Goal: Task Accomplishment & Management: Manage account settings

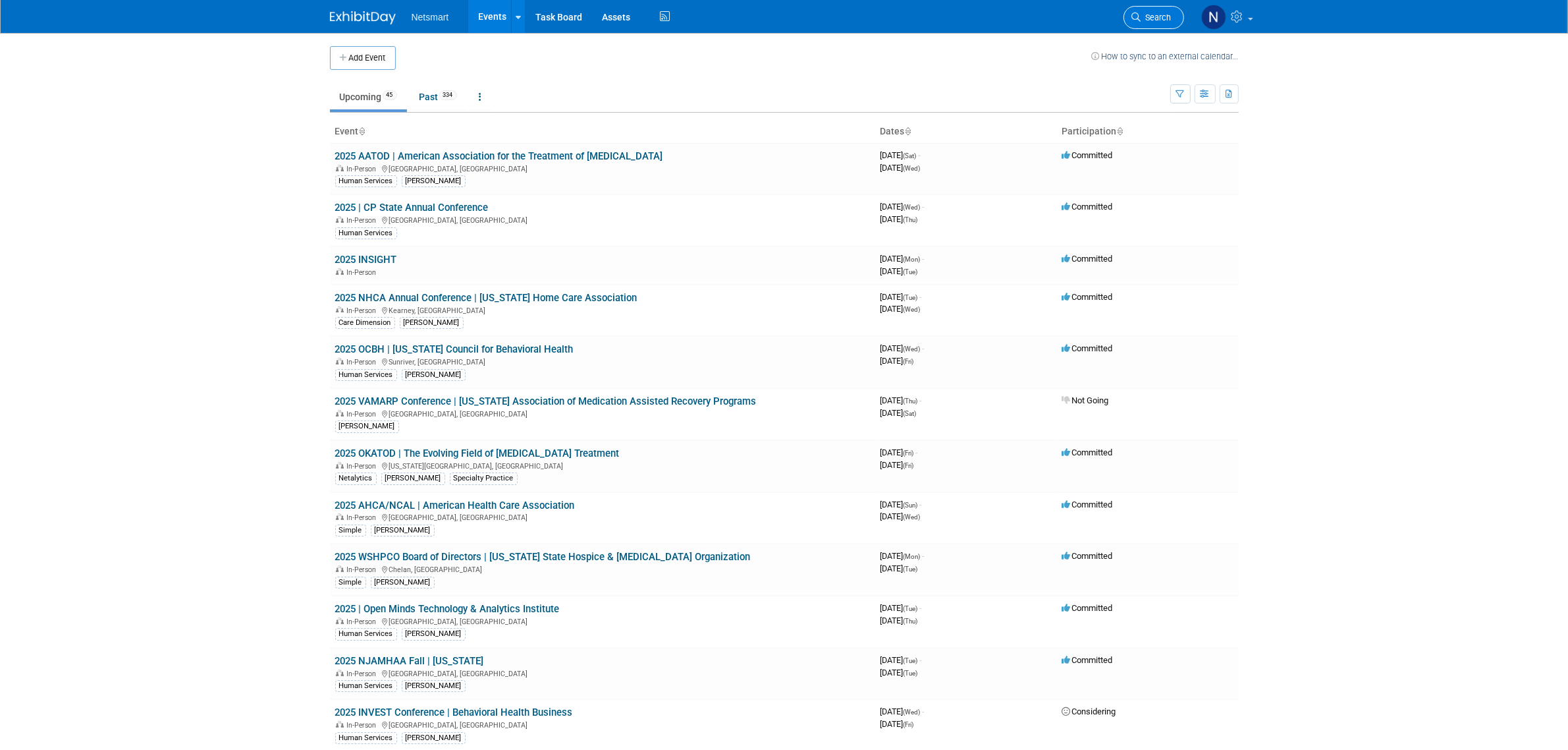
click at [1154, 11] on link "Search" at bounding box center [1154, 18] width 60 height 23
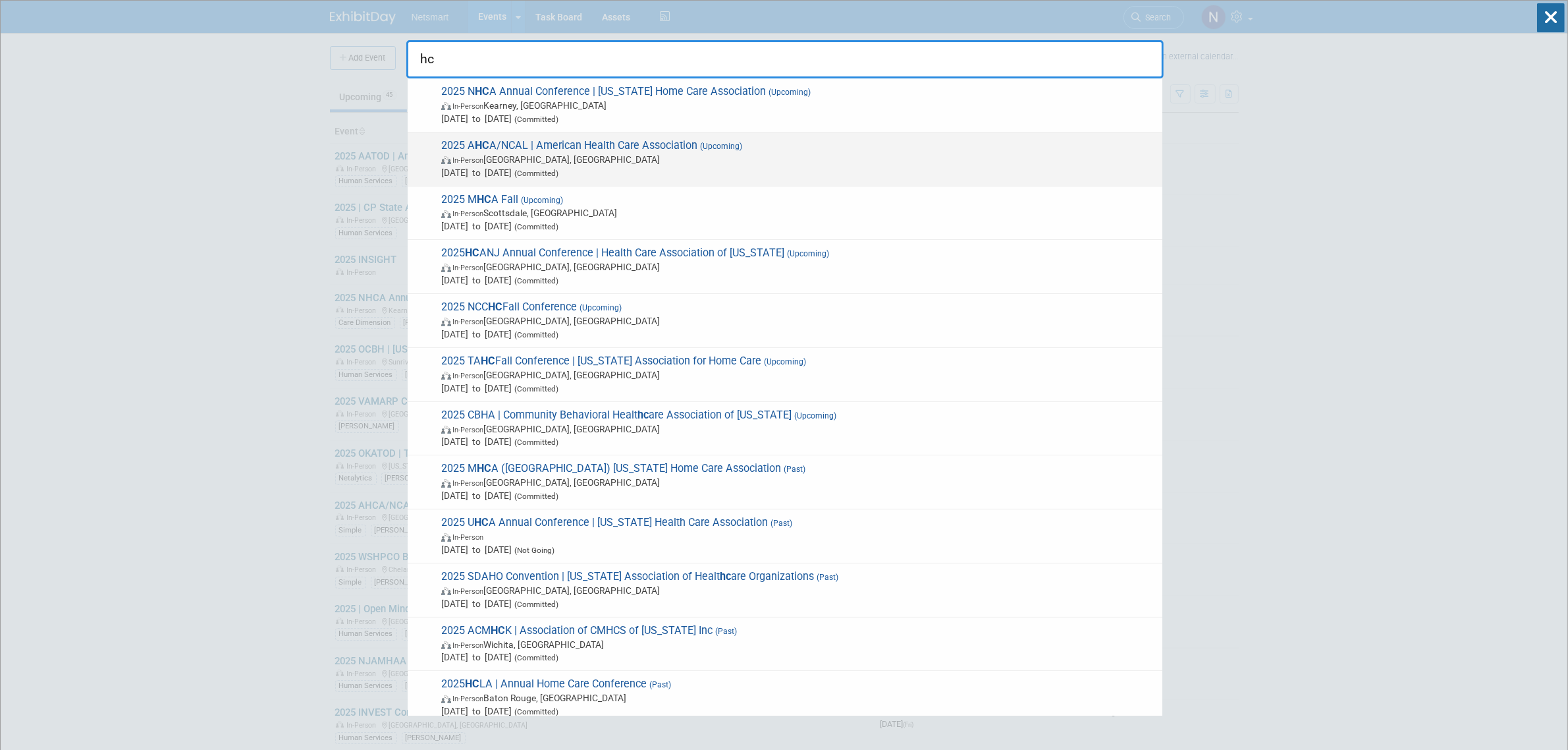
type input "hc"
click at [499, 152] on span "2025 A HC A/NCAL | American Health Care Association (Upcoming) In-Person Las Ve…" at bounding box center [797, 159] width 719 height 40
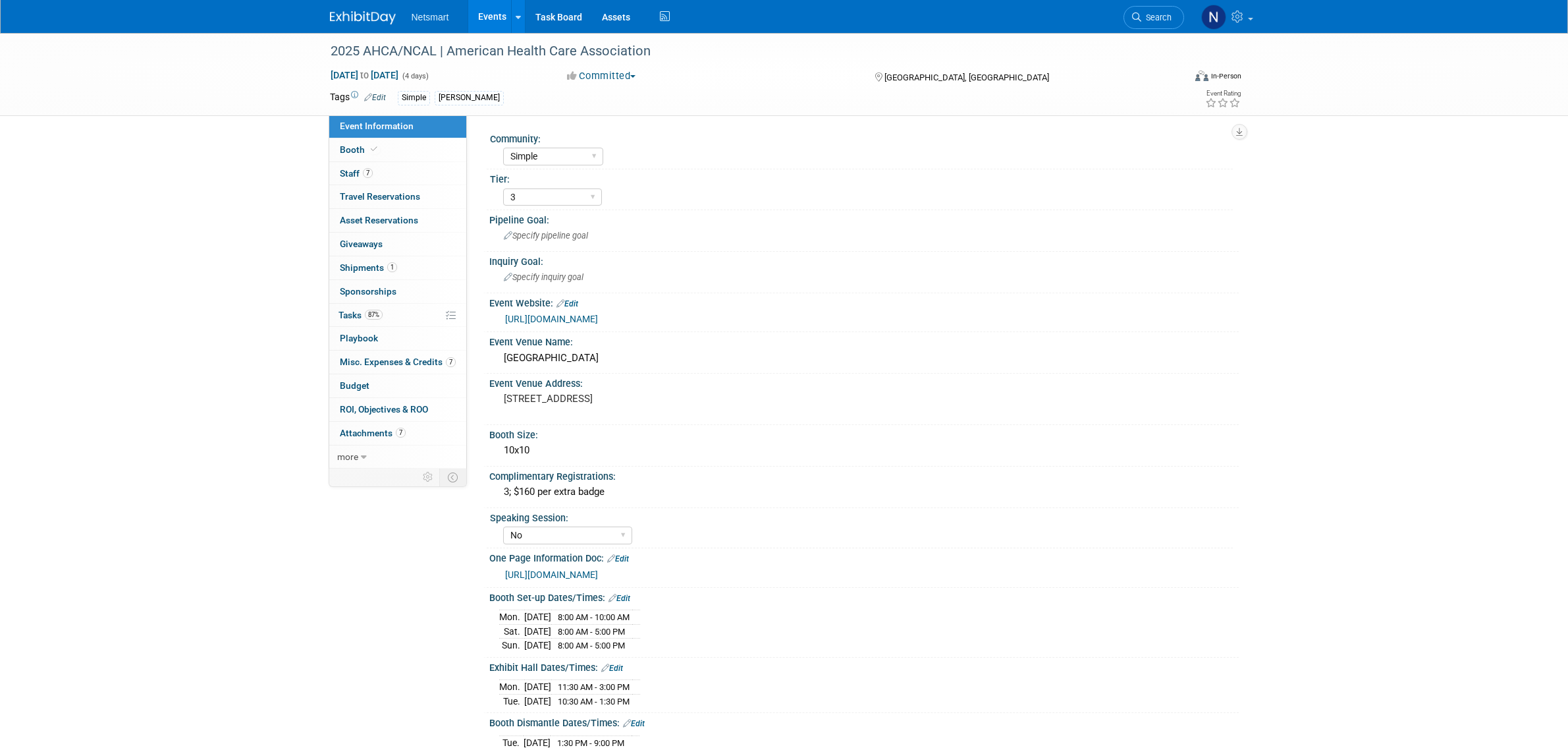
select select "Simple"
select select "3"
select select "No"
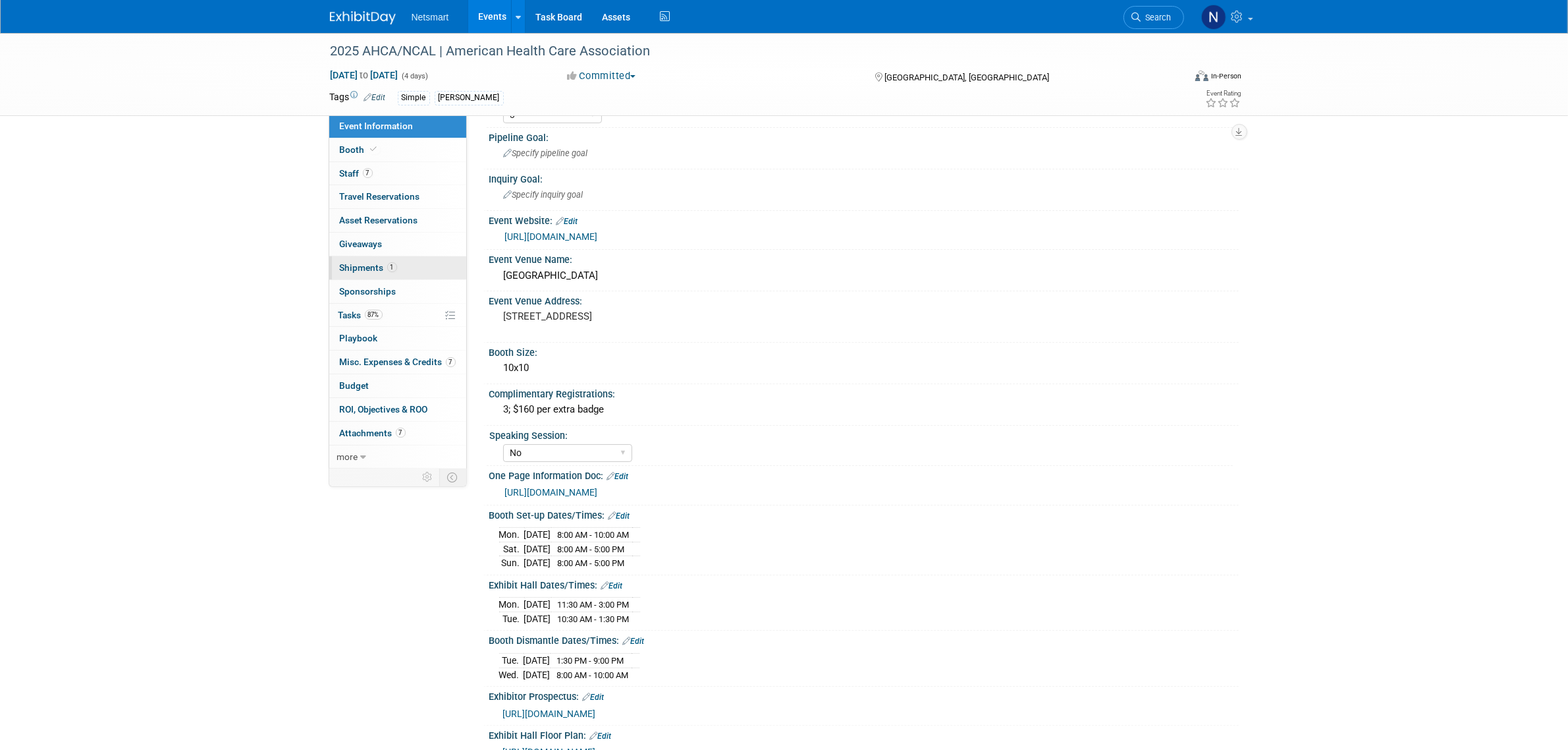
click at [392, 272] on span "1" at bounding box center [392, 267] width 10 height 10
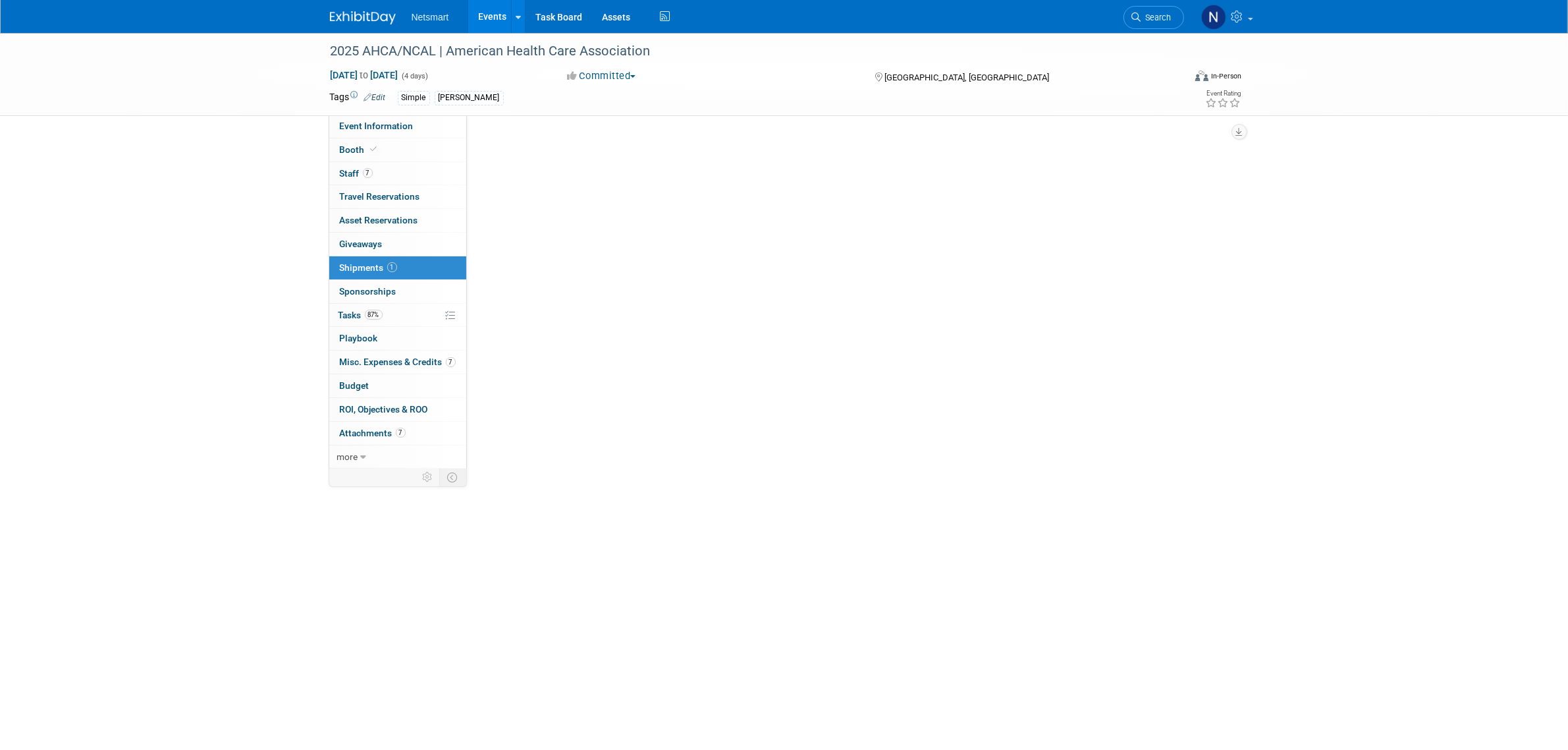
scroll to position [0, 0]
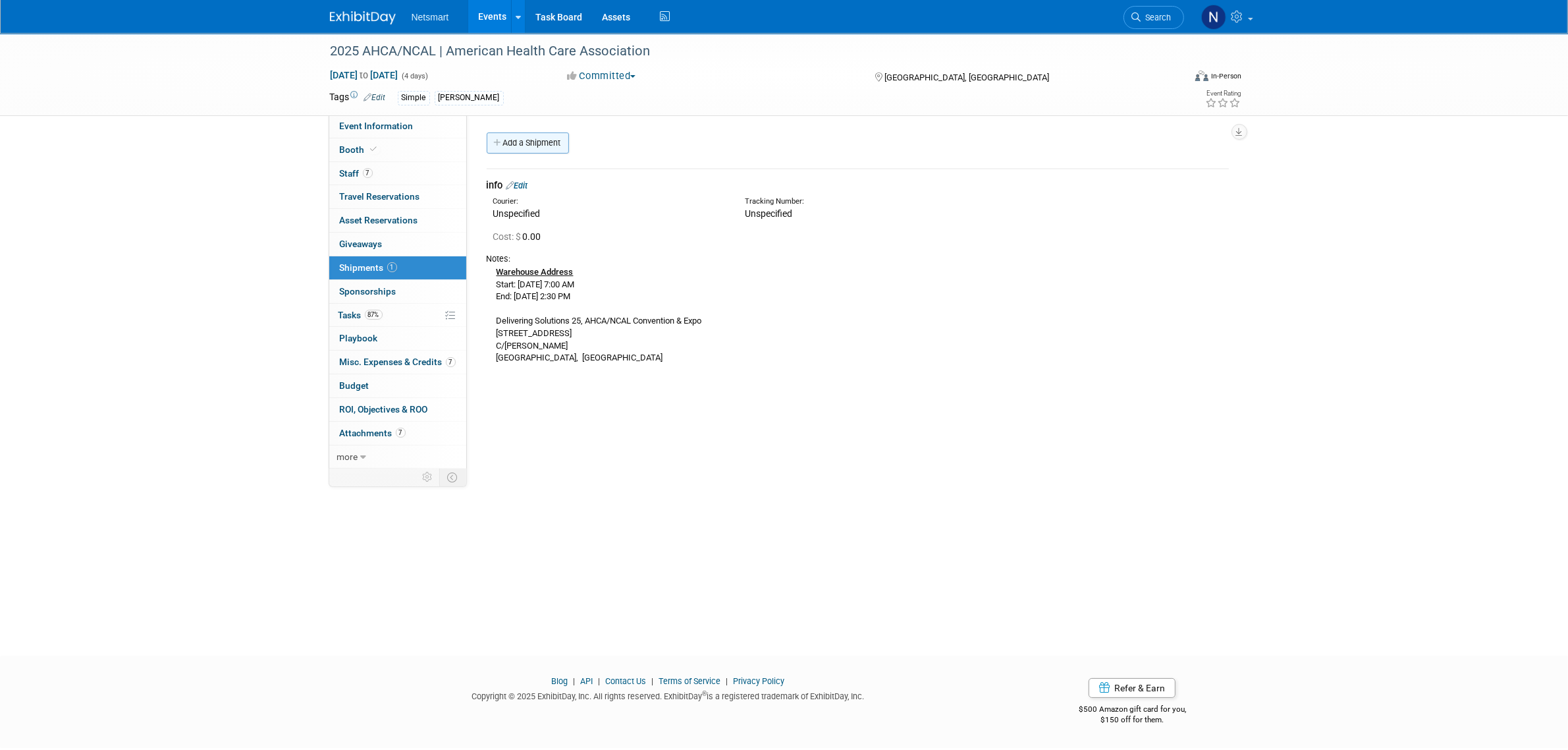
click at [541, 149] on link "Add a Shipment" at bounding box center [528, 143] width 83 height 21
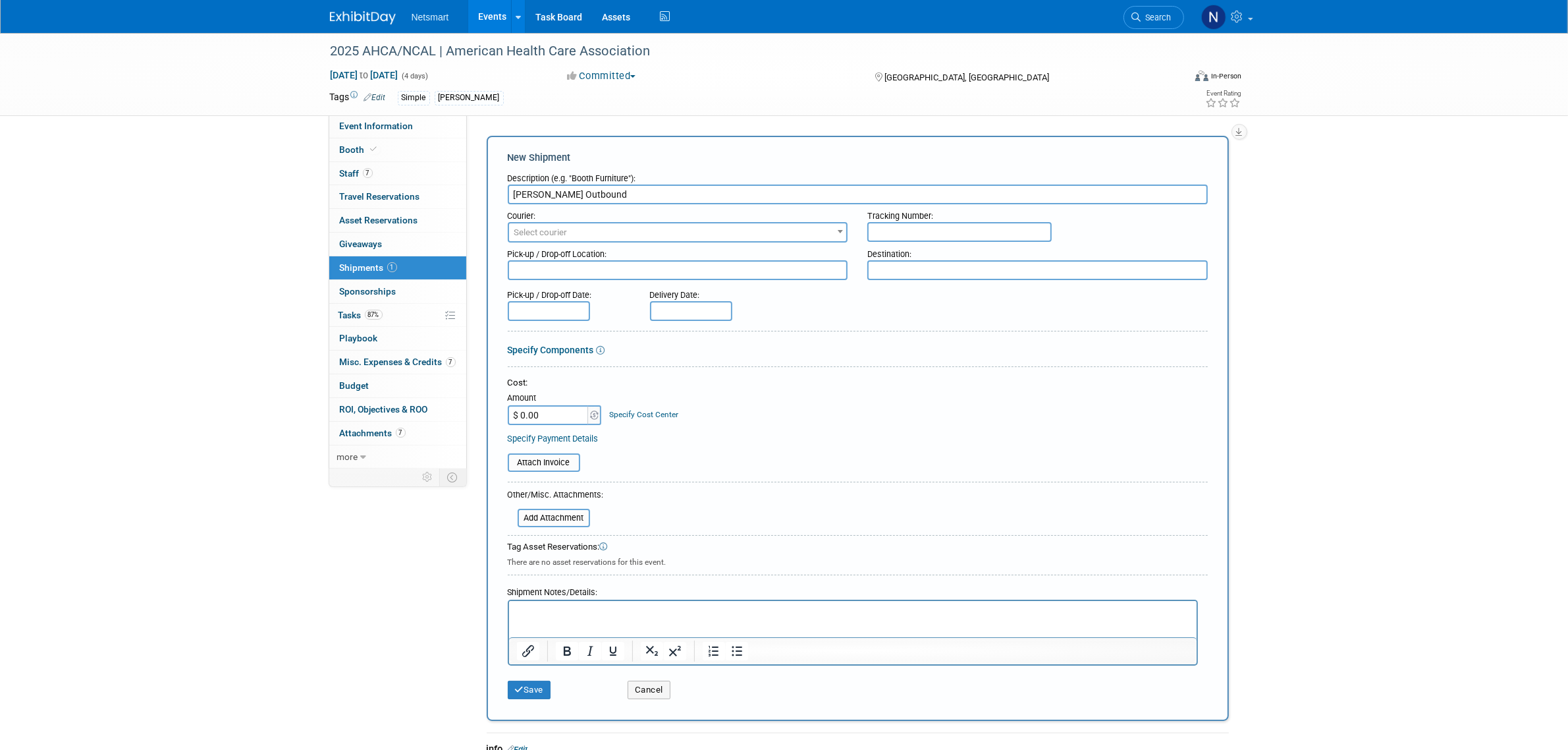
type input "Derse Outbound"
click at [889, 236] on input "text" at bounding box center [959, 232] width 184 height 19
paste input "1Z1081AW1242613256"
type input "1Z1081AW1242613256"
click at [693, 224] on span "Select courier" at bounding box center [678, 232] width 338 height 19
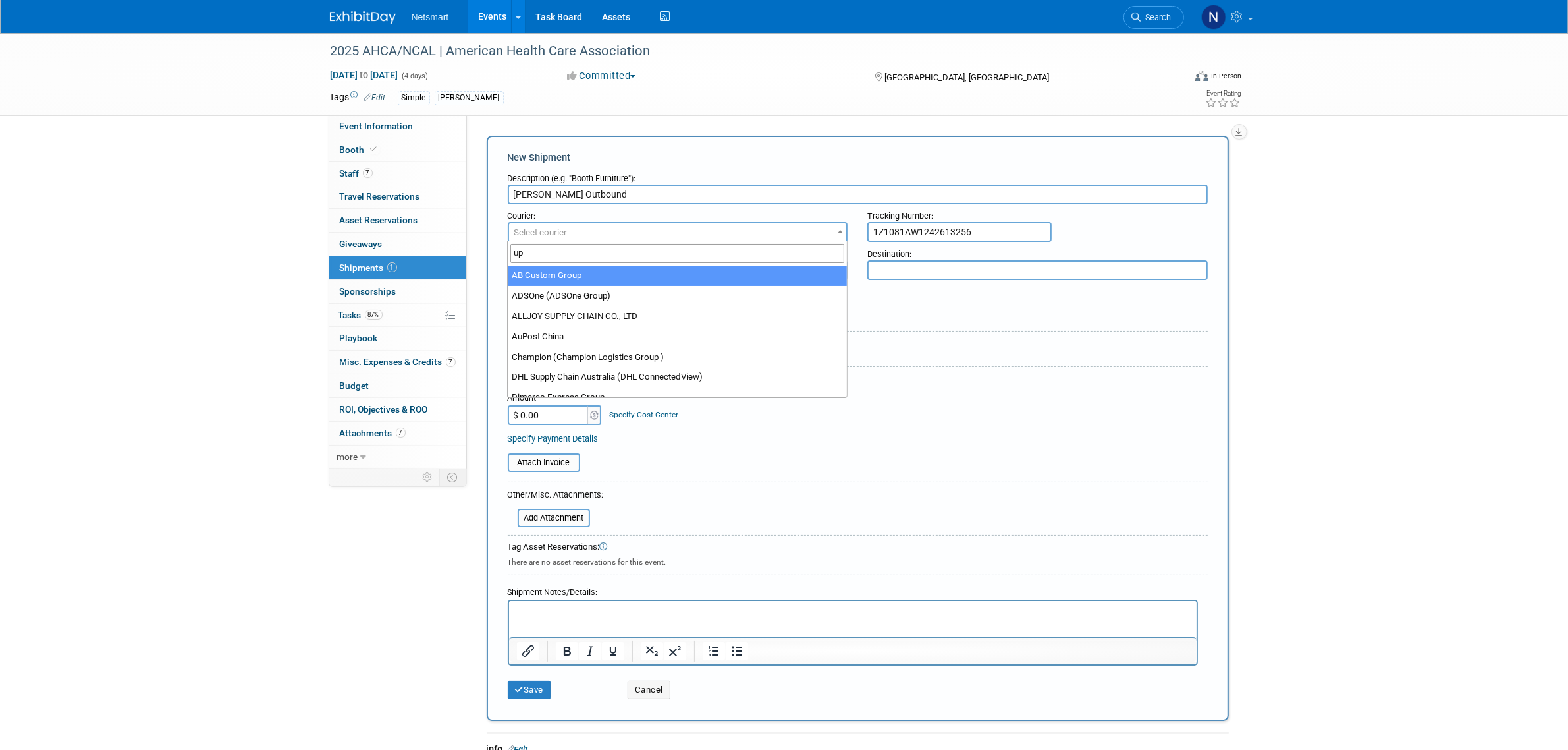
type input "ups"
select select "508"
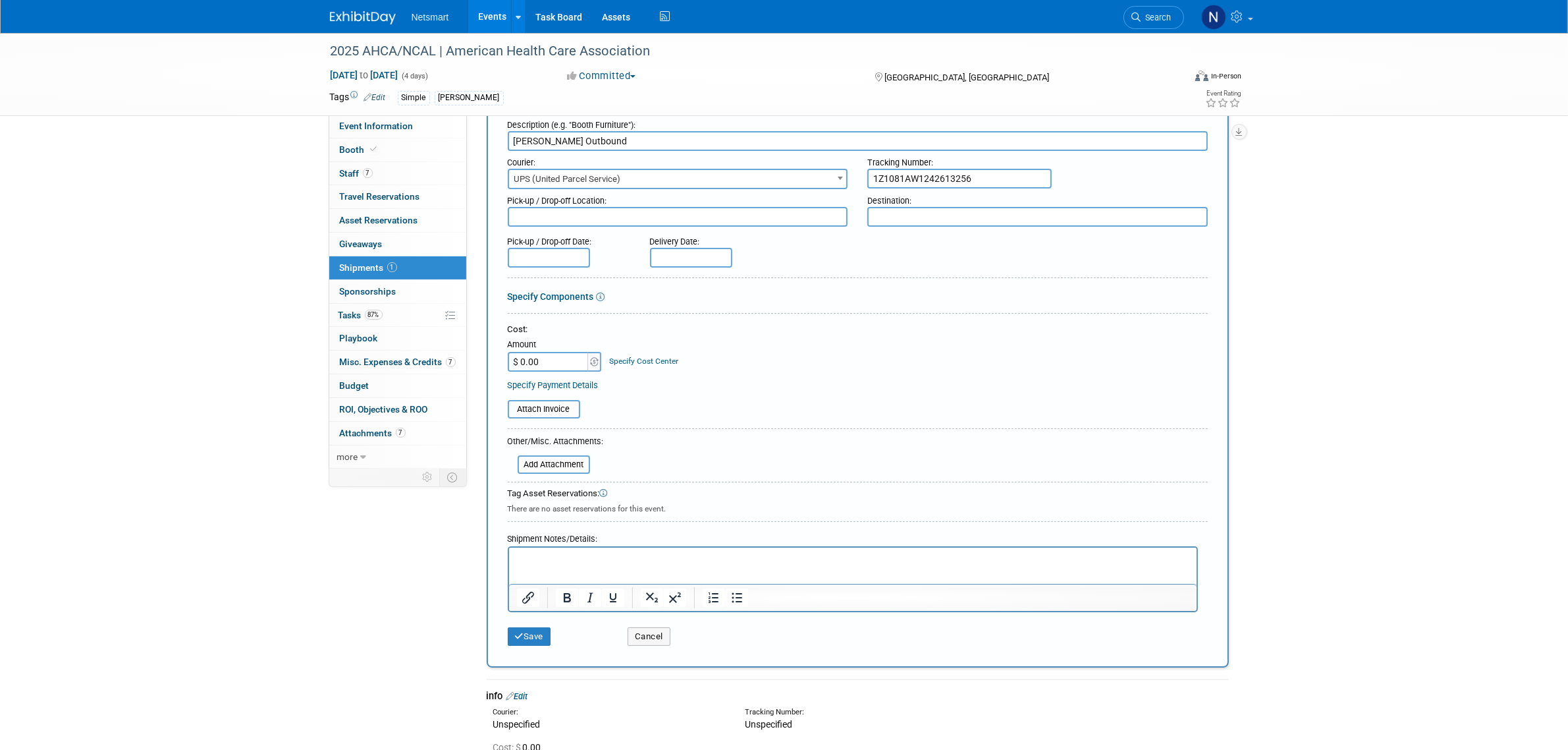
scroll to position [83, 0]
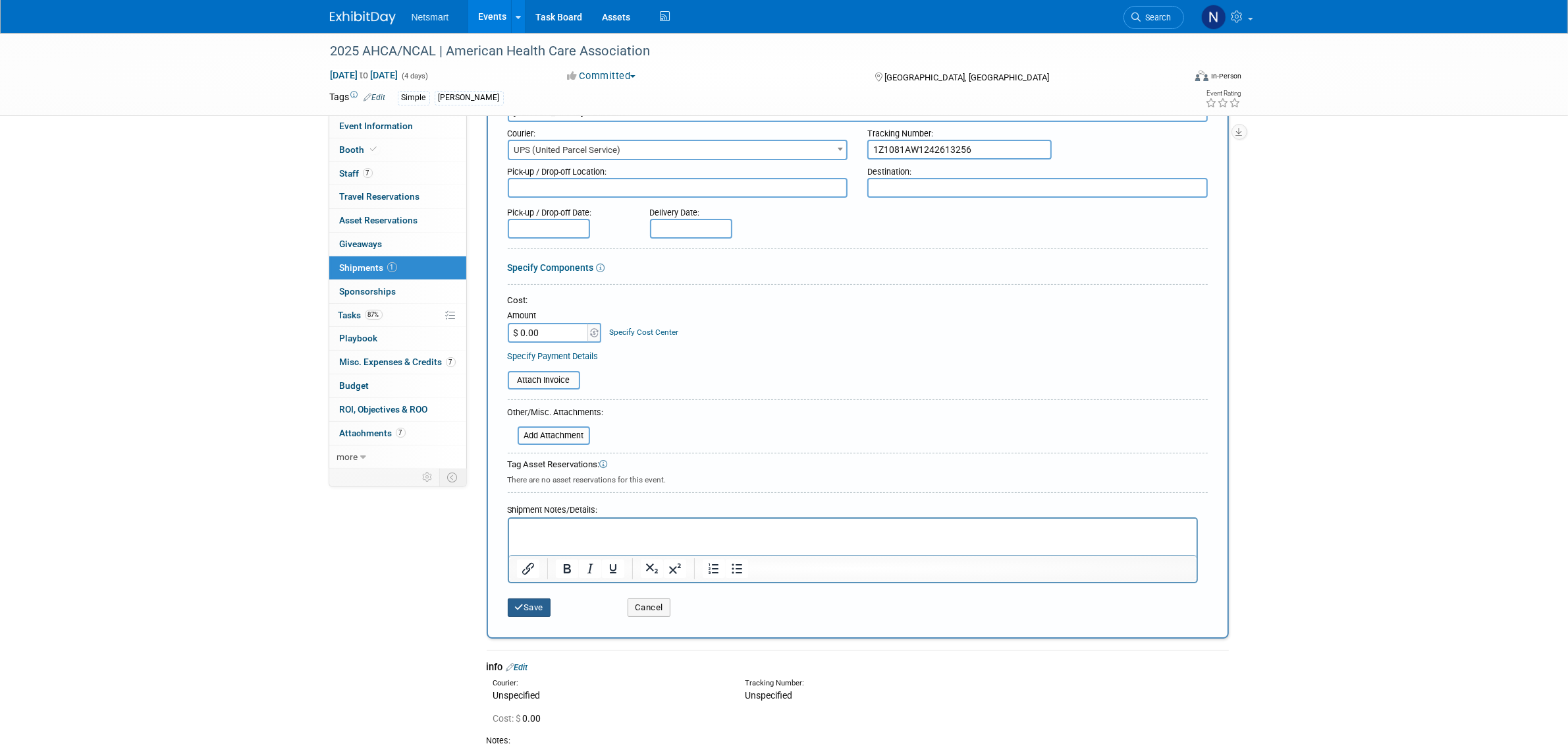
click at [522, 608] on button "Save" at bounding box center [529, 607] width 44 height 19
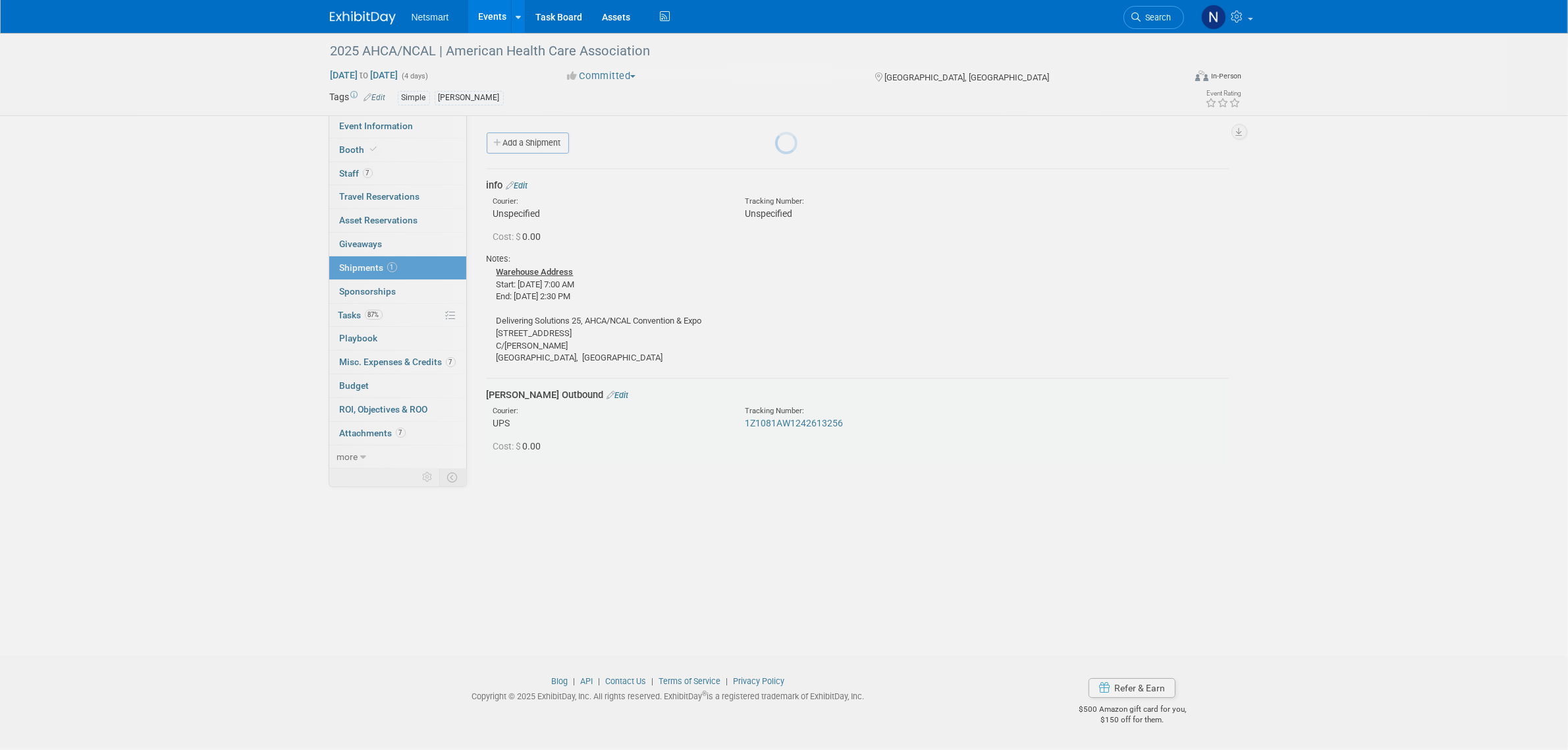
scroll to position [0, 0]
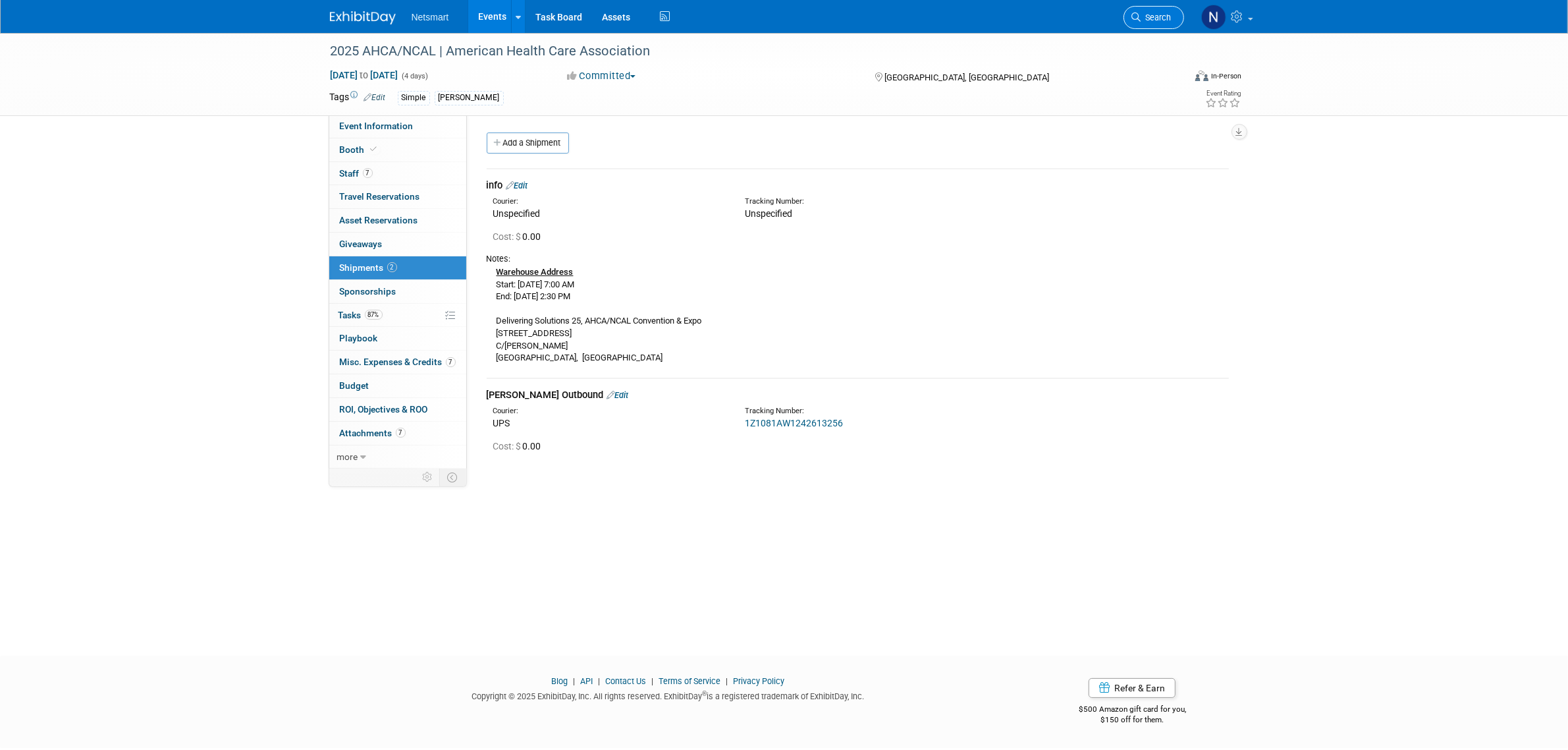
click at [1142, 16] on span "Search" at bounding box center [1156, 18] width 30 height 10
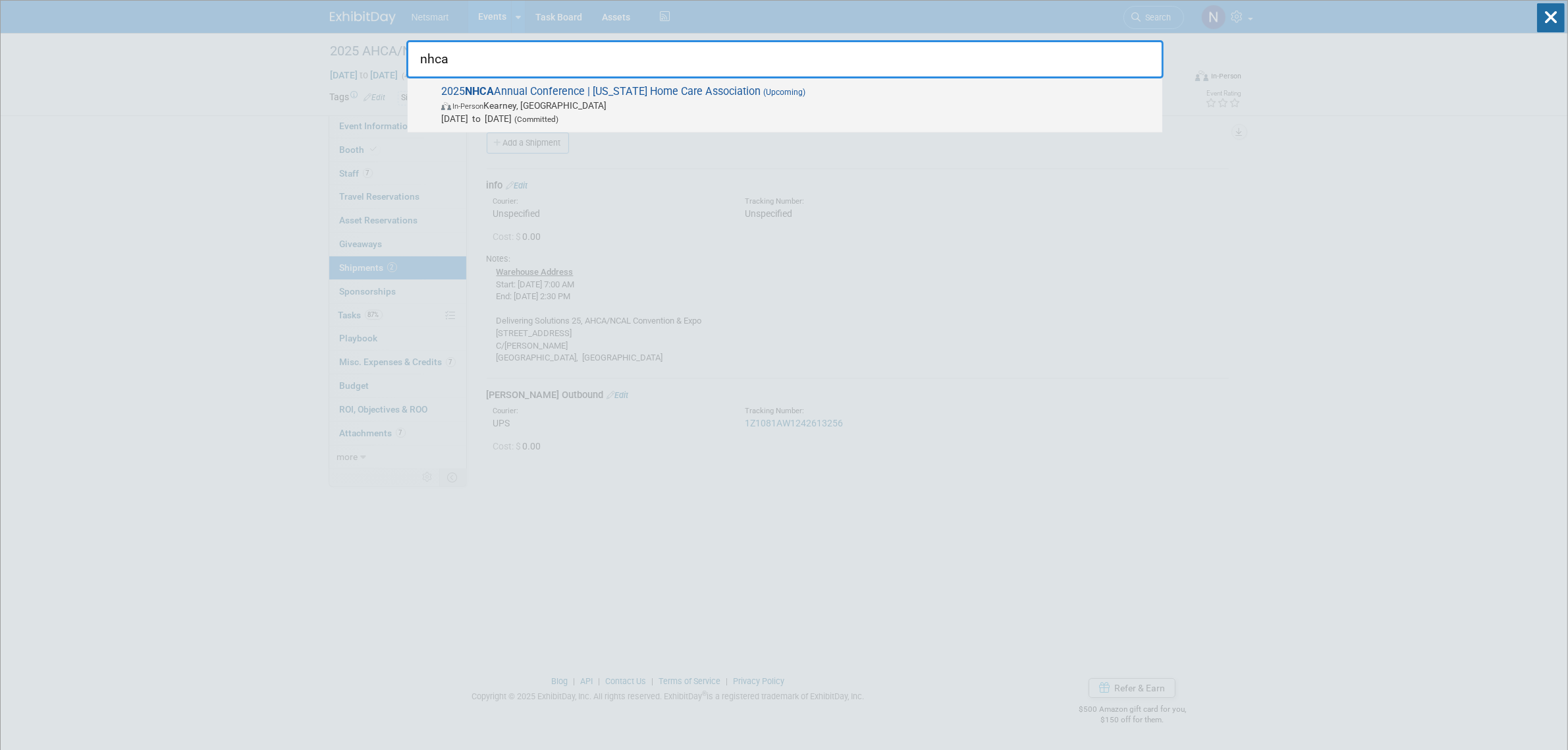
type input "nhca"
click at [608, 116] on span "Oct 14, 2025 to Oct 15, 2025 (Committed)" at bounding box center [799, 119] width 715 height 14
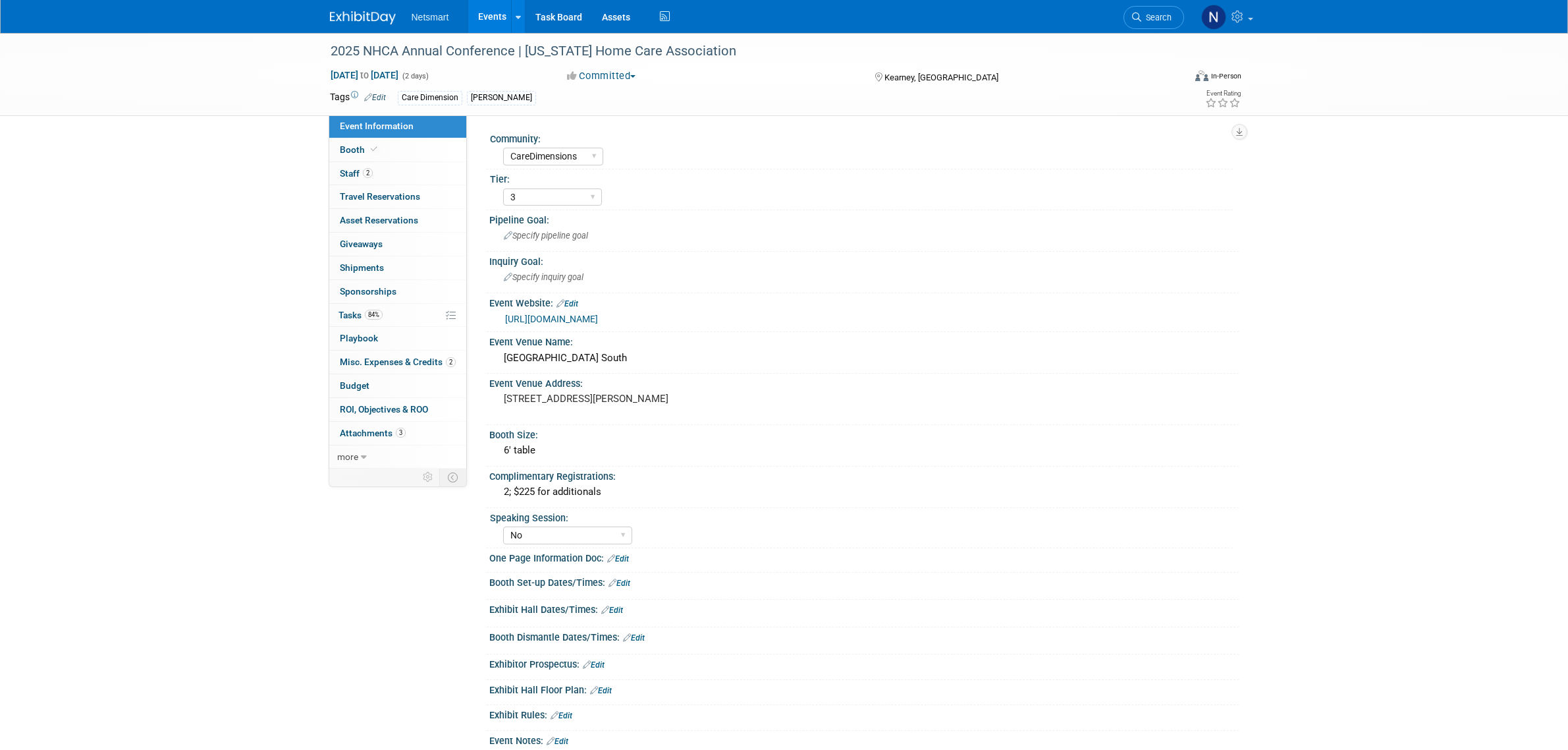
select select "CareDimensions"
select select "3"
select select "No"
click at [388, 271] on link "0 Shipments 0" at bounding box center [397, 268] width 137 height 23
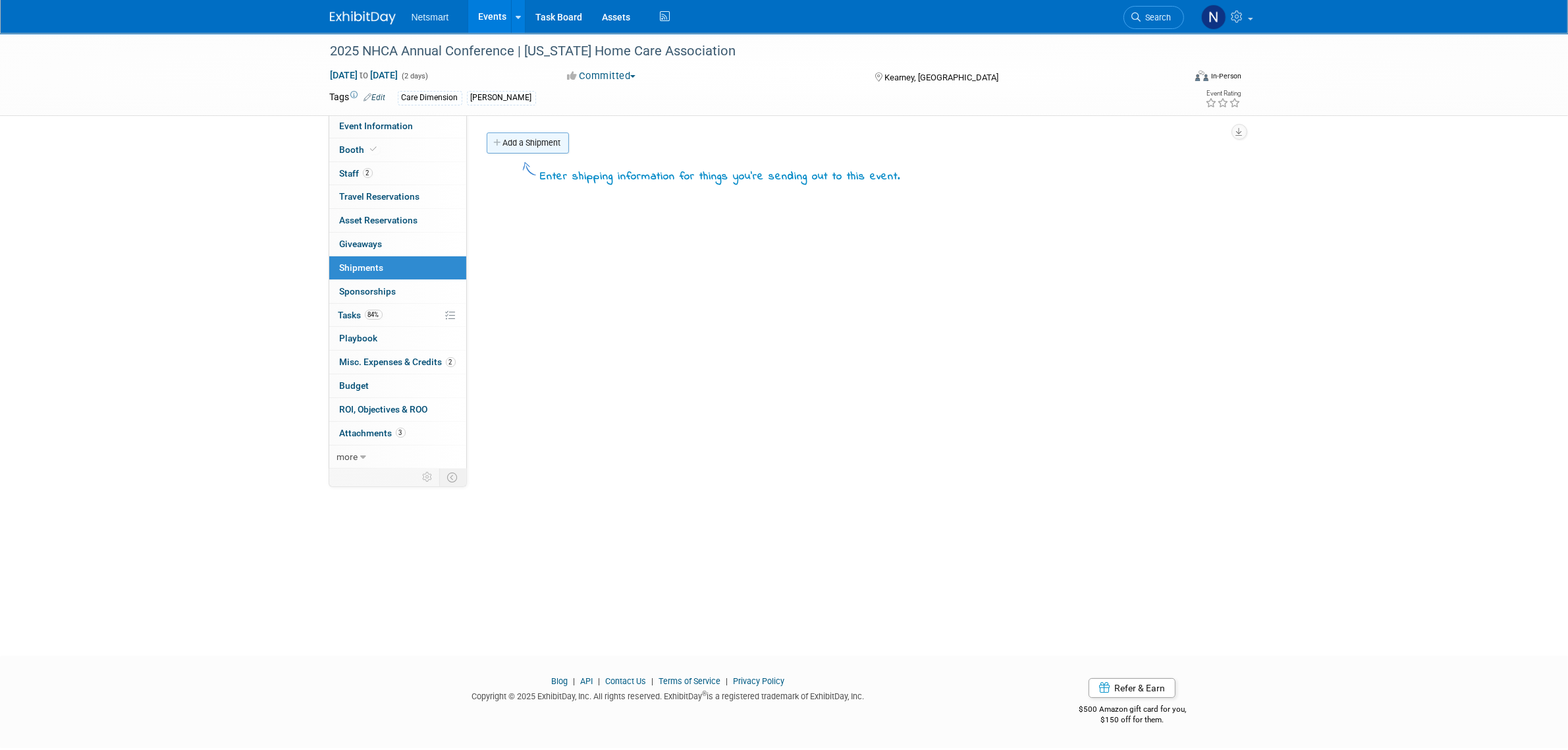
click at [534, 148] on link "Add a Shipment" at bounding box center [528, 143] width 83 height 21
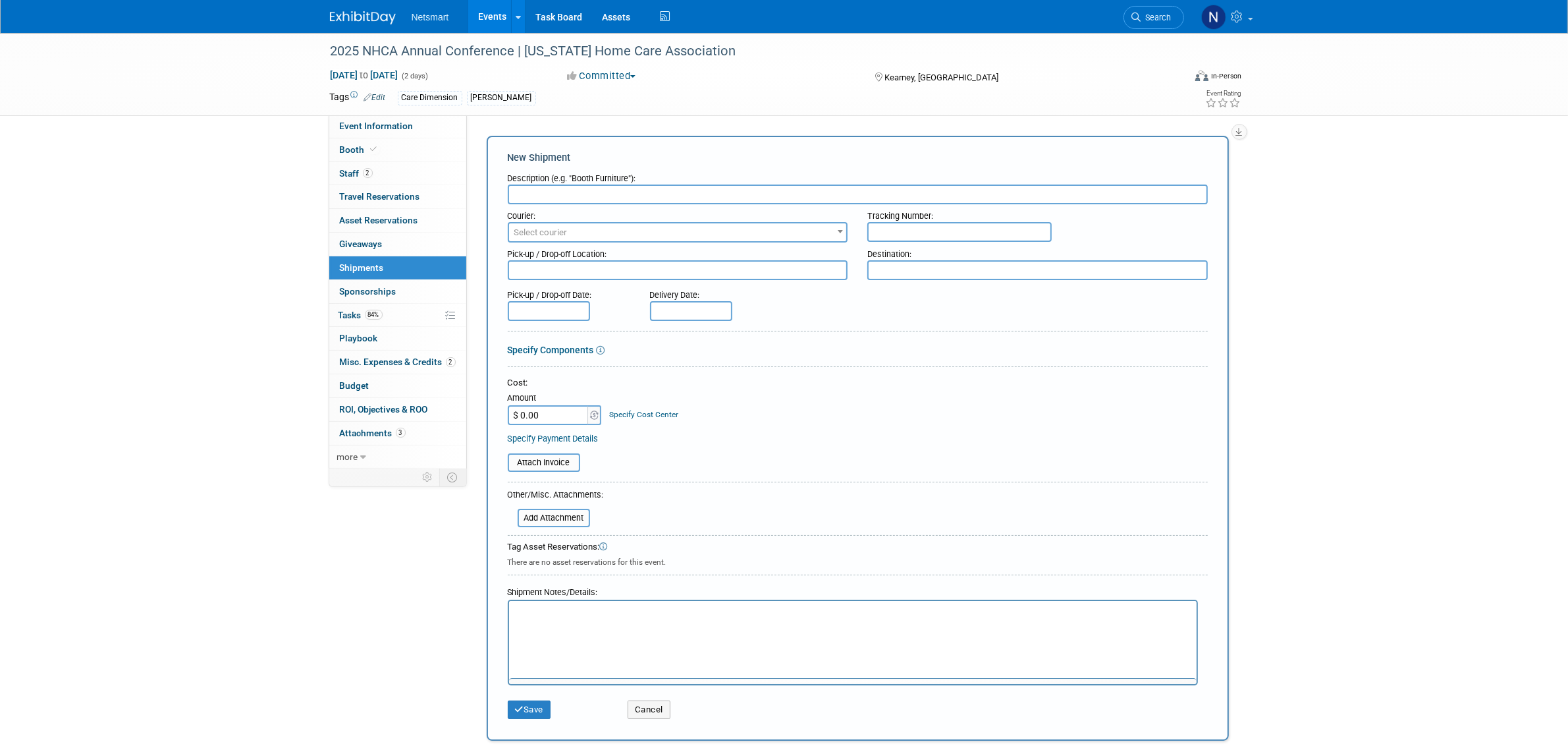
click at [532, 188] on input "text" at bounding box center [857, 194] width 700 height 19
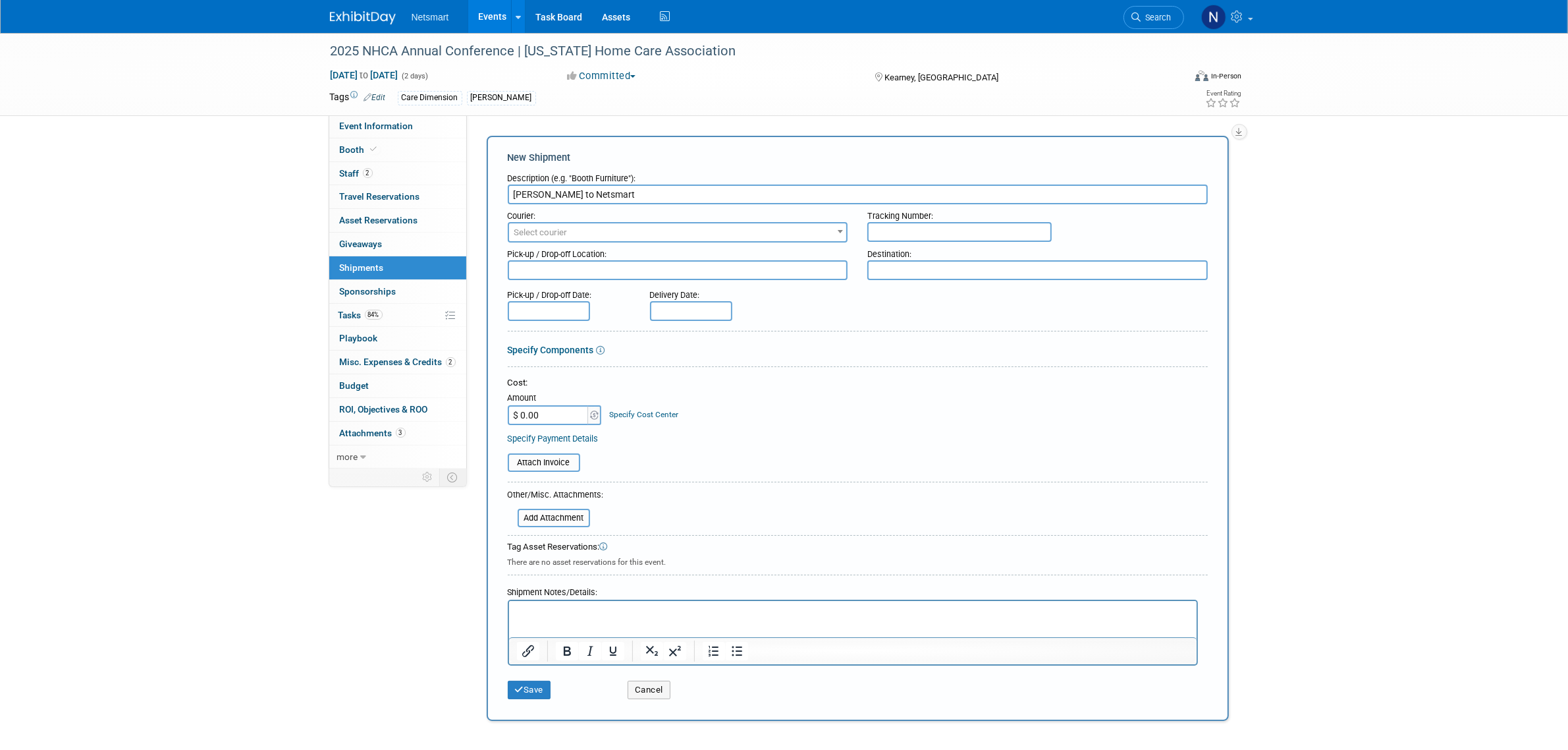
type input "Derse to Netsmart"
click at [923, 231] on input "text" at bounding box center [959, 232] width 184 height 19
paste input "1Z1081AW0240100439"
type input "1Z1081AW0240100439"
click at [720, 229] on span "Select courier" at bounding box center [678, 232] width 338 height 19
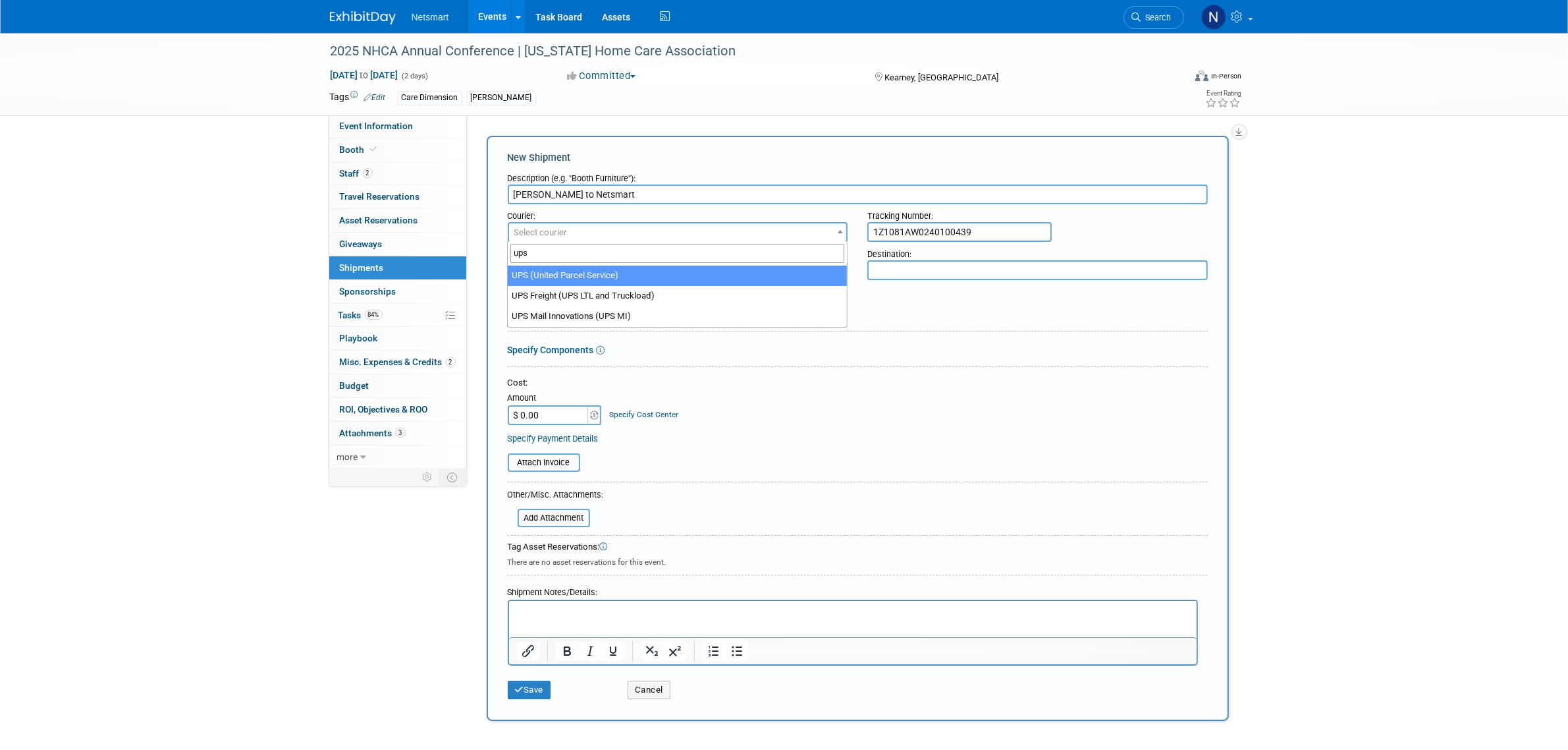
type input "ups"
select select "508"
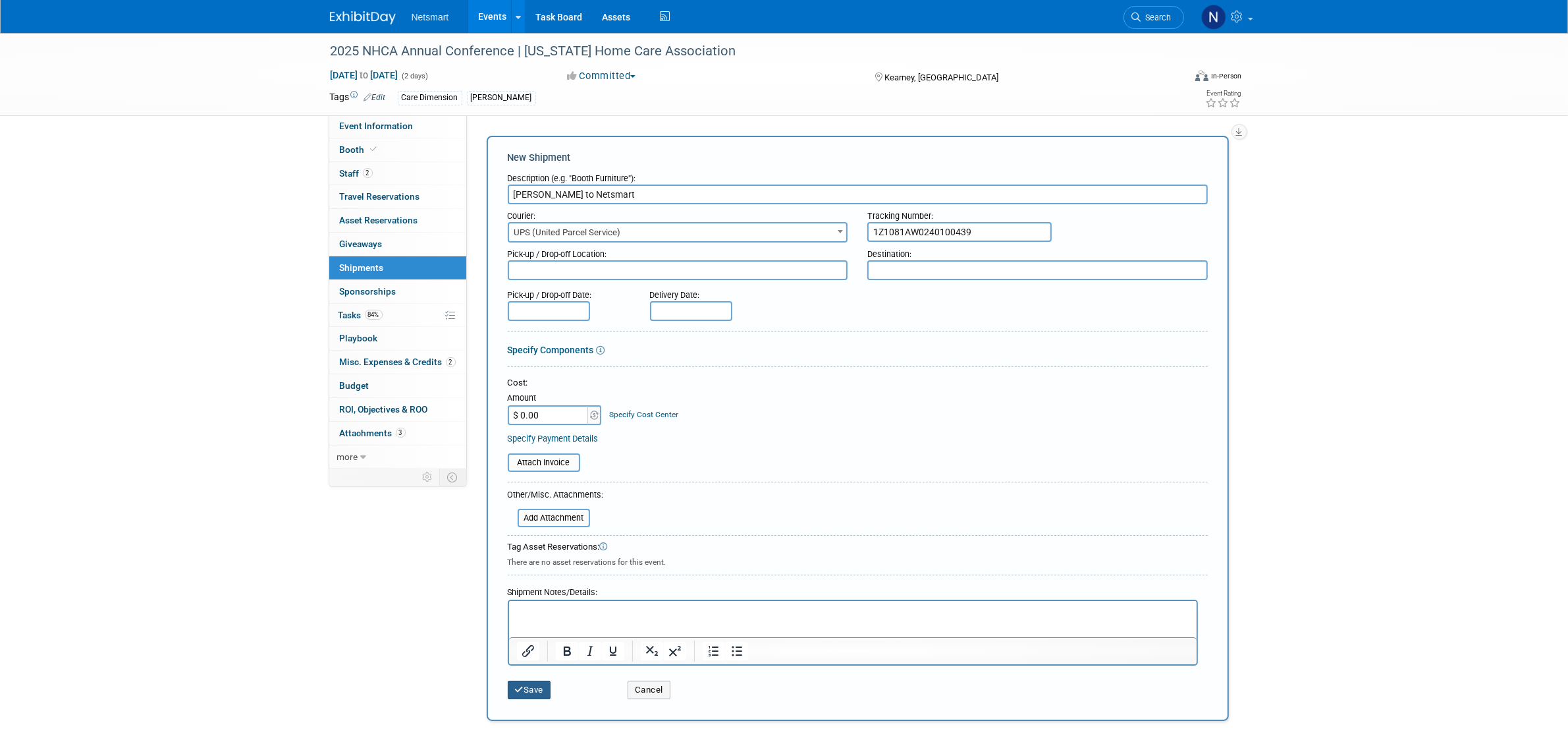
click at [520, 686] on icon "submit" at bounding box center [519, 689] width 9 height 9
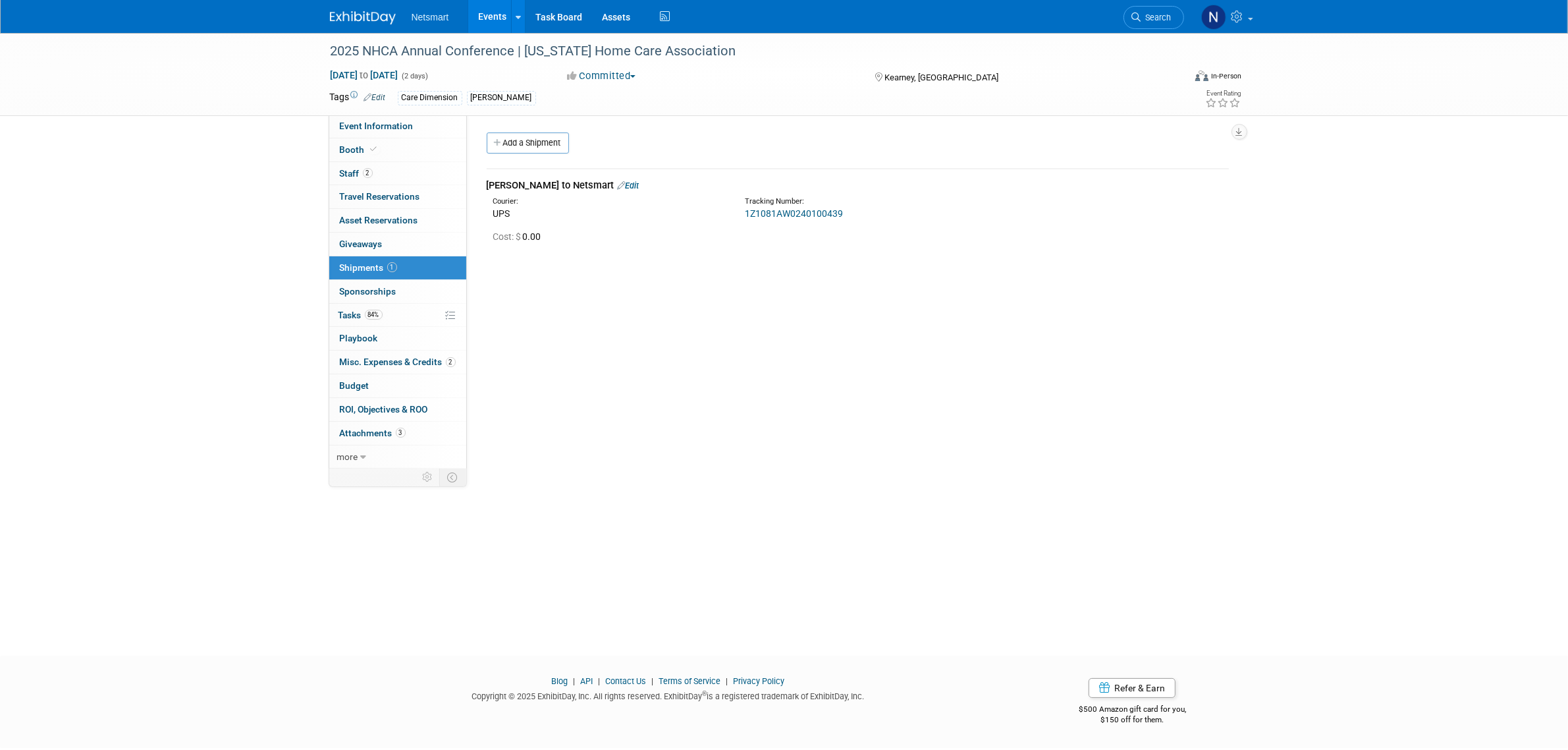
click at [1166, 21] on span "Search" at bounding box center [1156, 18] width 30 height 10
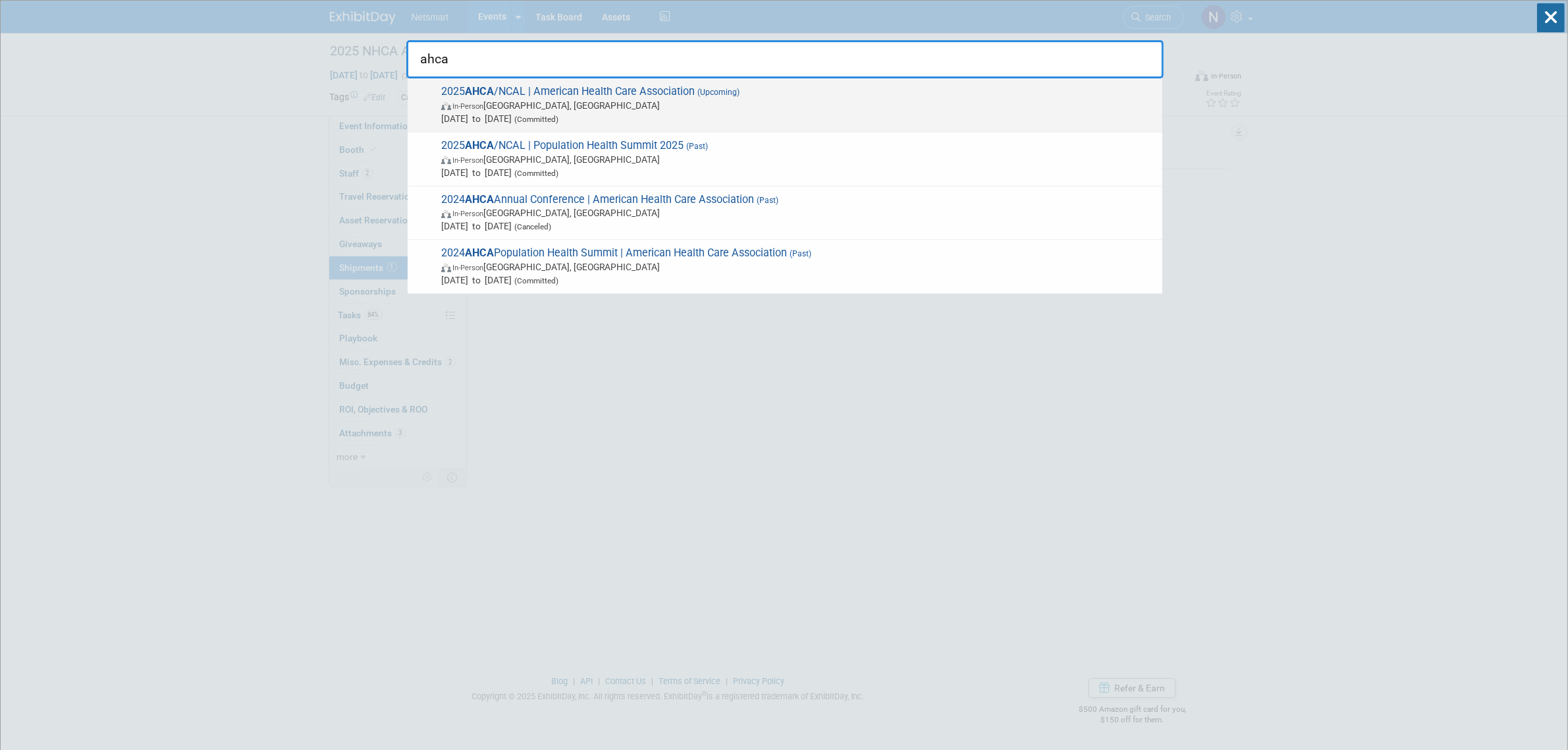
type input "ahca"
click at [532, 105] on span "In-Person Las Vegas, NV" at bounding box center [799, 105] width 715 height 14
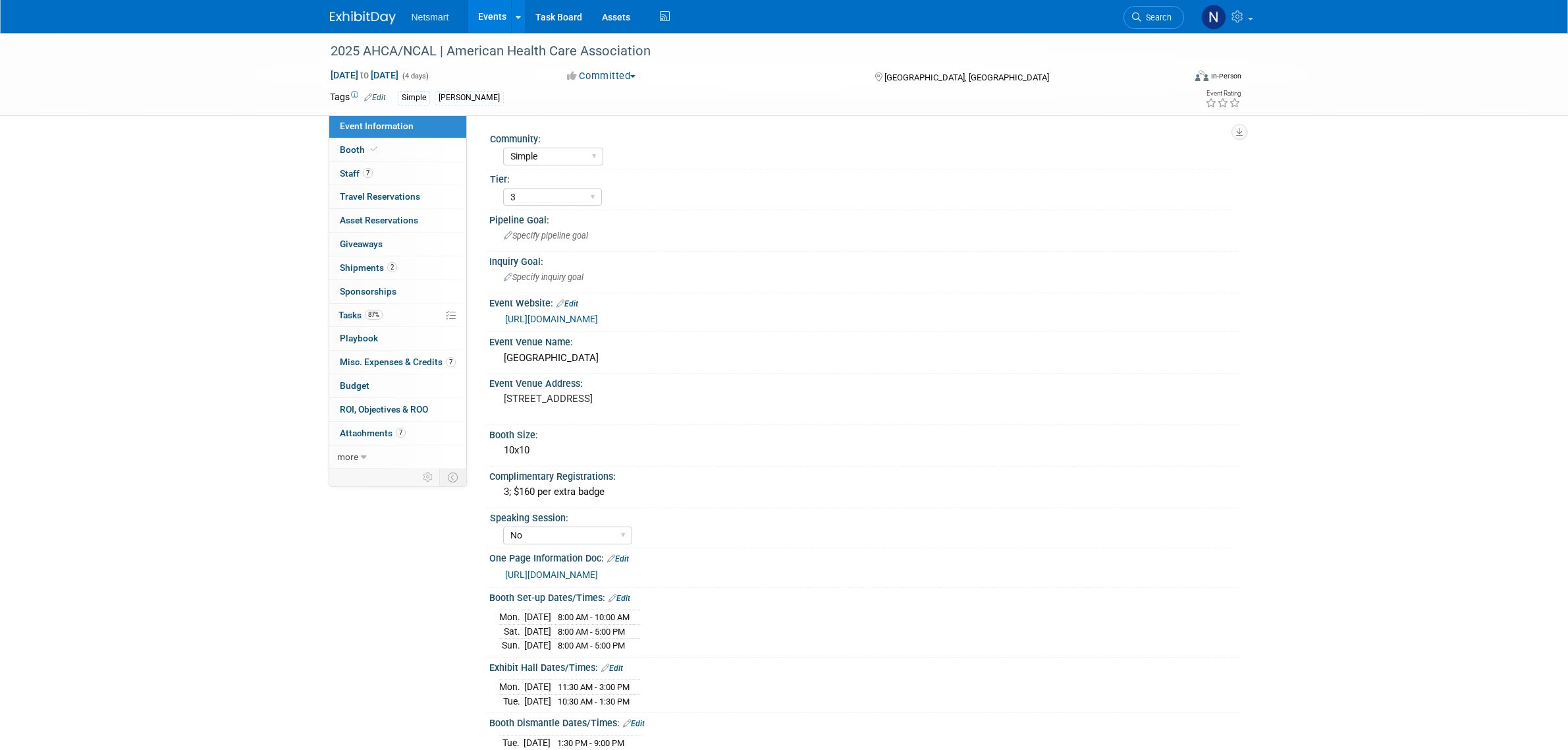
select select "Simple"
select select "3"
select select "No"
click at [397, 270] on link "2 Shipments 2" at bounding box center [397, 268] width 137 height 23
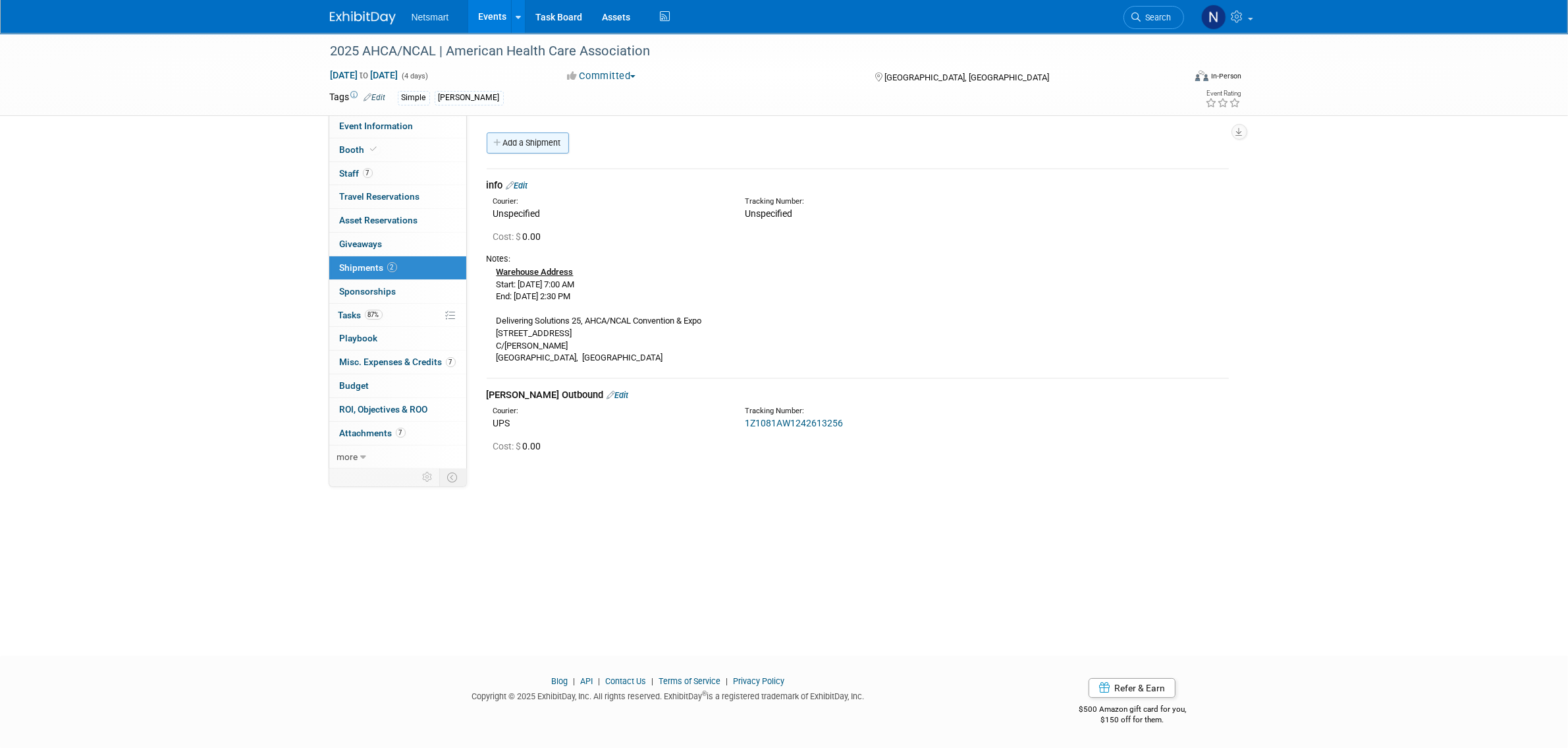
click at [530, 152] on link "Add a Shipment" at bounding box center [528, 143] width 83 height 21
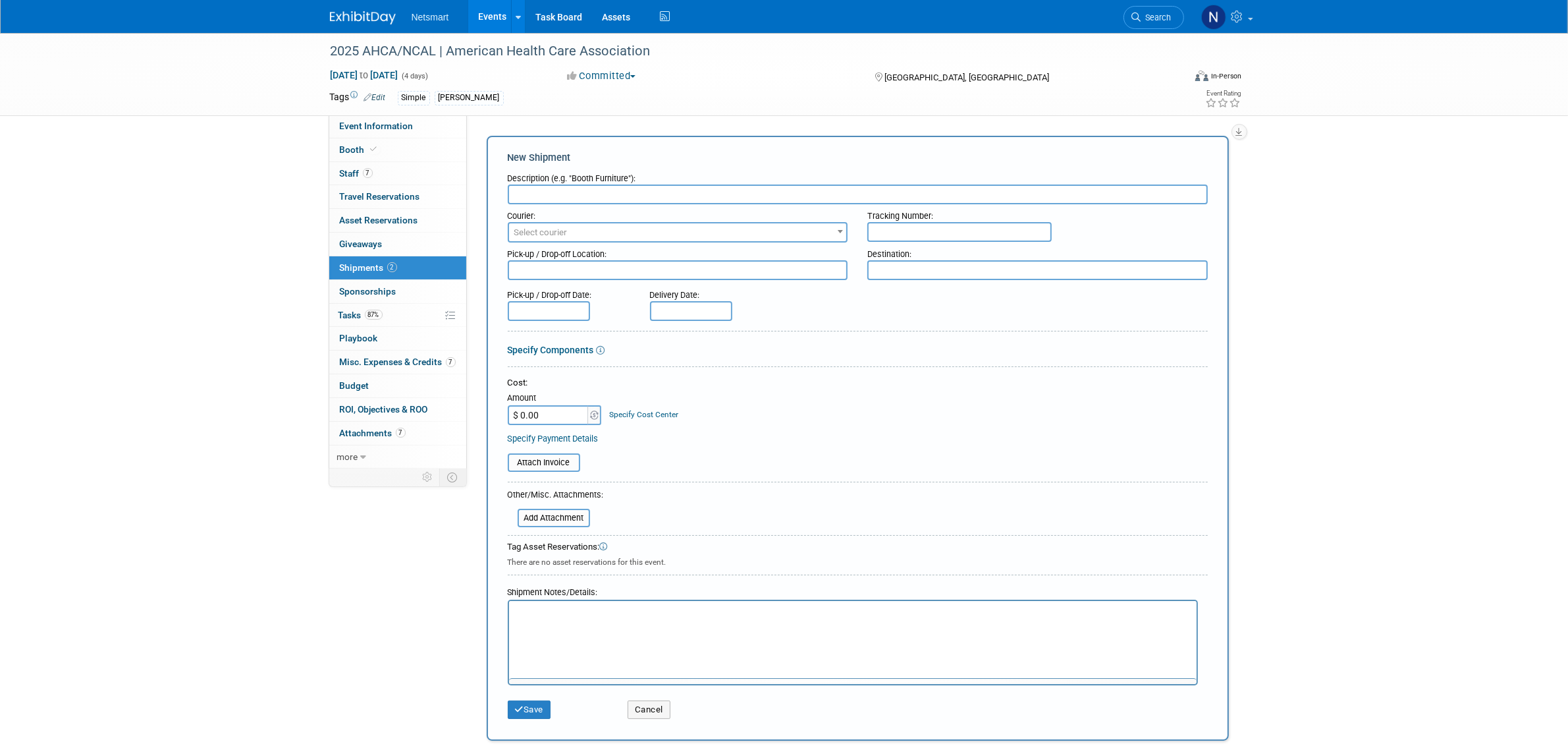
click at [537, 197] on input "text" at bounding box center [857, 194] width 700 height 19
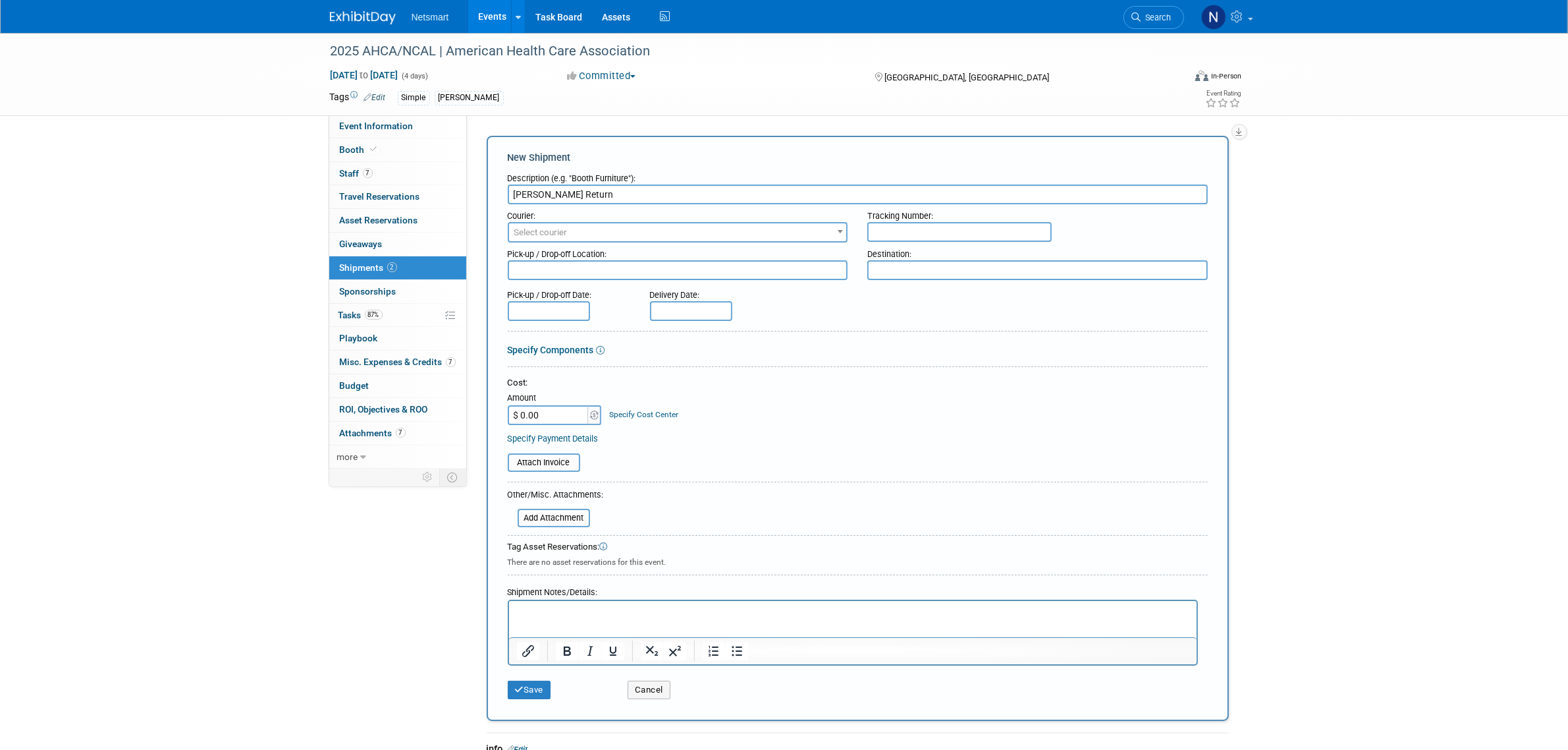
type input "Derse Return"
click at [880, 228] on input "text" at bounding box center [959, 232] width 184 height 19
paste input "1Z1081AW9040034480"
type input "1Z1081AW9040034480"
click at [655, 229] on span "Select courier" at bounding box center [678, 232] width 338 height 19
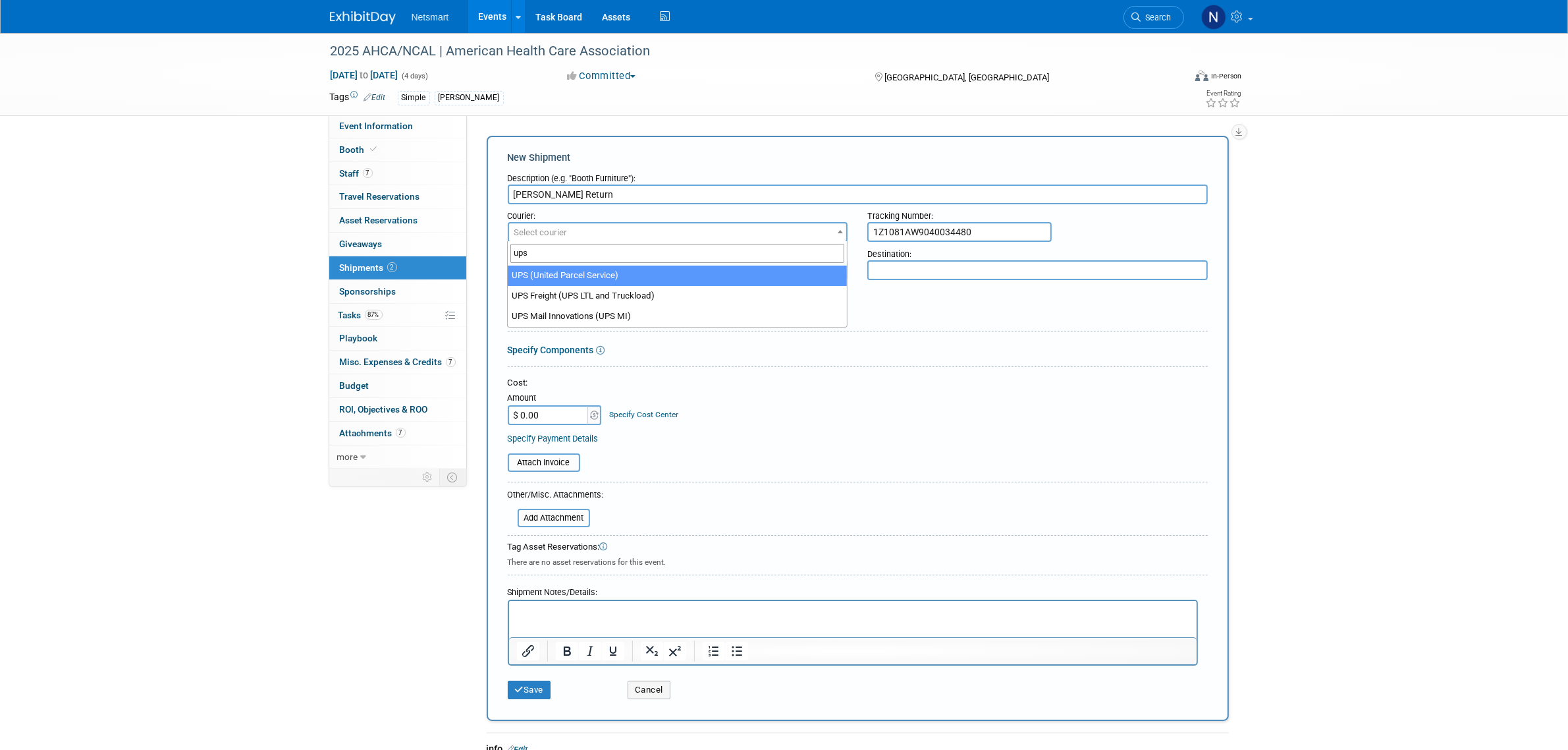
type input "ups"
select select "508"
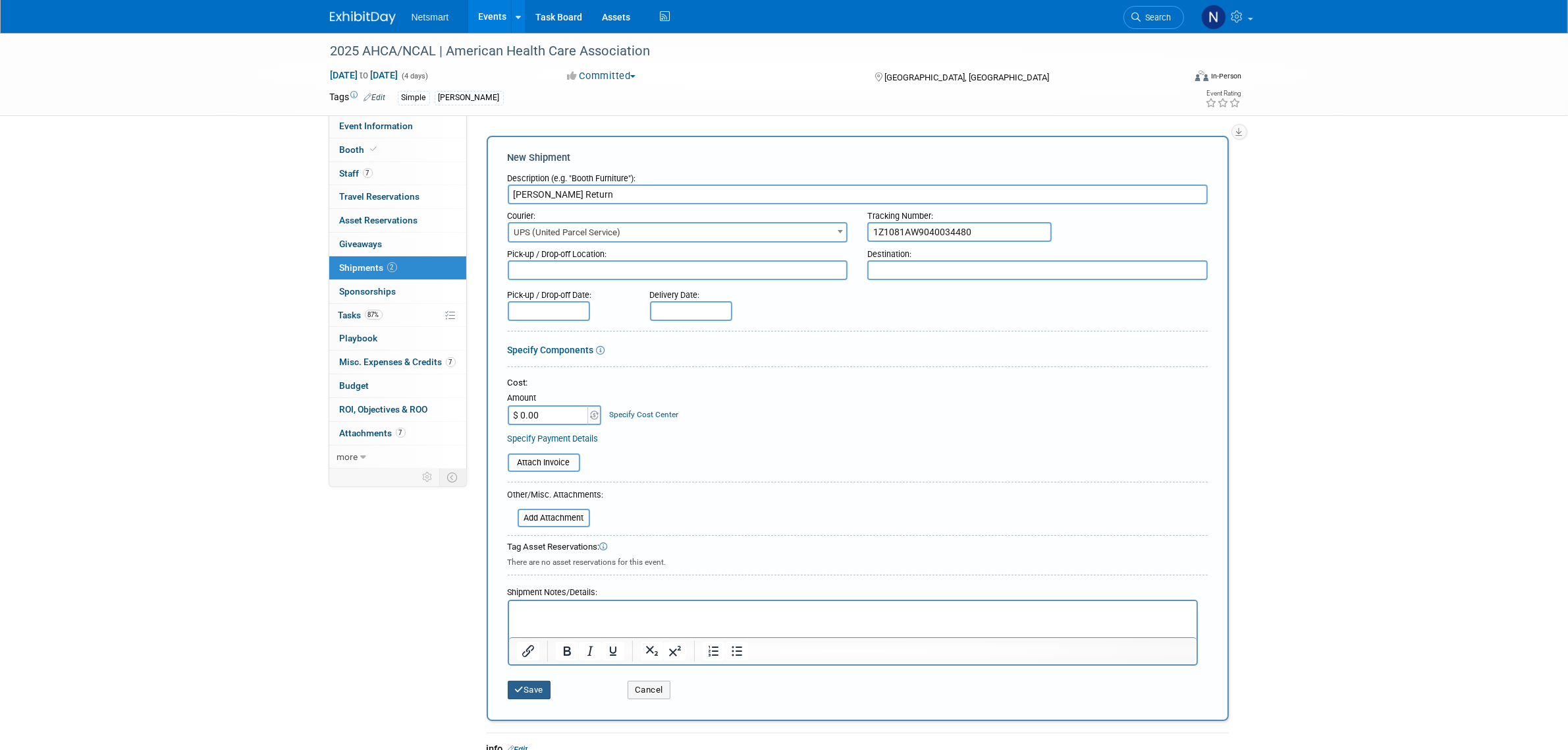
click at [518, 685] on icon "submit" at bounding box center [519, 689] width 9 height 9
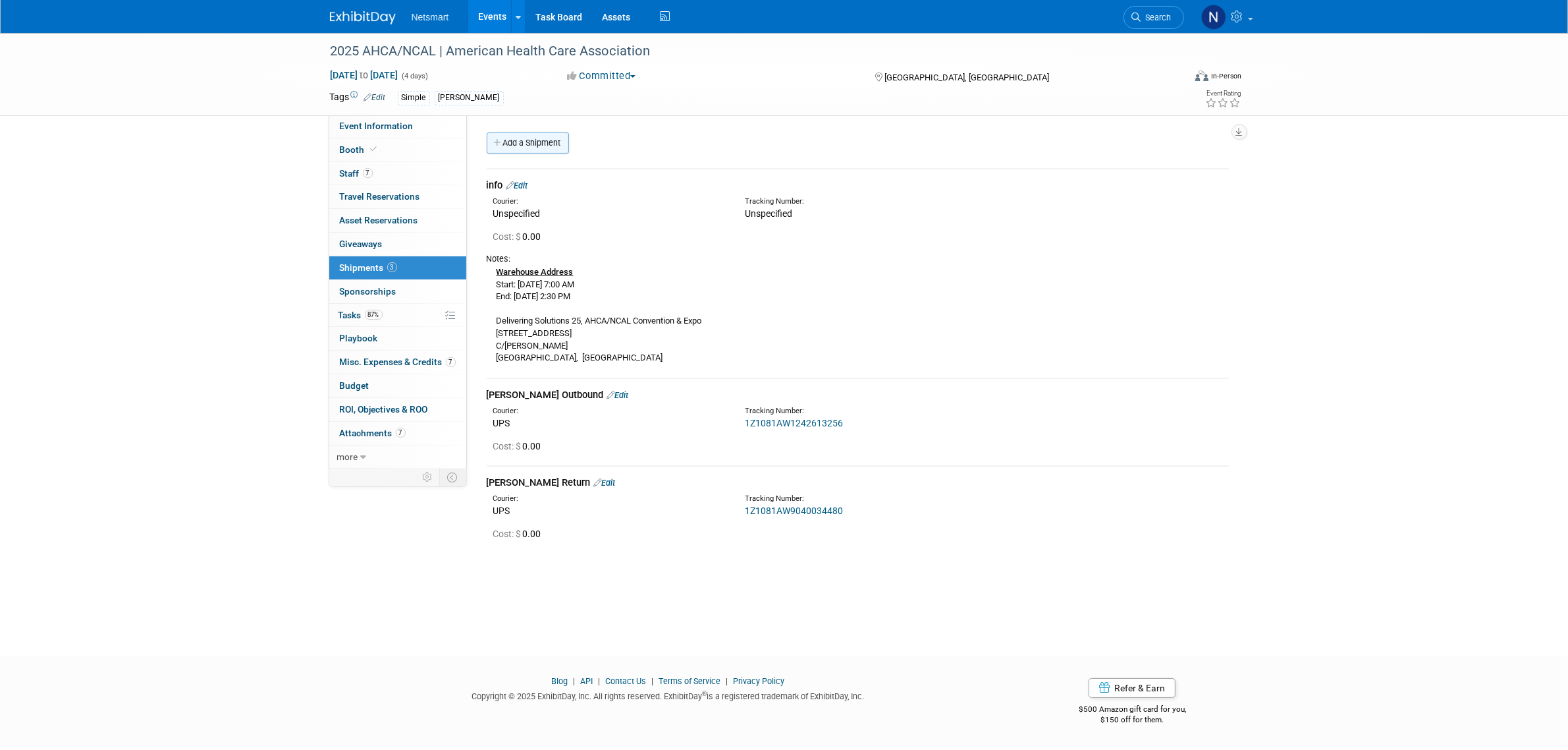
click at [532, 143] on link "Add a Shipment" at bounding box center [528, 143] width 83 height 21
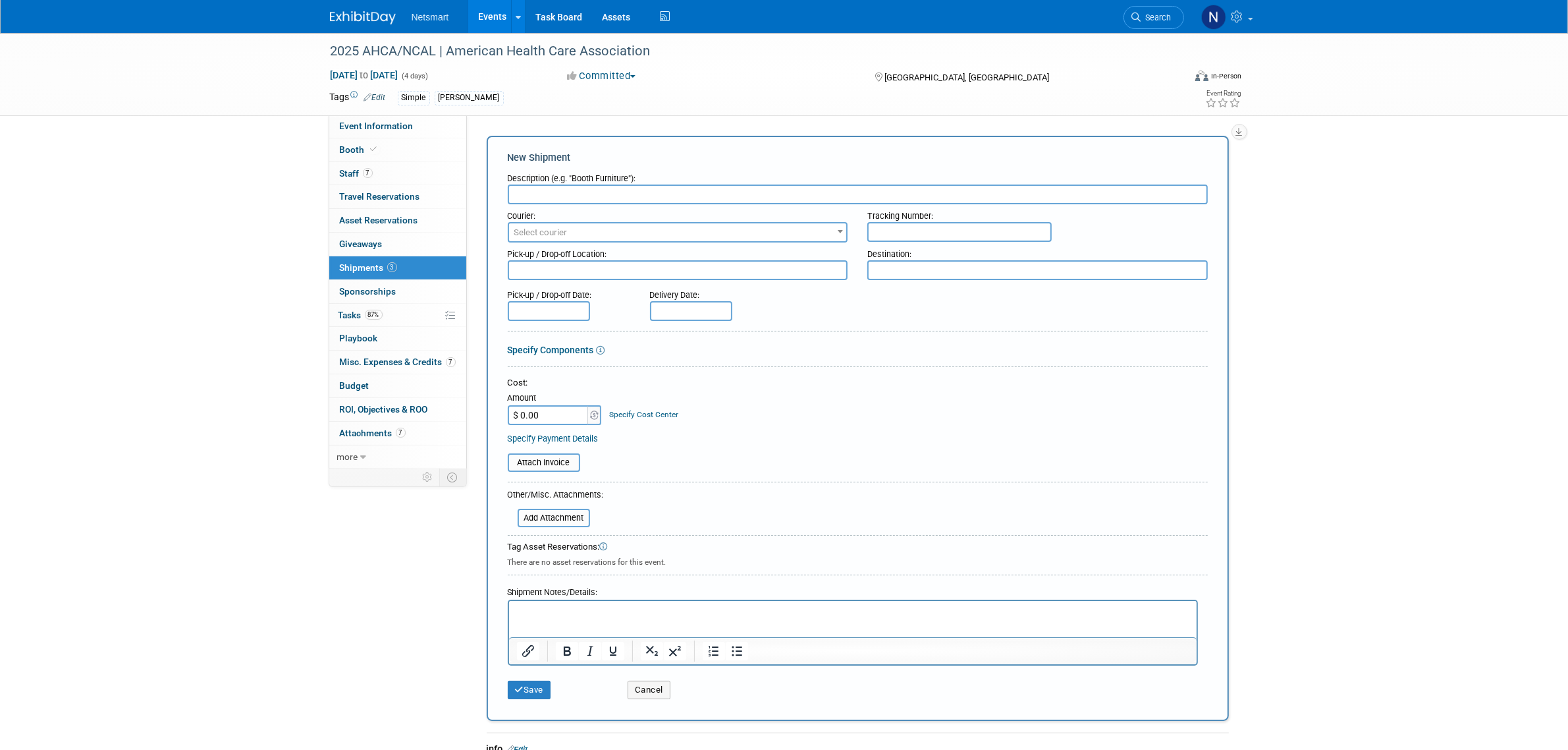
click at [544, 190] on input "text" at bounding box center [857, 194] width 700 height 19
type input "Derse Return"
click at [875, 229] on input "text" at bounding box center [959, 232] width 184 height 19
paste input "1Z1081AW9040652473"
type input "1Z1081AW9040652473"
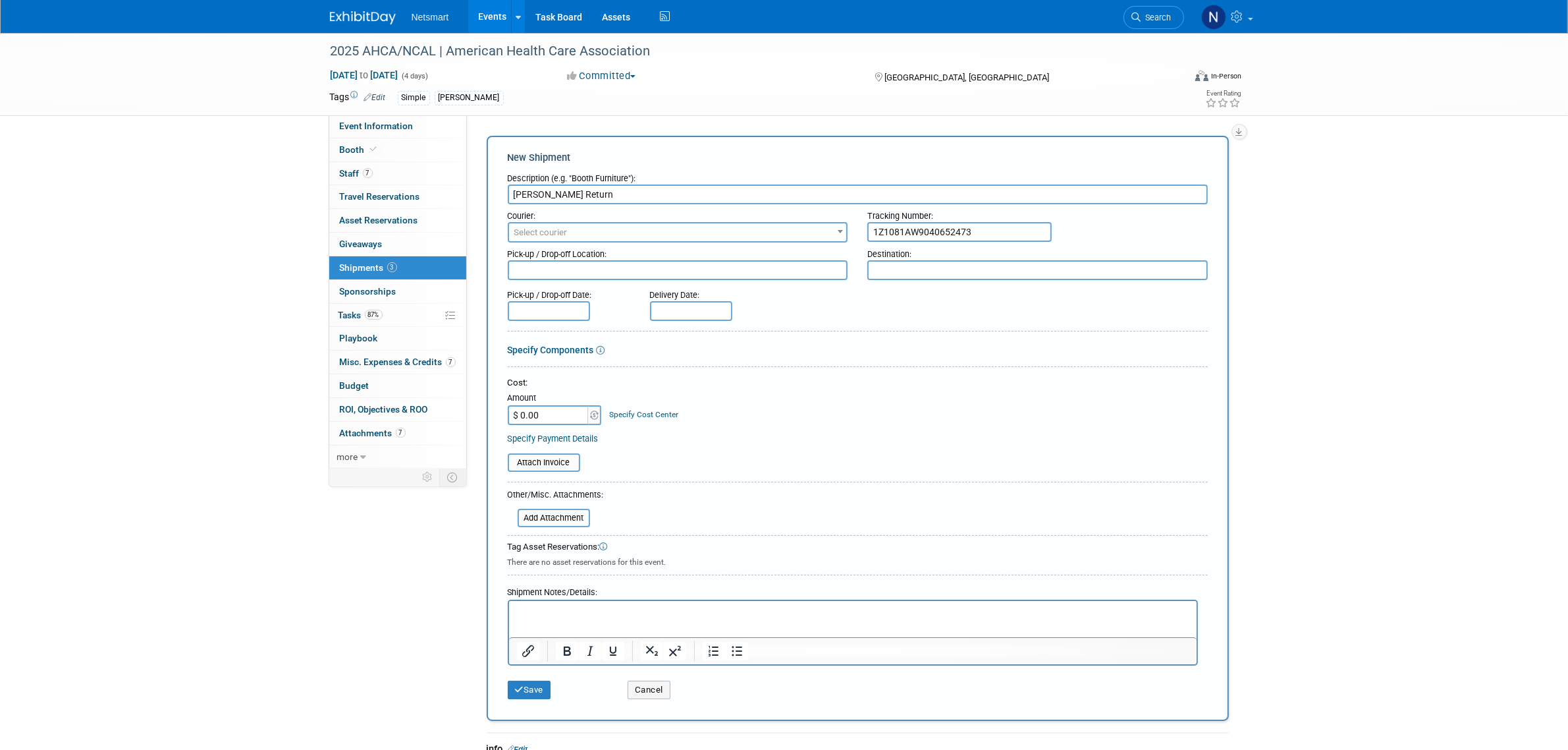
click at [722, 228] on span "Select courier" at bounding box center [678, 232] width 338 height 19
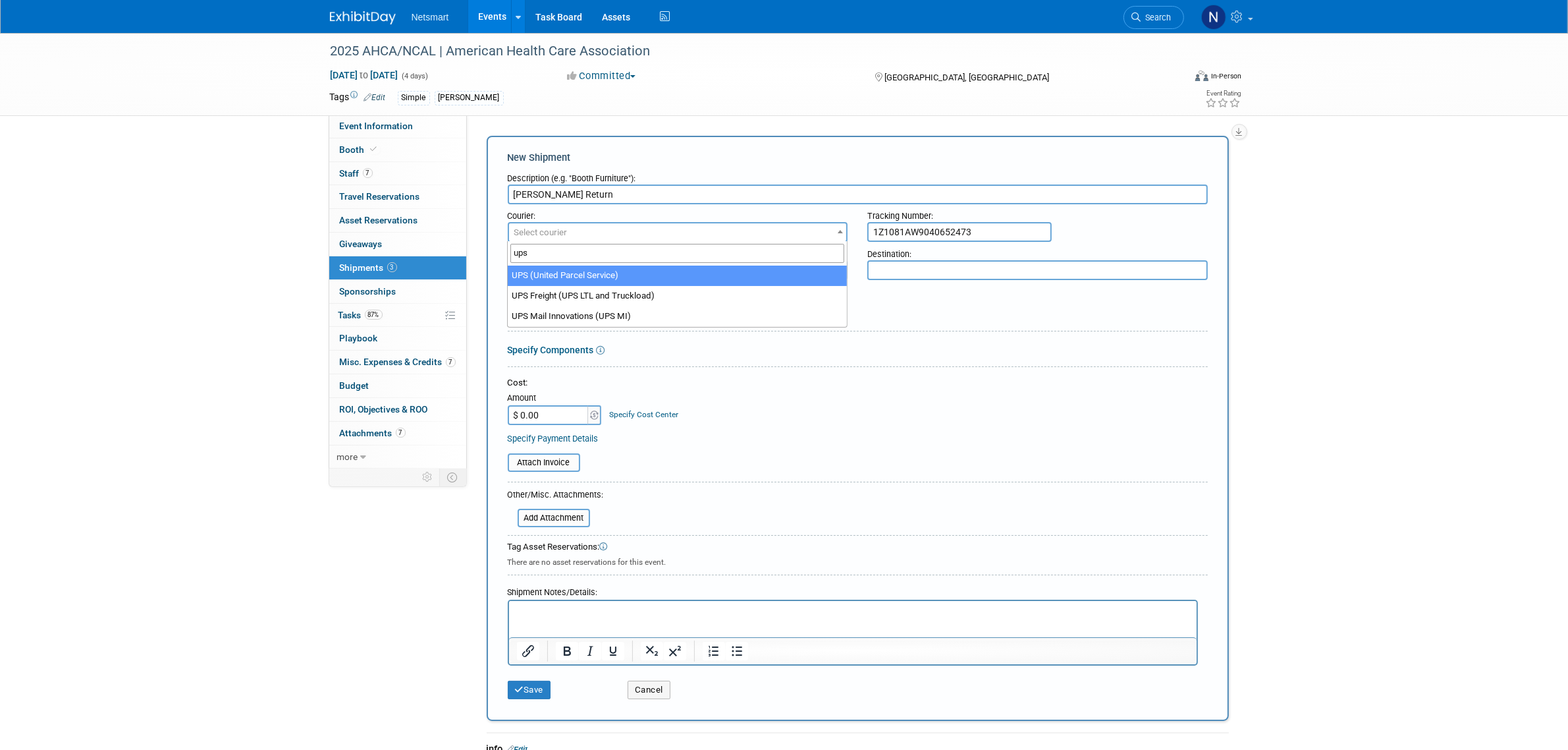
type input "ups"
select select "508"
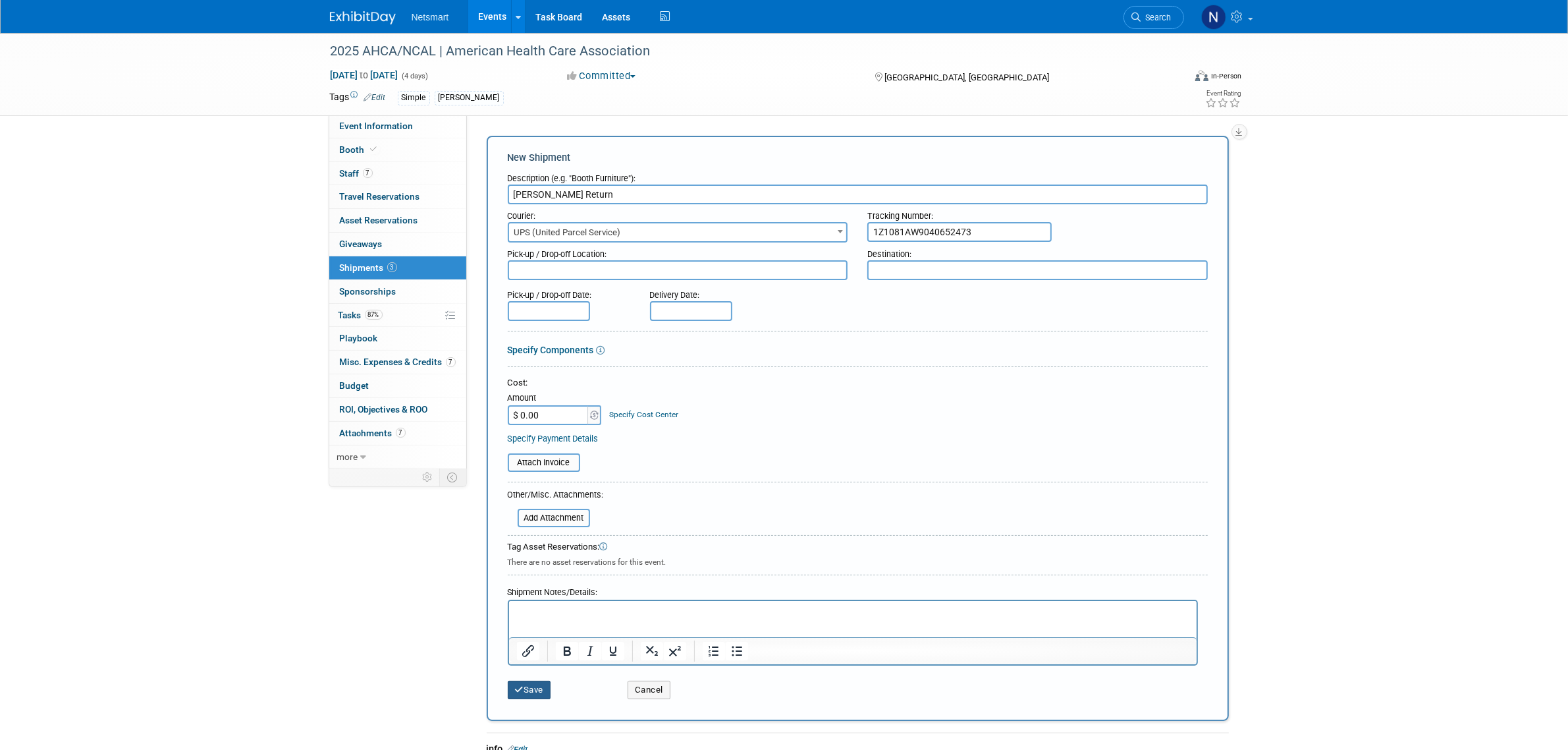
click at [517, 685] on icon "submit" at bounding box center [519, 689] width 9 height 9
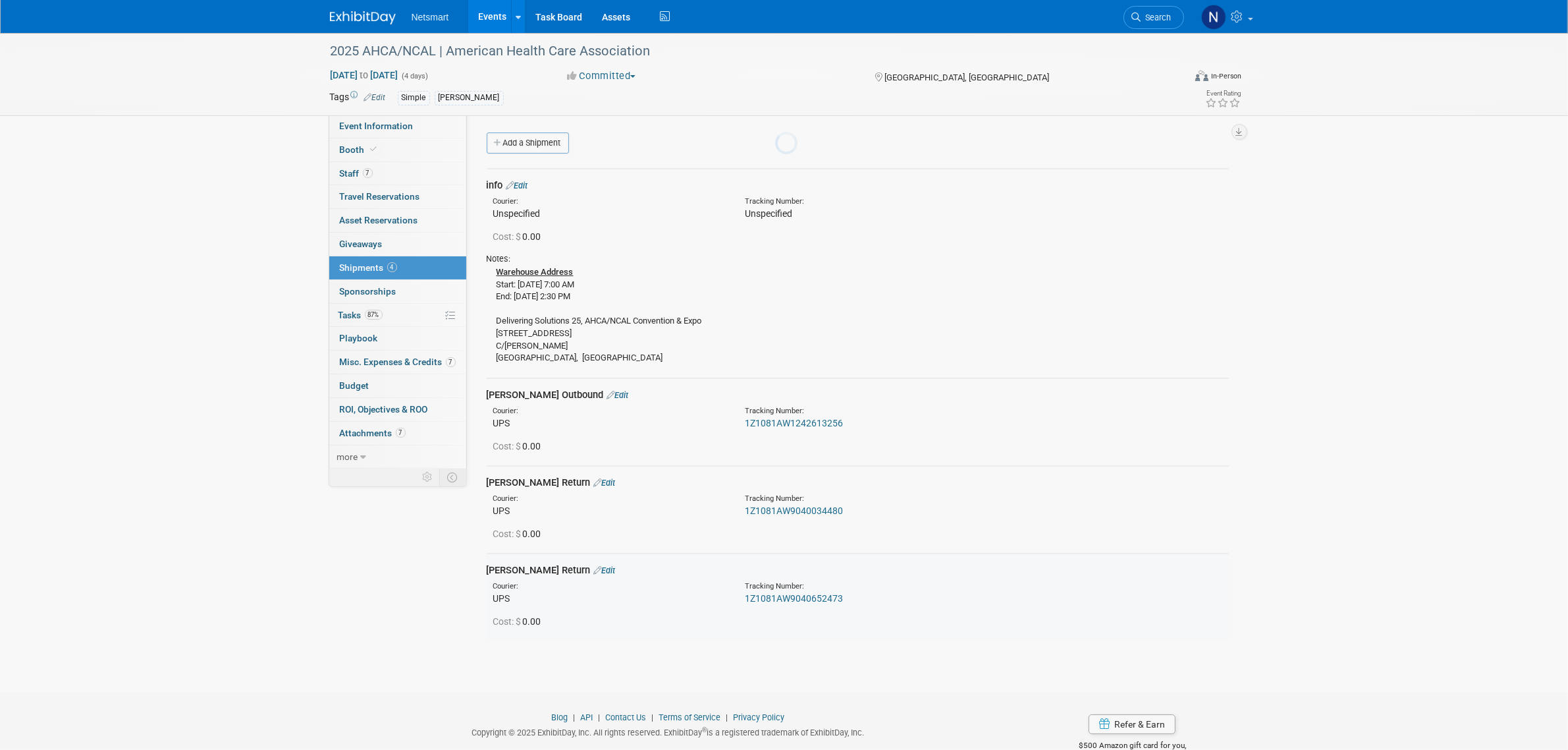
scroll to position [31, 0]
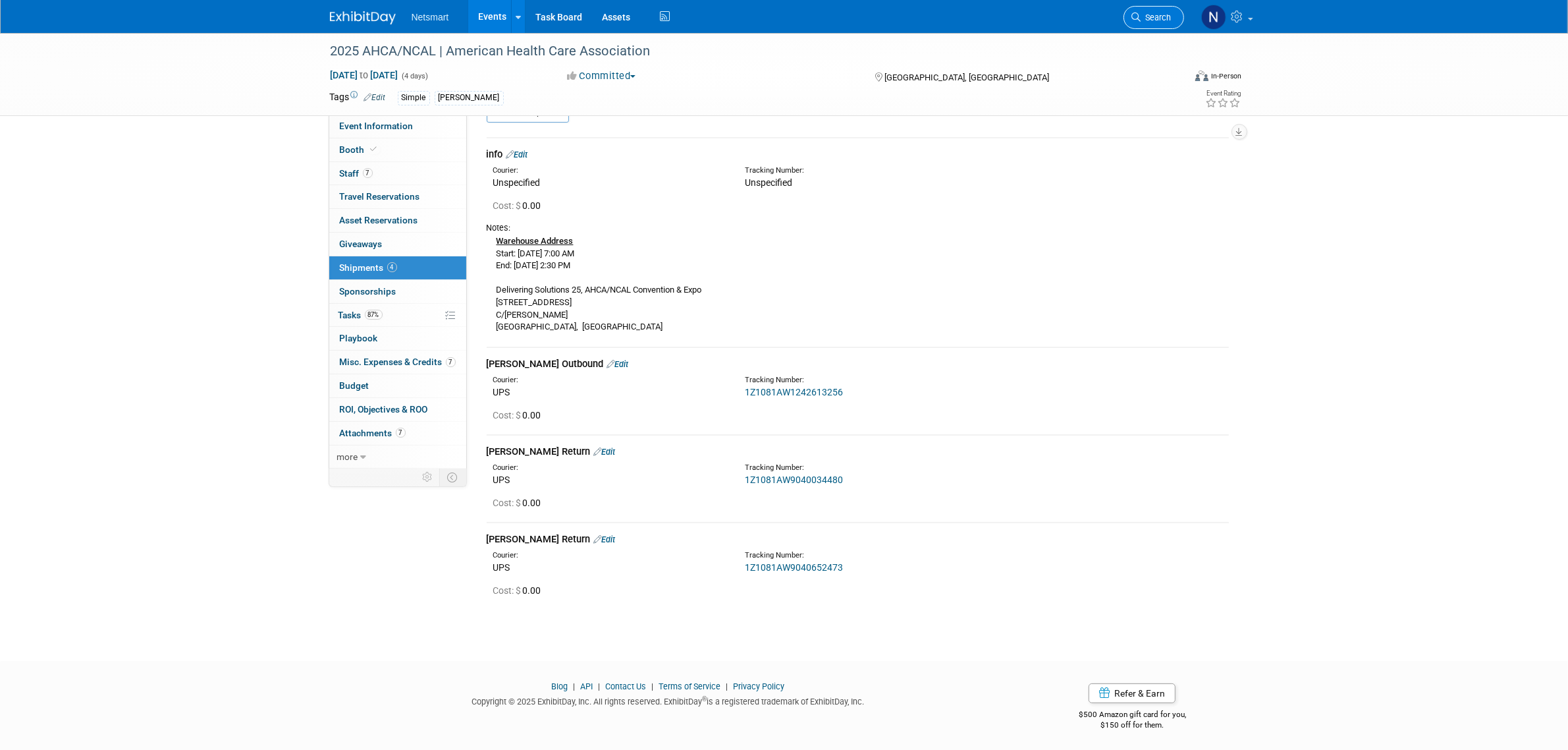
click at [1161, 17] on span "Search" at bounding box center [1156, 18] width 30 height 10
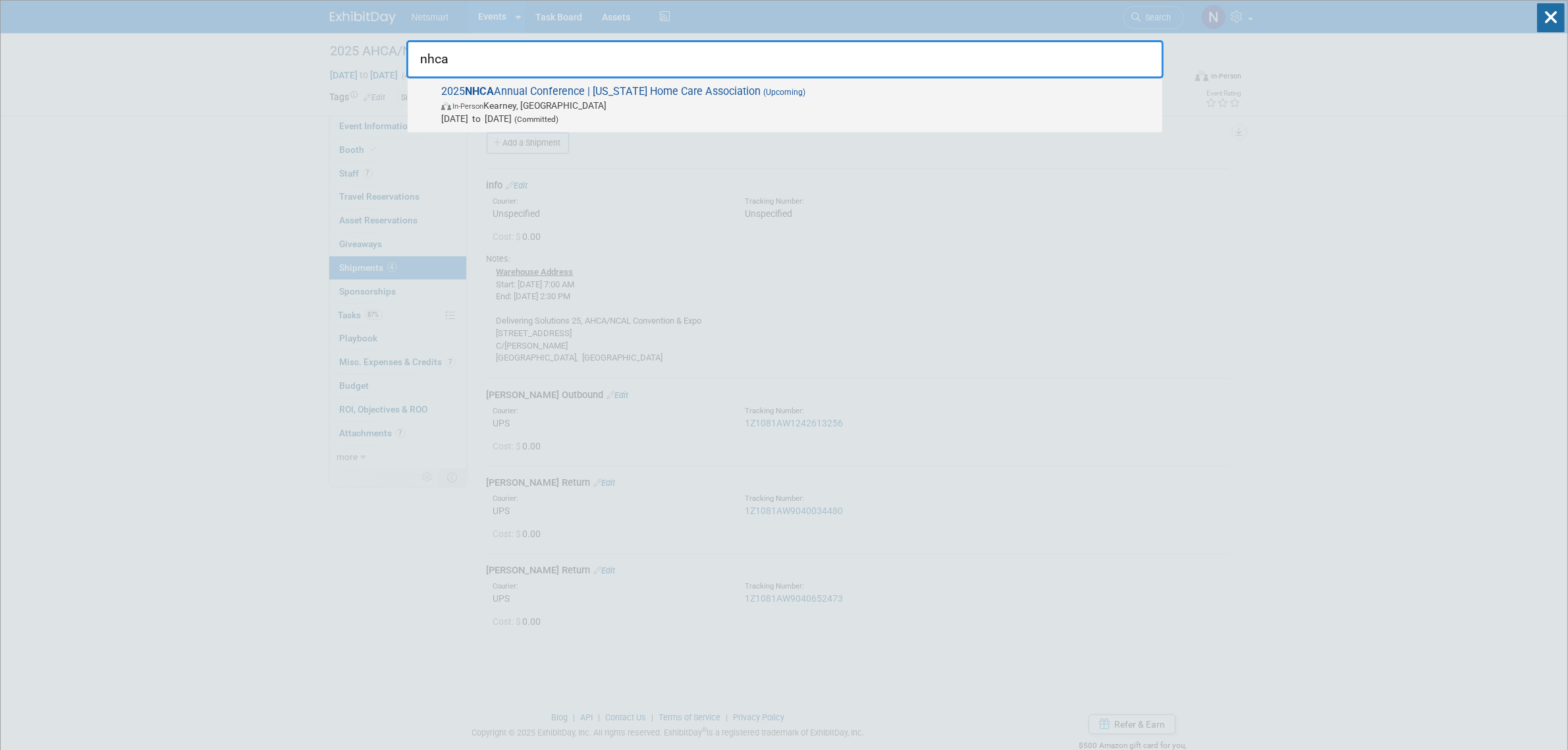
type input "nhca"
click at [543, 116] on span "Oct 14, 2025 to Oct 15, 2025 (Committed)" at bounding box center [799, 119] width 715 height 14
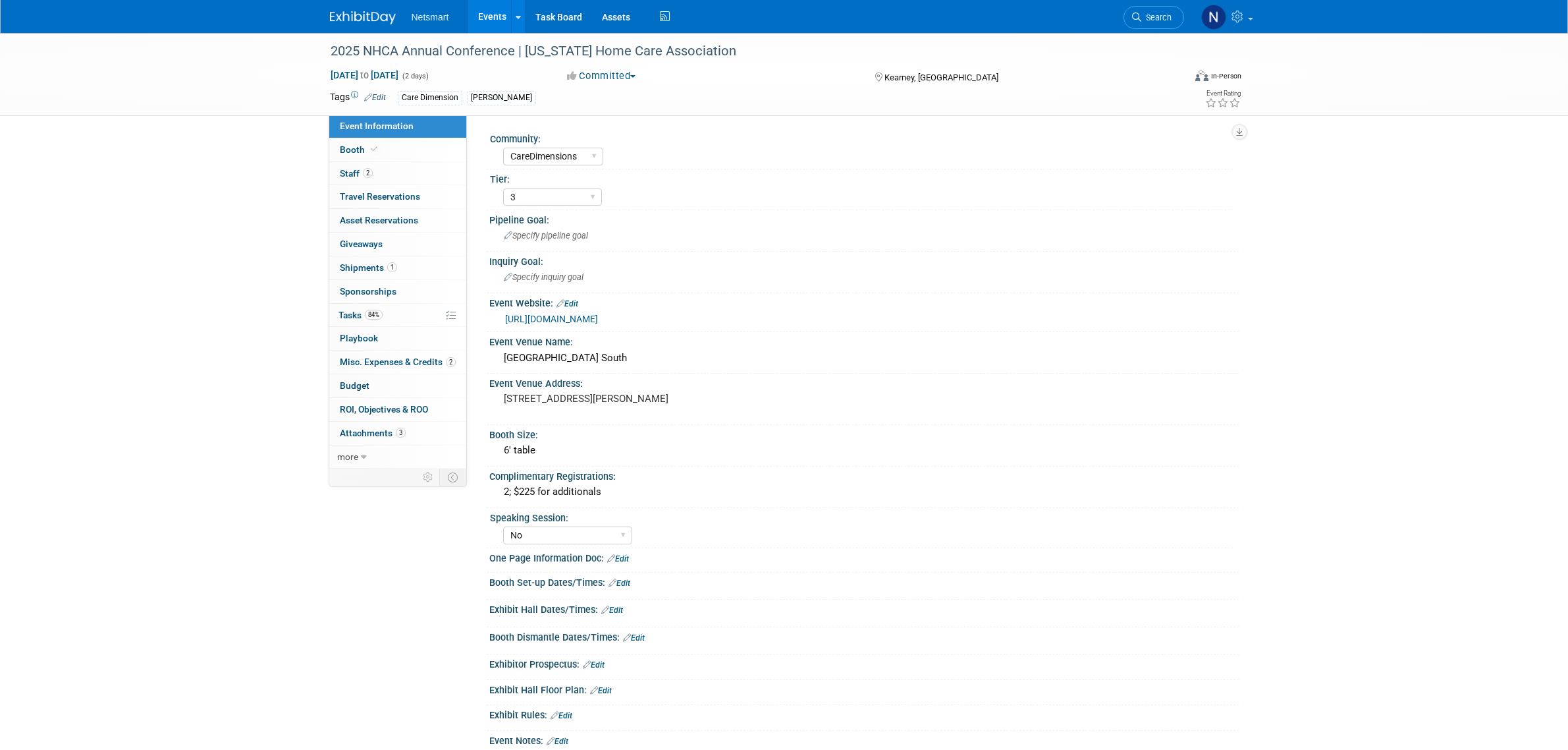
select select "CareDimensions"
select select "3"
select select "No"
click at [376, 266] on span "Shipments 1" at bounding box center [368, 267] width 57 height 11
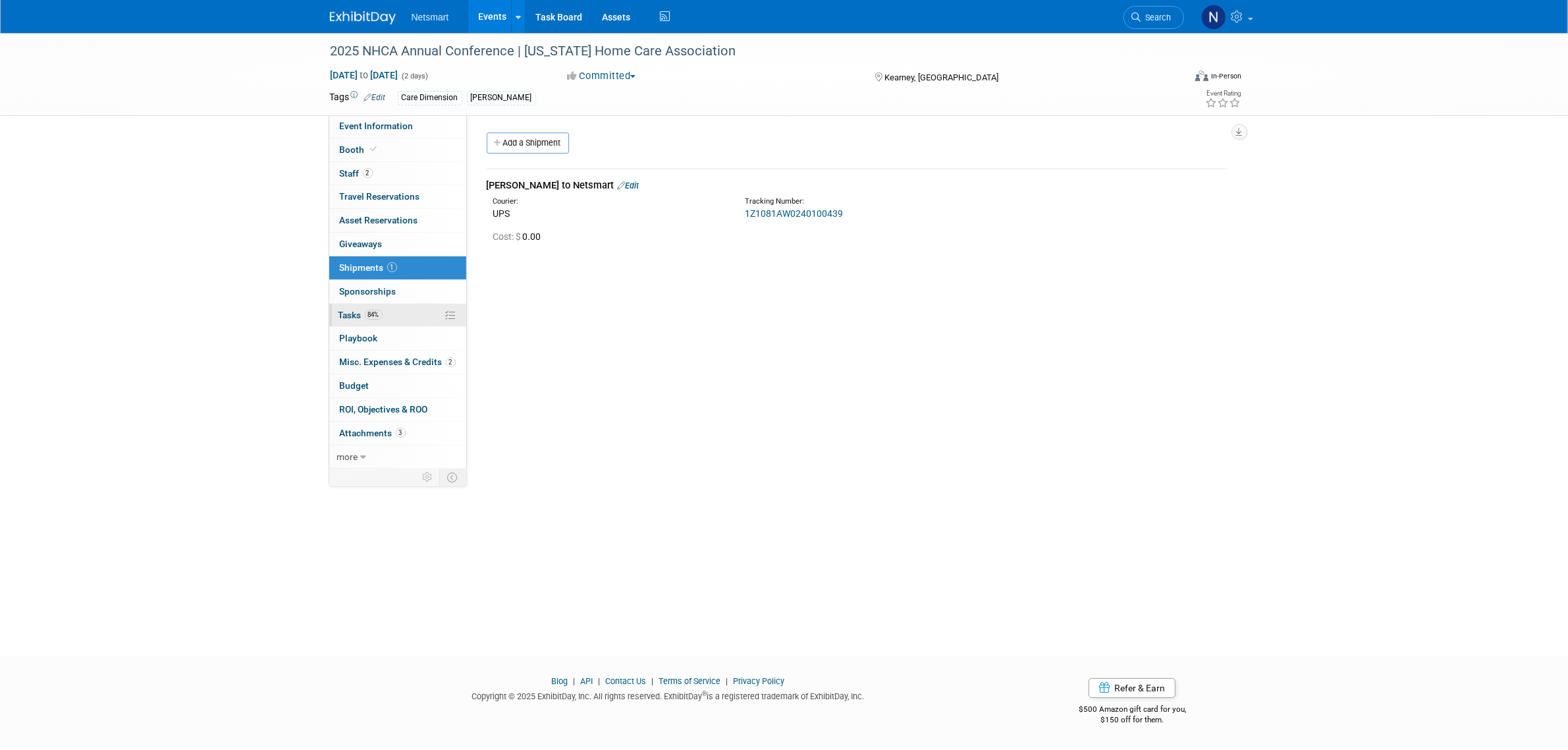
click at [387, 311] on link "84% Tasks 84%" at bounding box center [397, 316] width 137 height 23
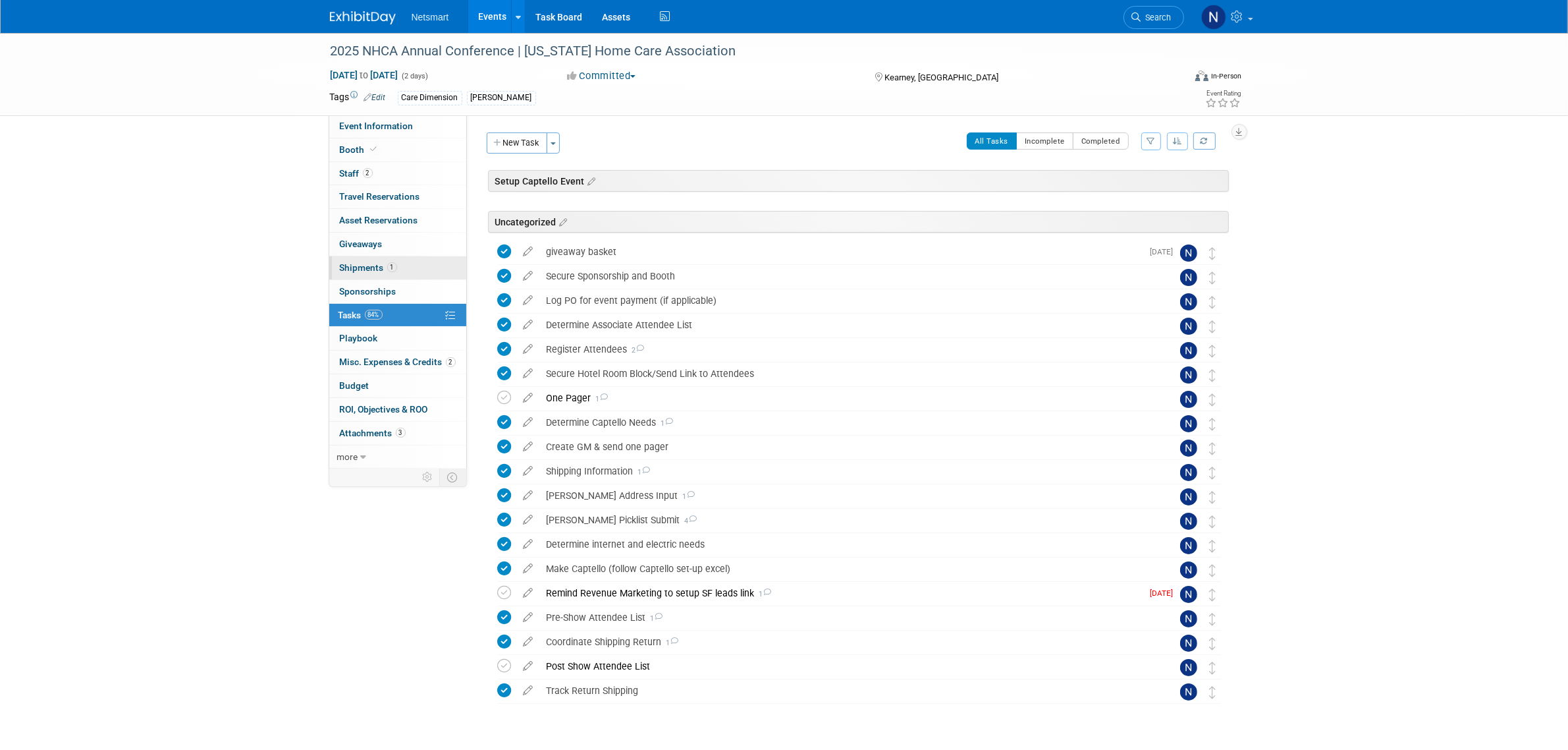
click at [373, 270] on span "Shipments 1" at bounding box center [368, 267] width 57 height 11
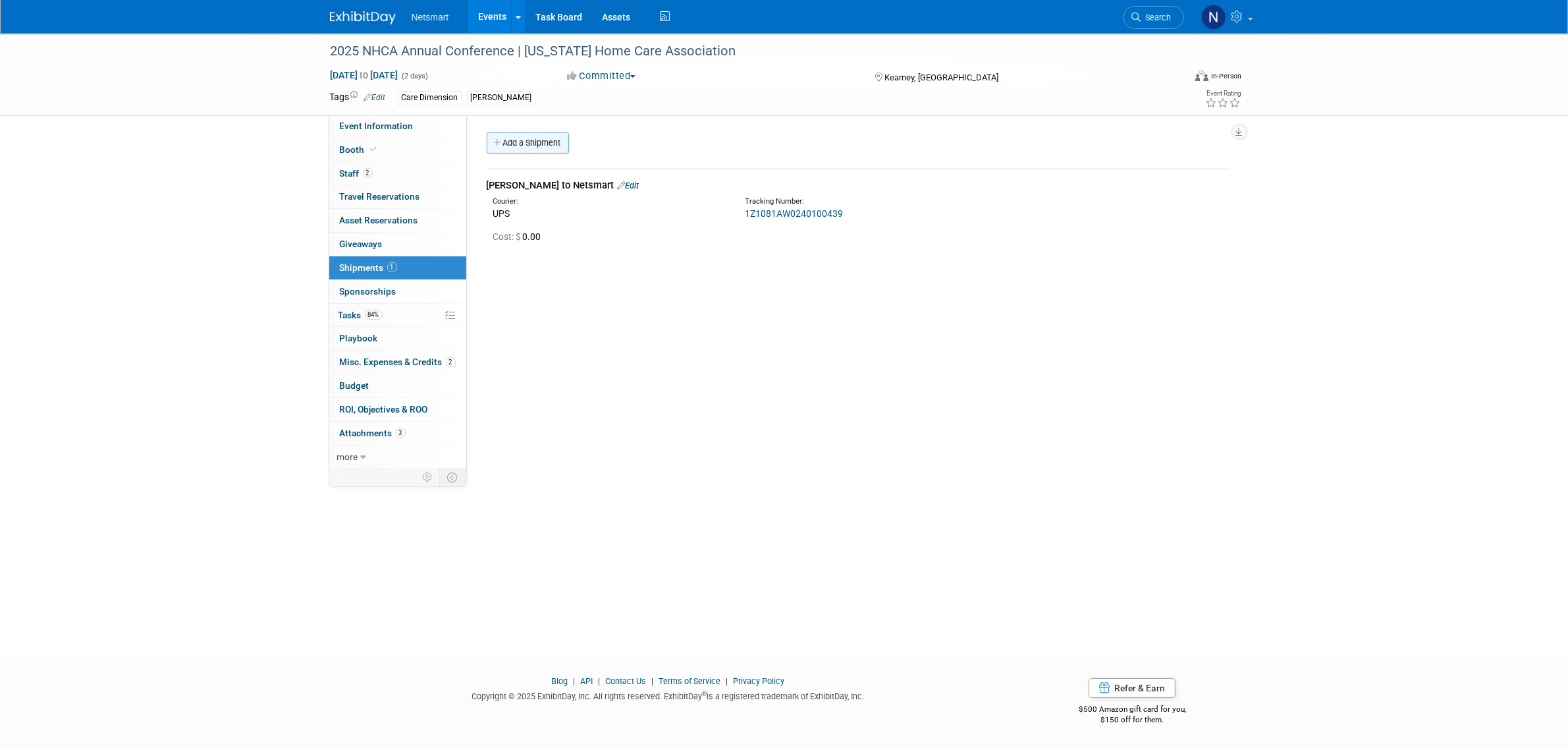
click at [522, 139] on link "Add a Shipment" at bounding box center [528, 143] width 83 height 21
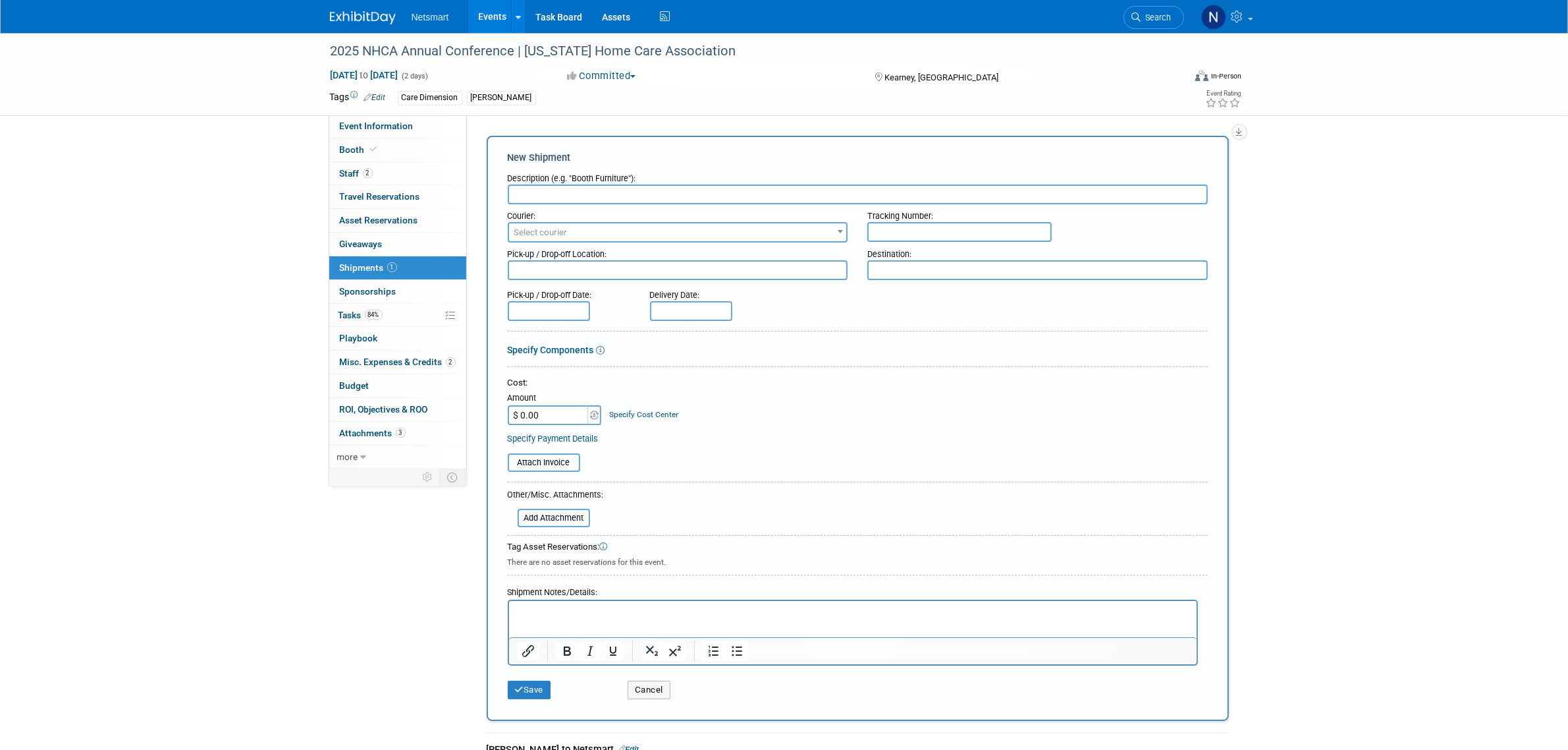
click at [563, 195] on input "text" at bounding box center [857, 194] width 700 height 19
type input "Netsmart Return to Derse"
click at [894, 237] on input "text" at bounding box center [959, 232] width 184 height 19
paste input "1Z1081AW9040524049"
type input "1Z1081AW9040524049"
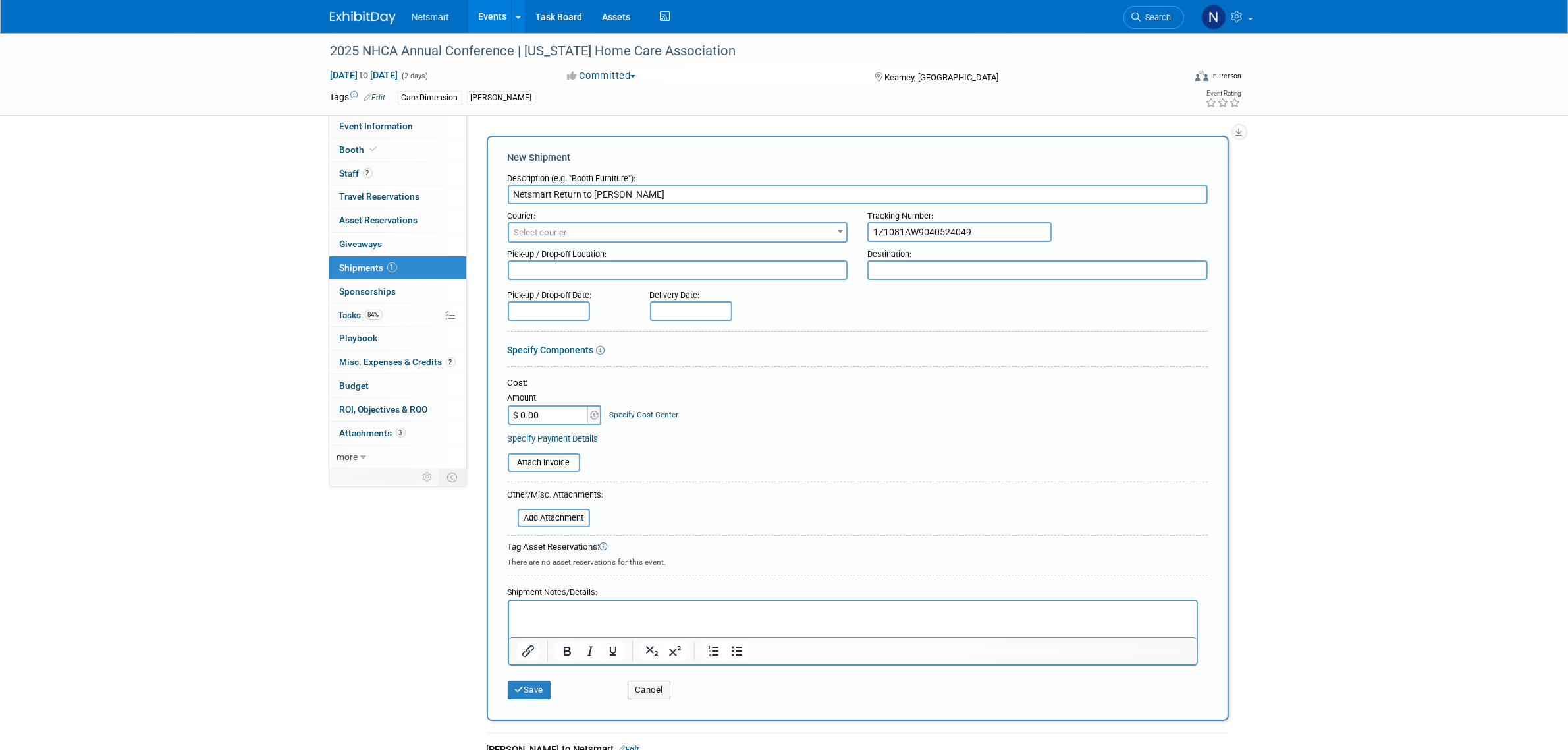
click at [740, 231] on span "Select courier" at bounding box center [678, 232] width 338 height 19
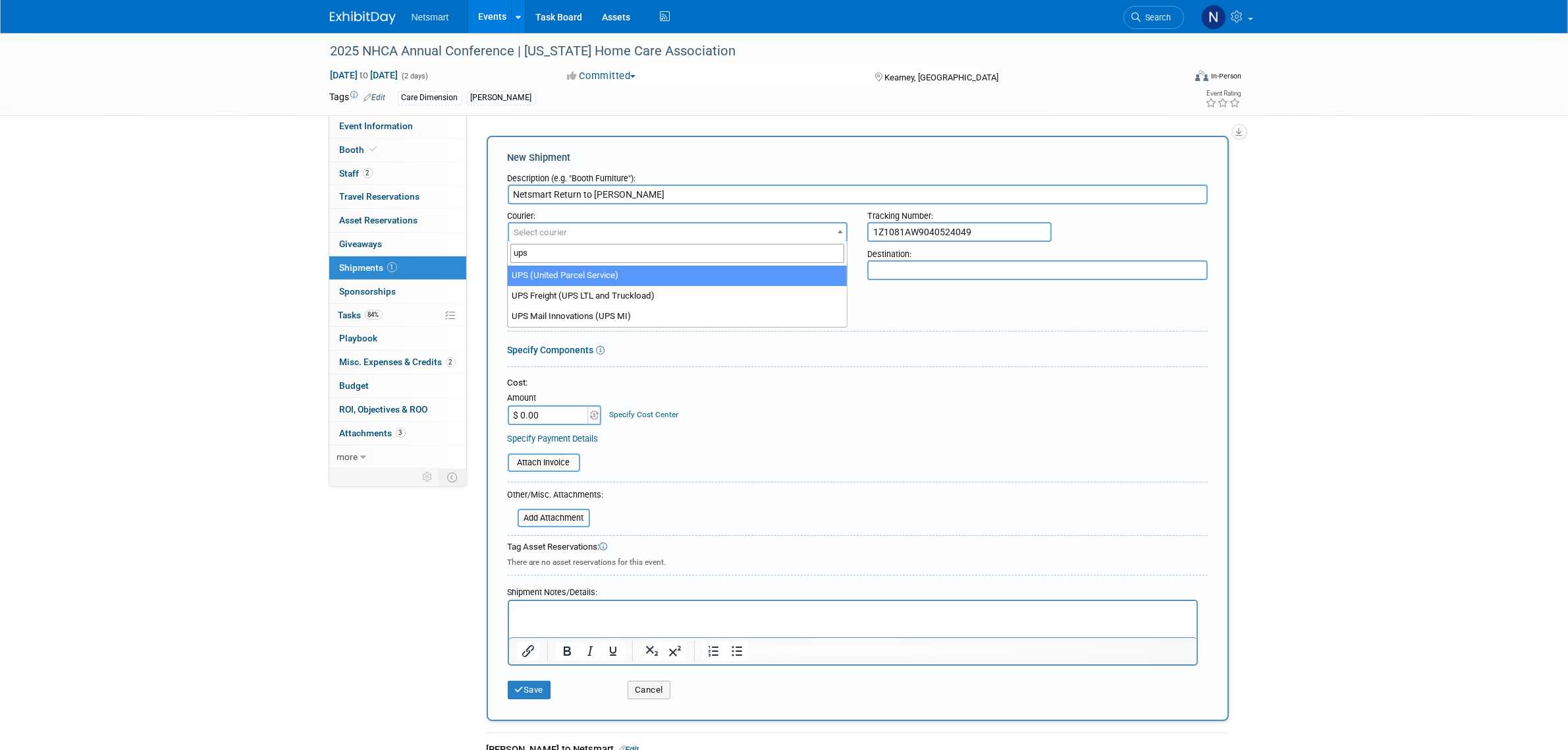
type input "ups"
drag, startPoint x: 587, startPoint y: 274, endPoint x: 585, endPoint y: 288, distance: 14.1
select select "508"
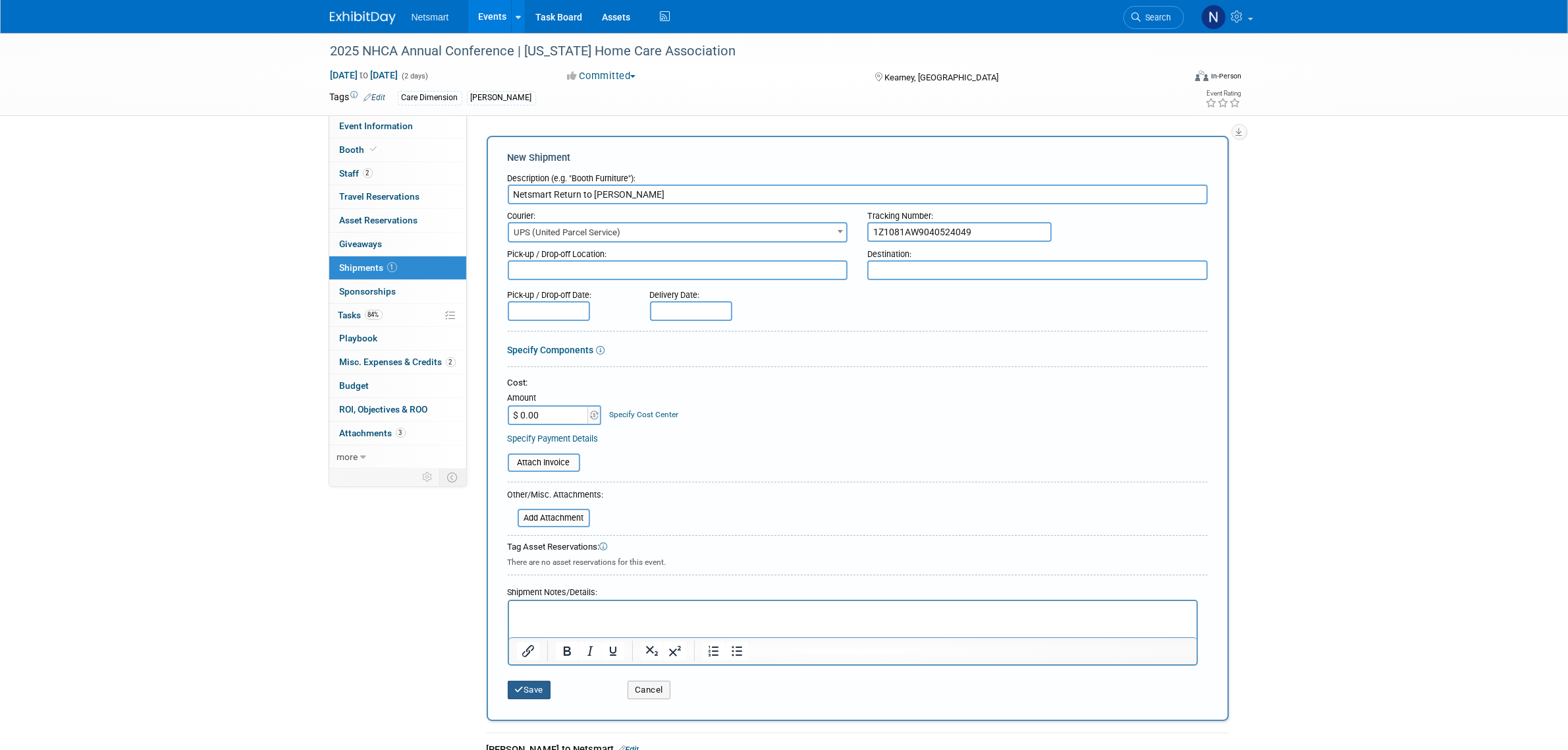
click at [518, 685] on icon "submit" at bounding box center [519, 689] width 9 height 9
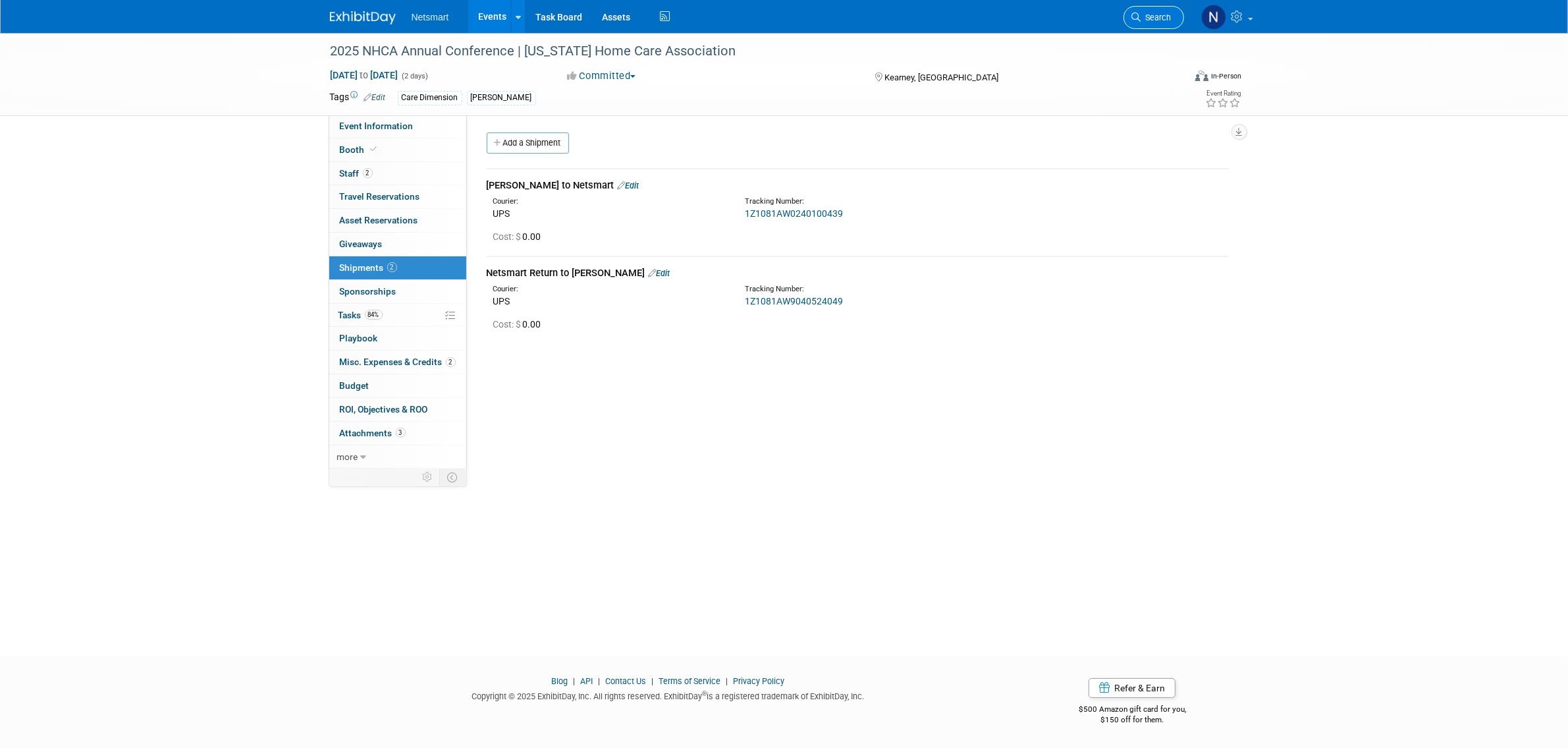
click at [1157, 19] on span "Search" at bounding box center [1156, 18] width 30 height 10
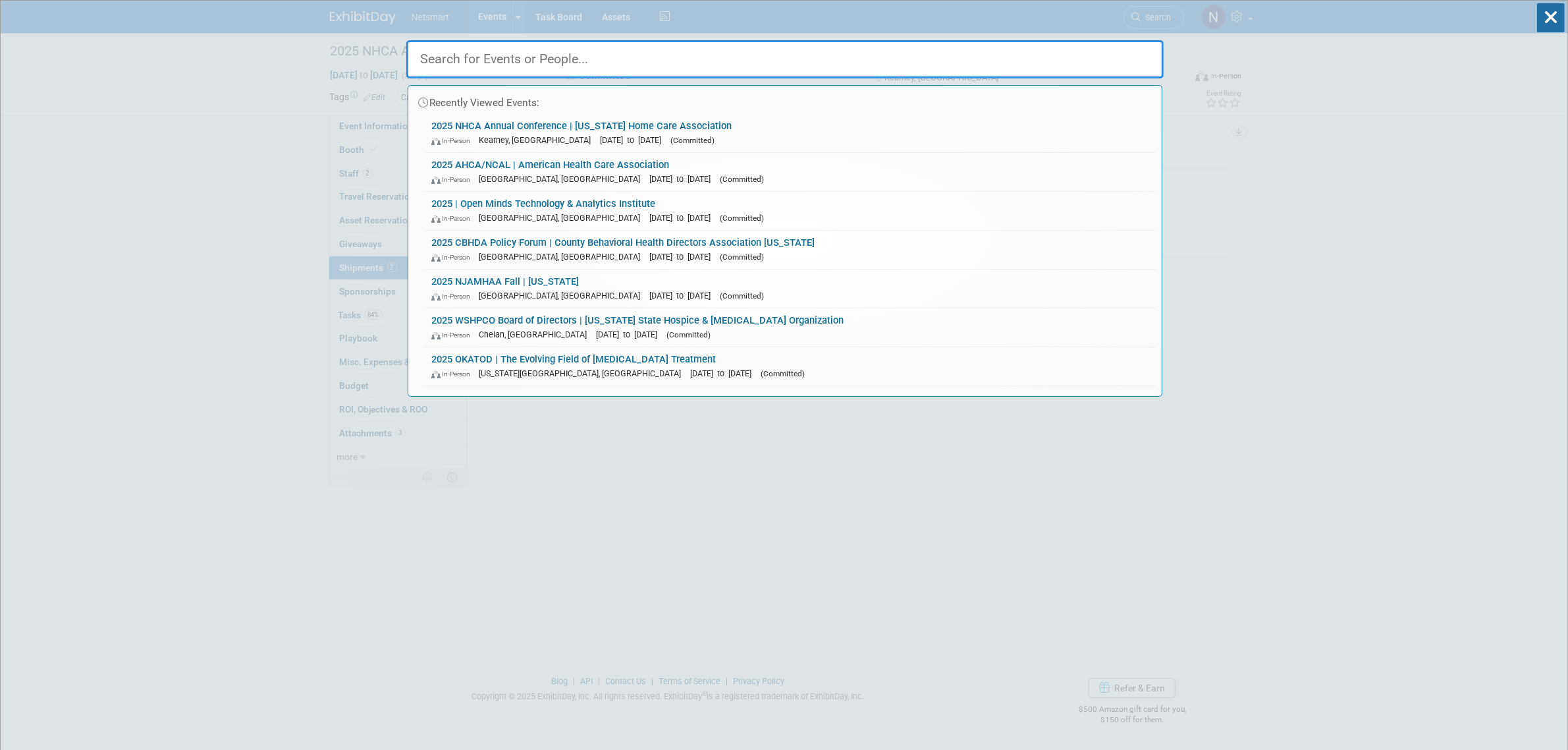
click at [484, 59] on input "text" at bounding box center [785, 58] width 758 height 38
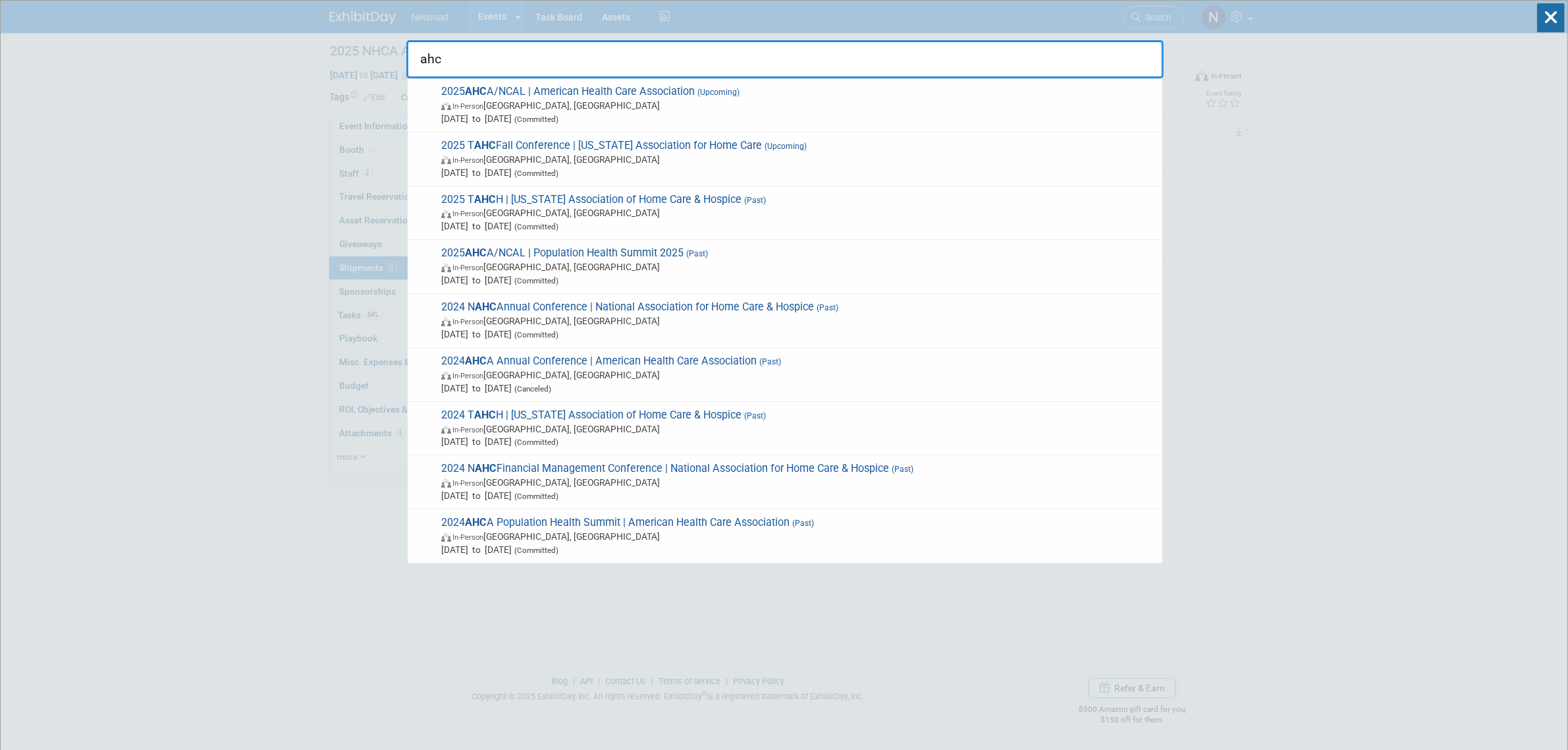
type input "ahc"
click at [502, 97] on span "2025 AHC A/NCAL | American Health Care Association (Upcoming) In-Person Las Veg…" at bounding box center [797, 104] width 719 height 40
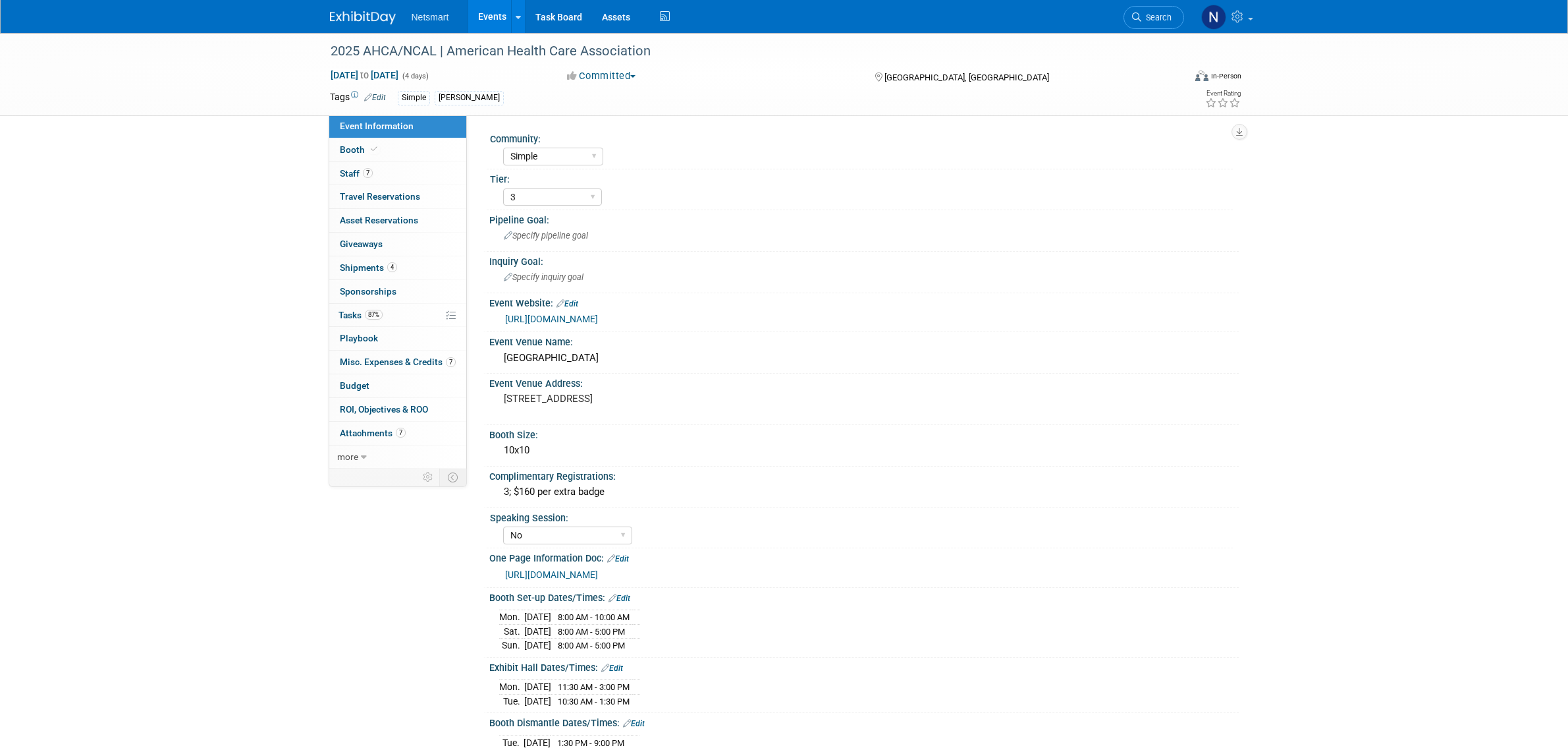
select select "Simple"
select select "3"
select select "No"
click at [392, 272] on span "4" at bounding box center [392, 267] width 10 height 10
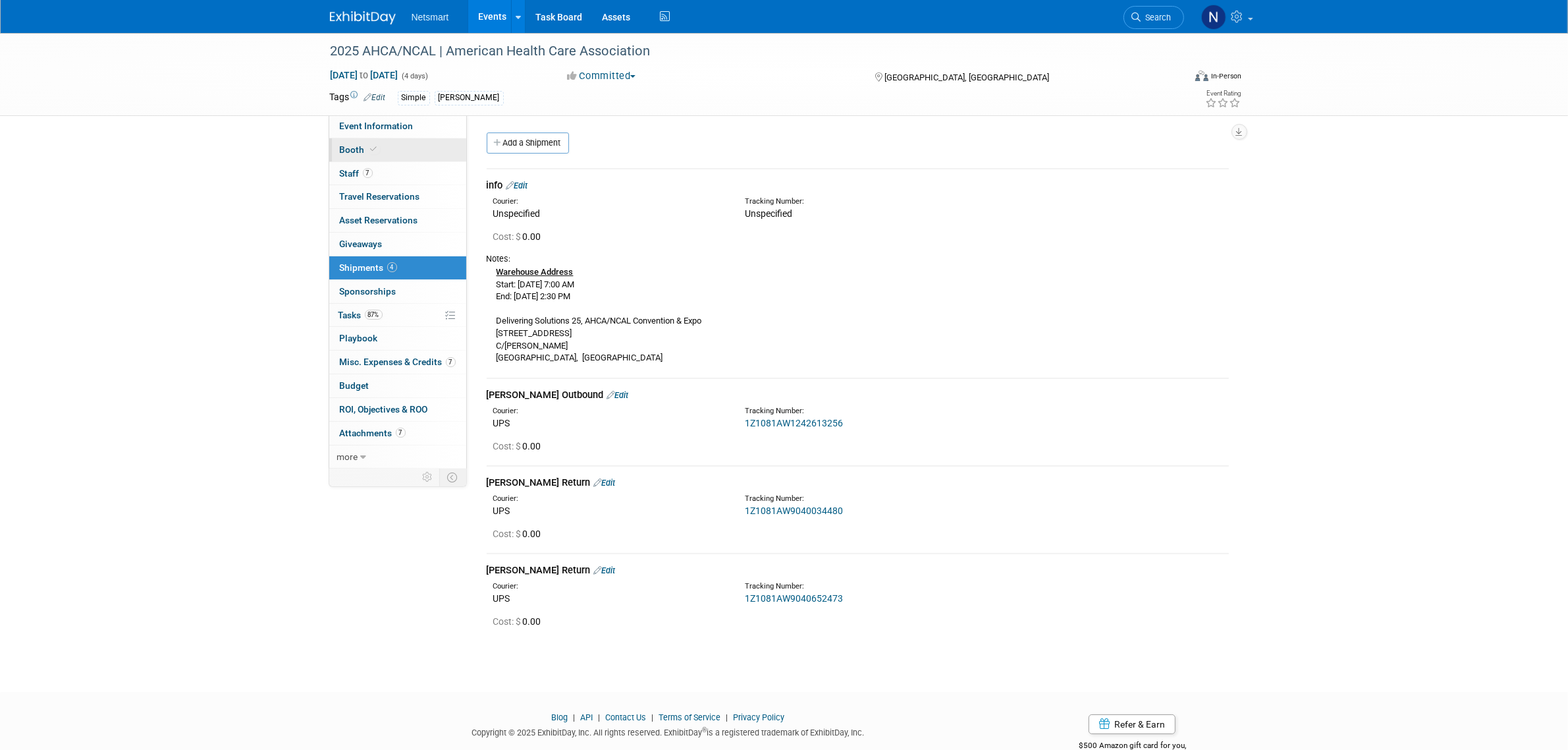
click at [387, 159] on link "Booth" at bounding box center [397, 150] width 137 height 23
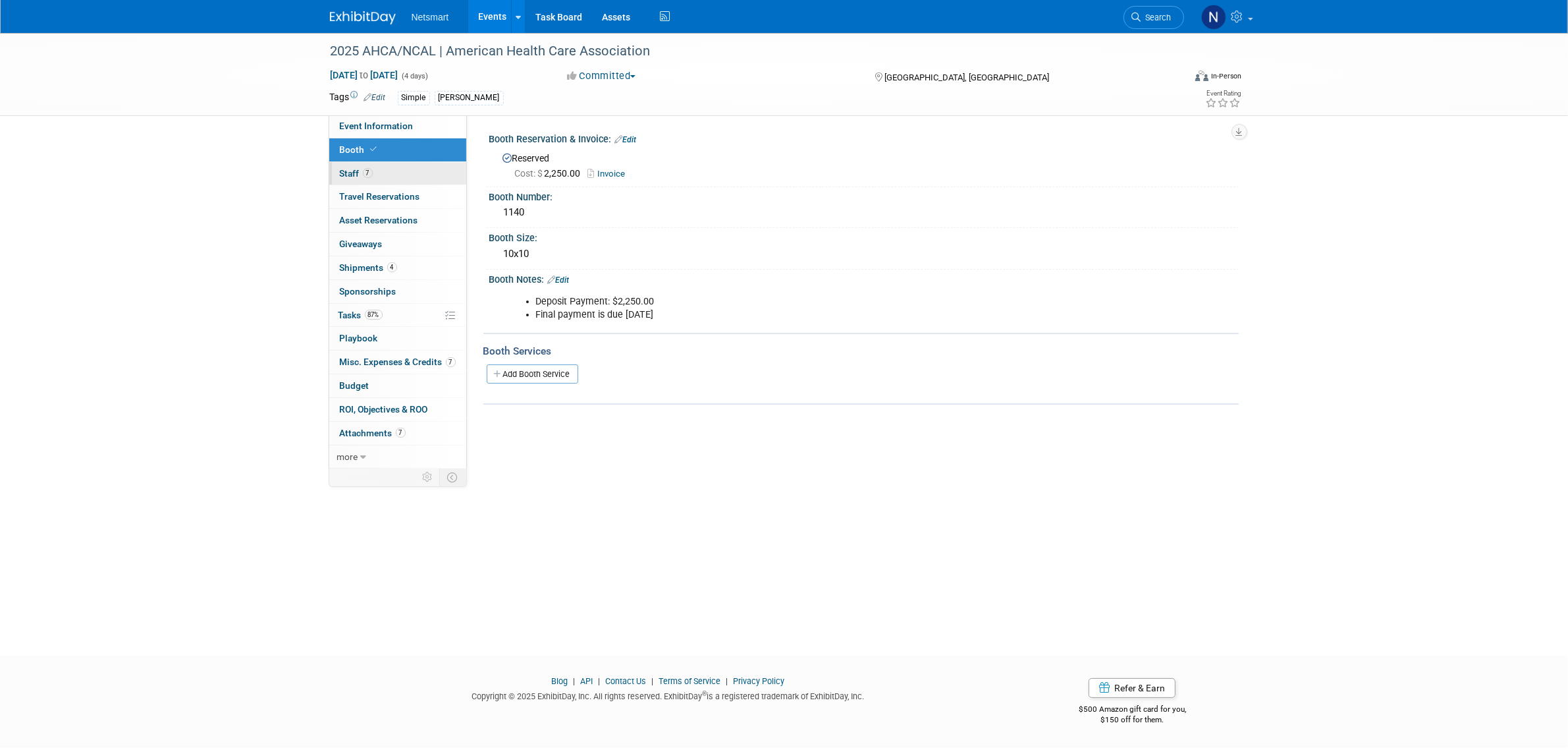
click at [376, 172] on link "7 Staff 7" at bounding box center [397, 173] width 137 height 23
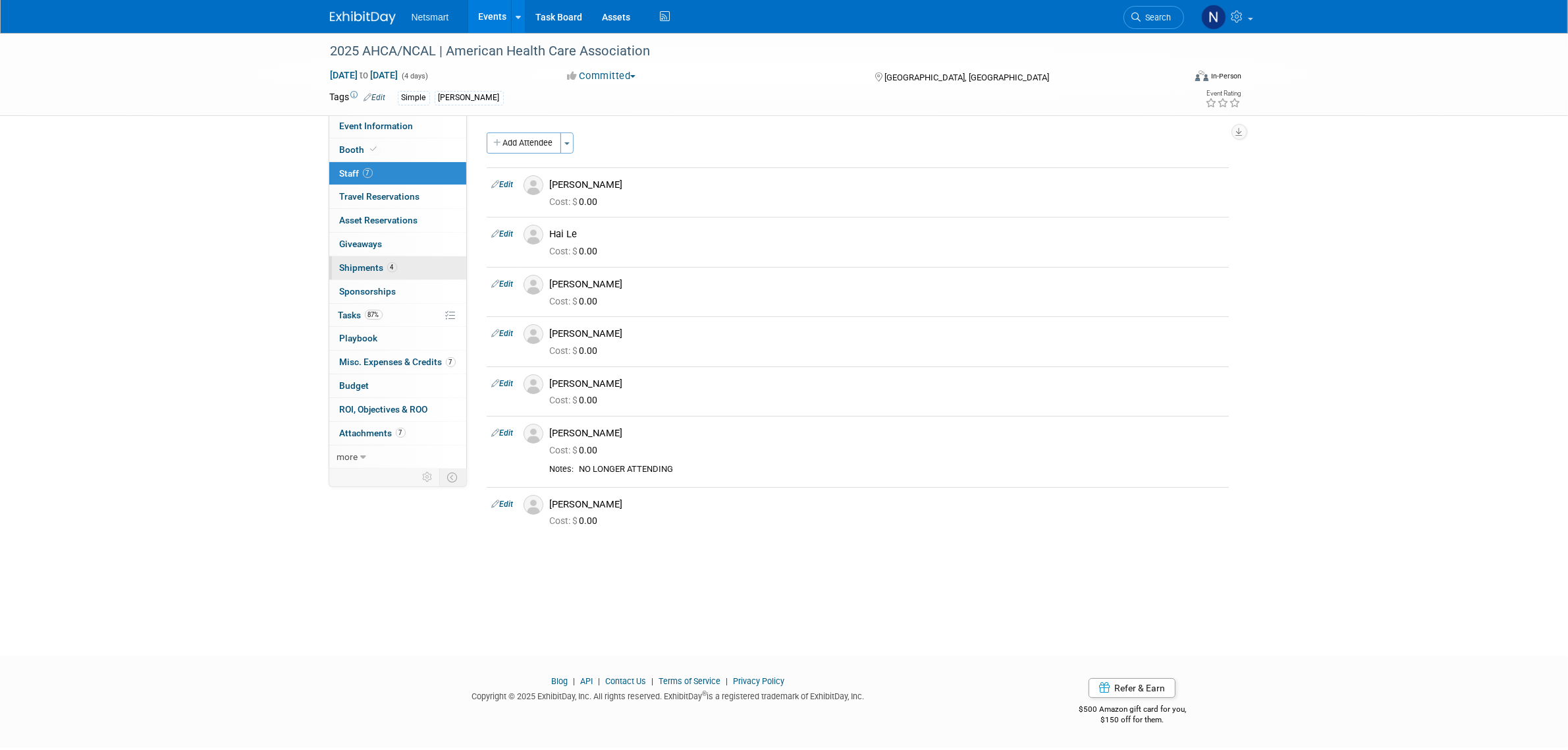
click at [376, 268] on span "Shipments 4" at bounding box center [368, 267] width 57 height 11
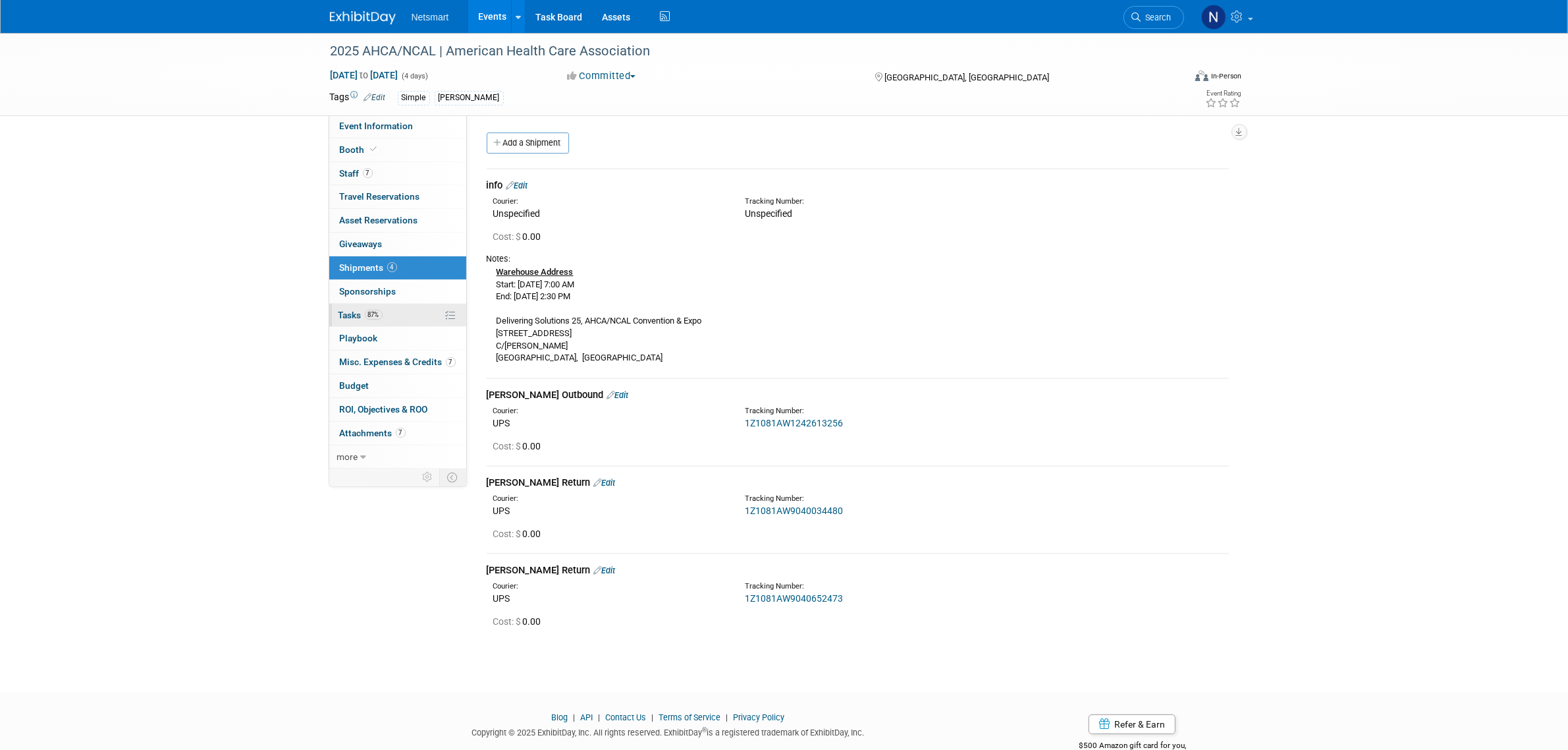
click at [367, 311] on span "Tasks 87%" at bounding box center [360, 315] width 44 height 11
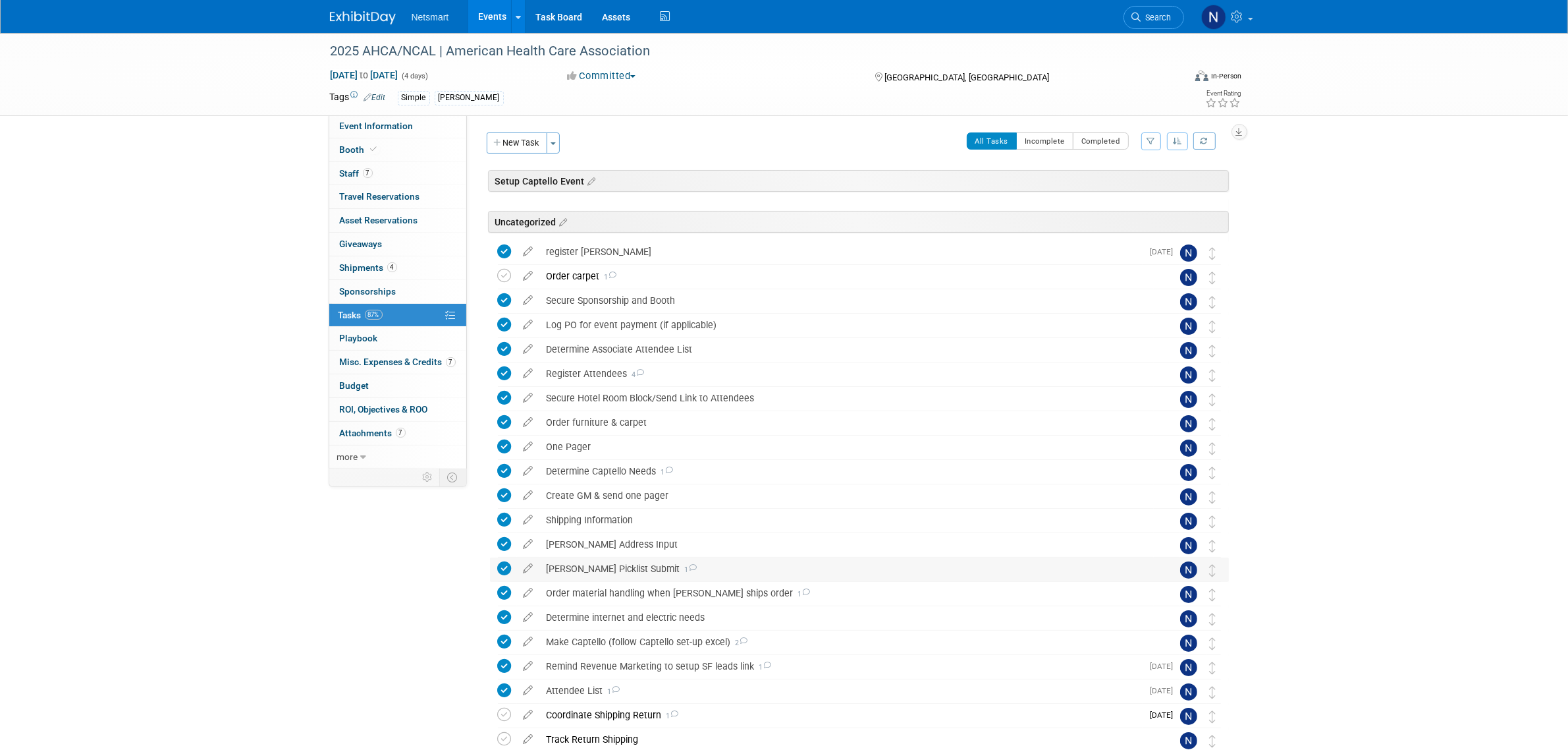
click at [577, 562] on div "[PERSON_NAME] Picklist Submit 1" at bounding box center [847, 568] width 614 height 22
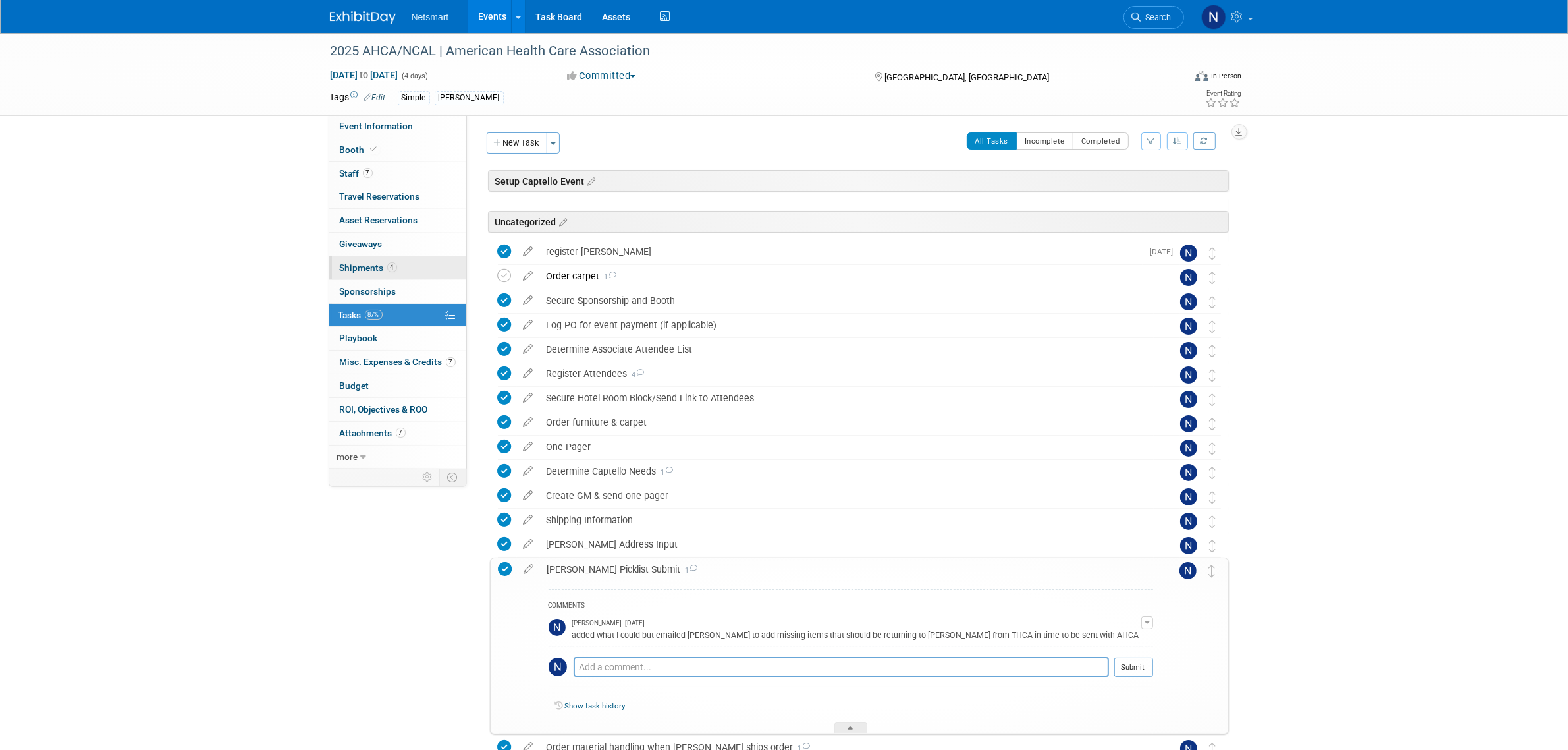
click at [388, 272] on span "4" at bounding box center [392, 267] width 10 height 10
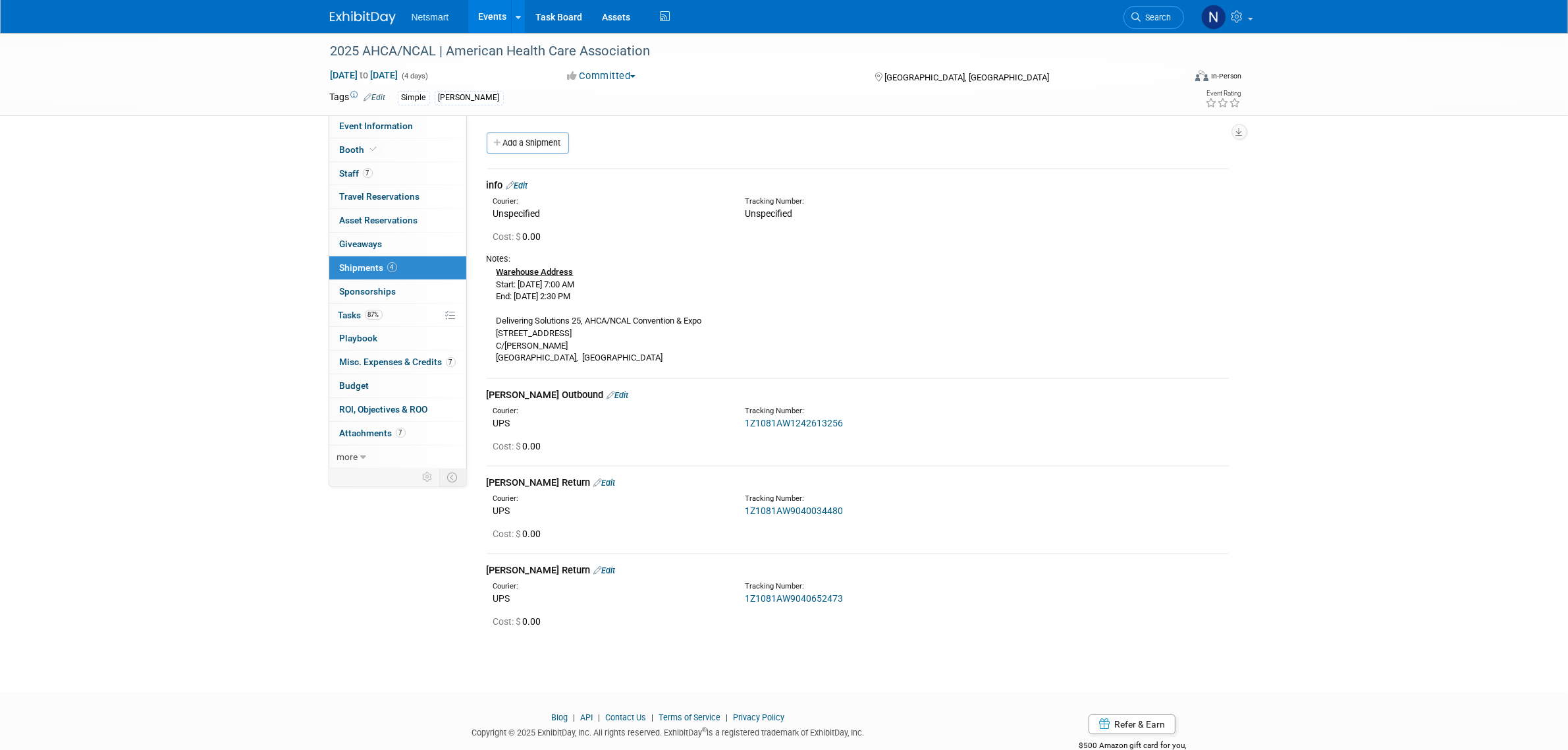
click at [803, 425] on link "1Z1081AW1242613256" at bounding box center [794, 423] width 98 height 11
click at [1150, 17] on span "Search" at bounding box center [1156, 18] width 30 height 10
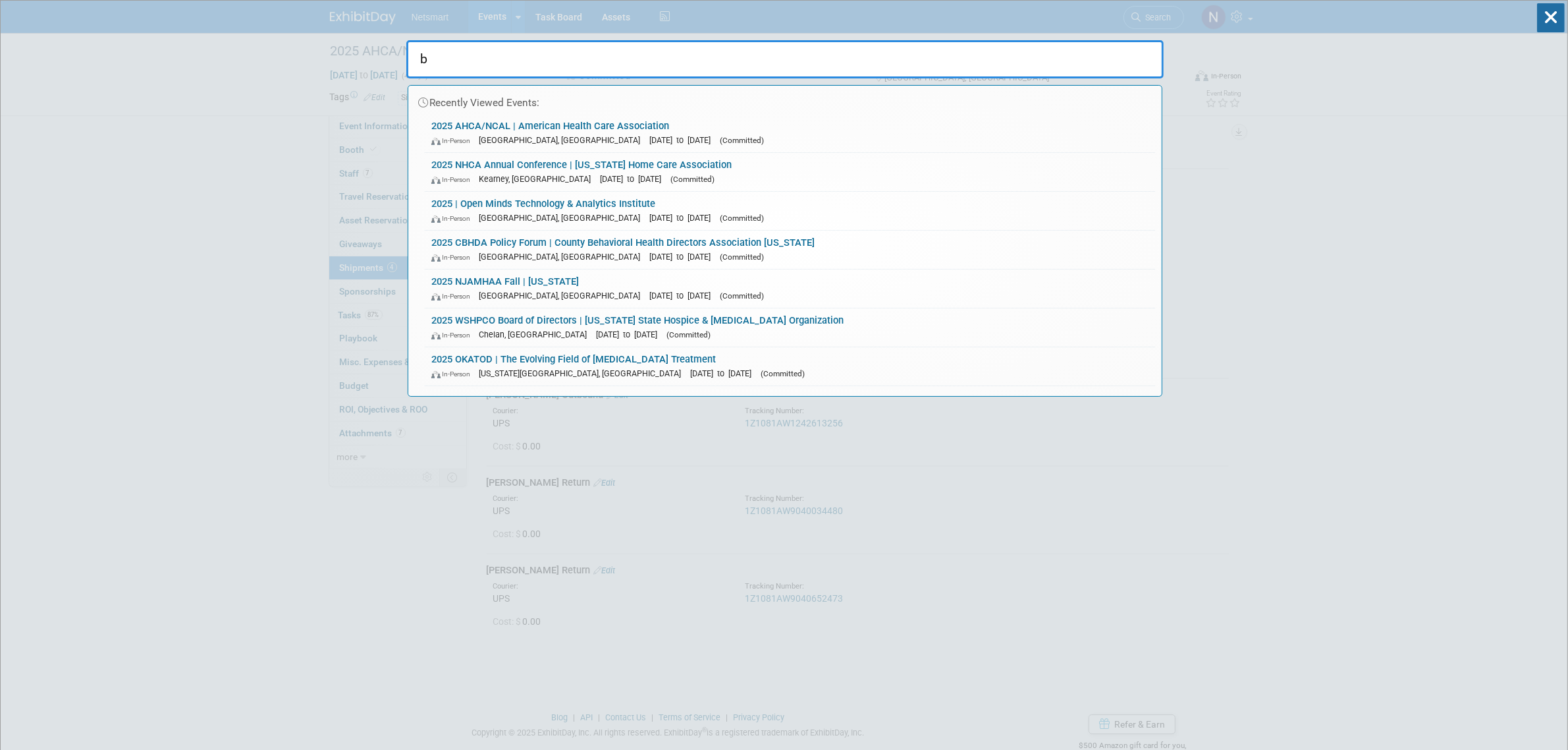
click at [505, 64] on input "b" at bounding box center [785, 58] width 758 height 38
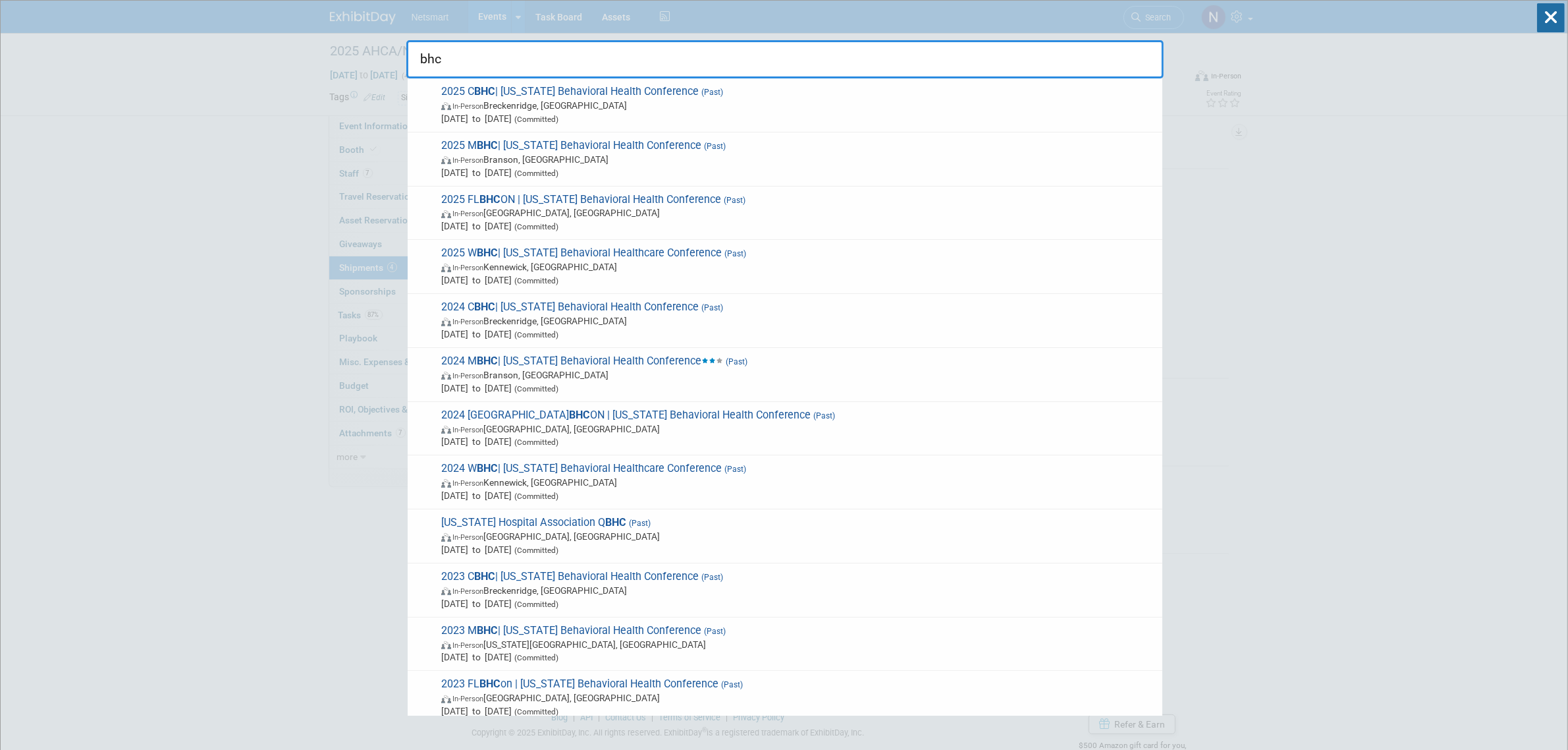
type input "bhcb"
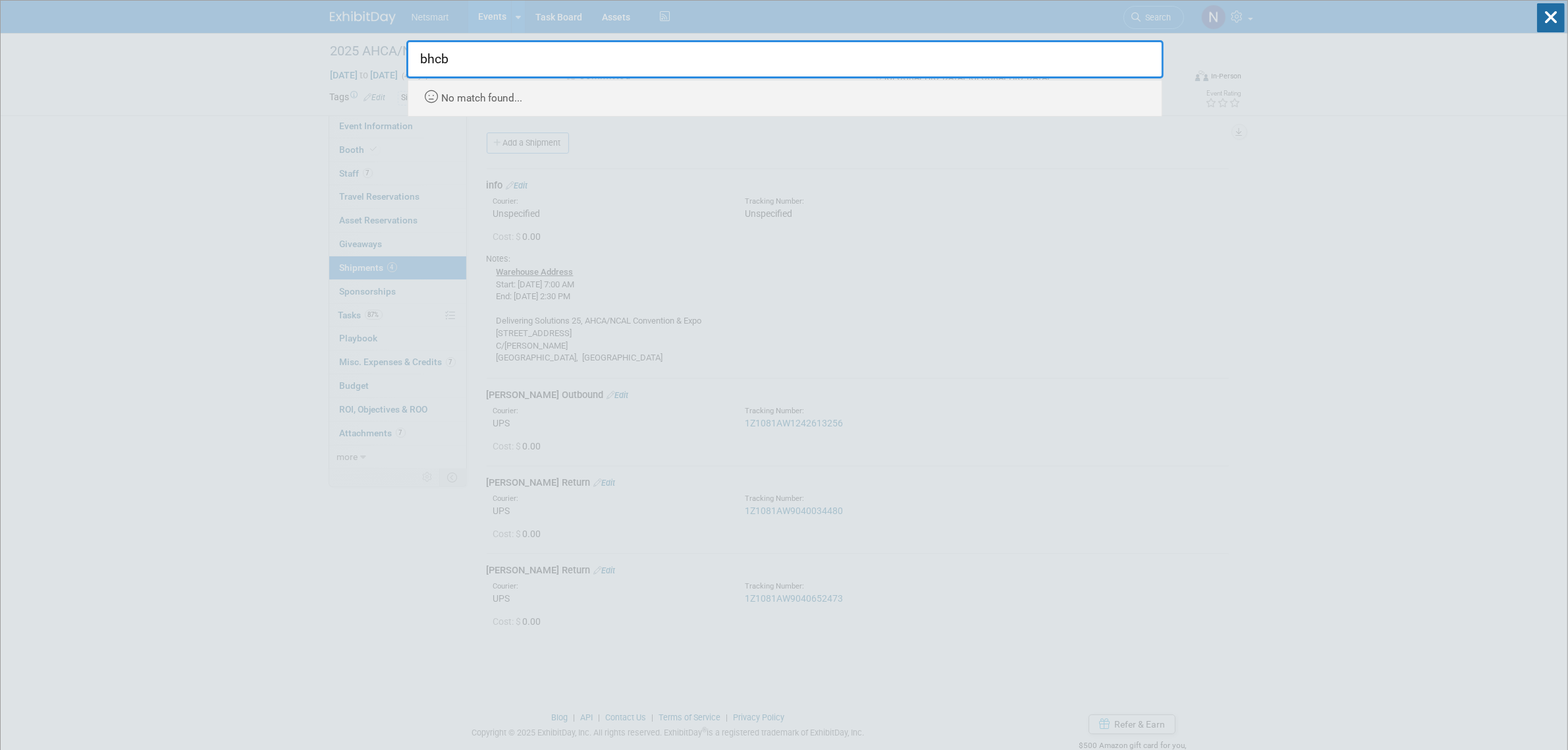
drag, startPoint x: 490, startPoint y: 60, endPoint x: 351, endPoint y: 60, distance: 139.0
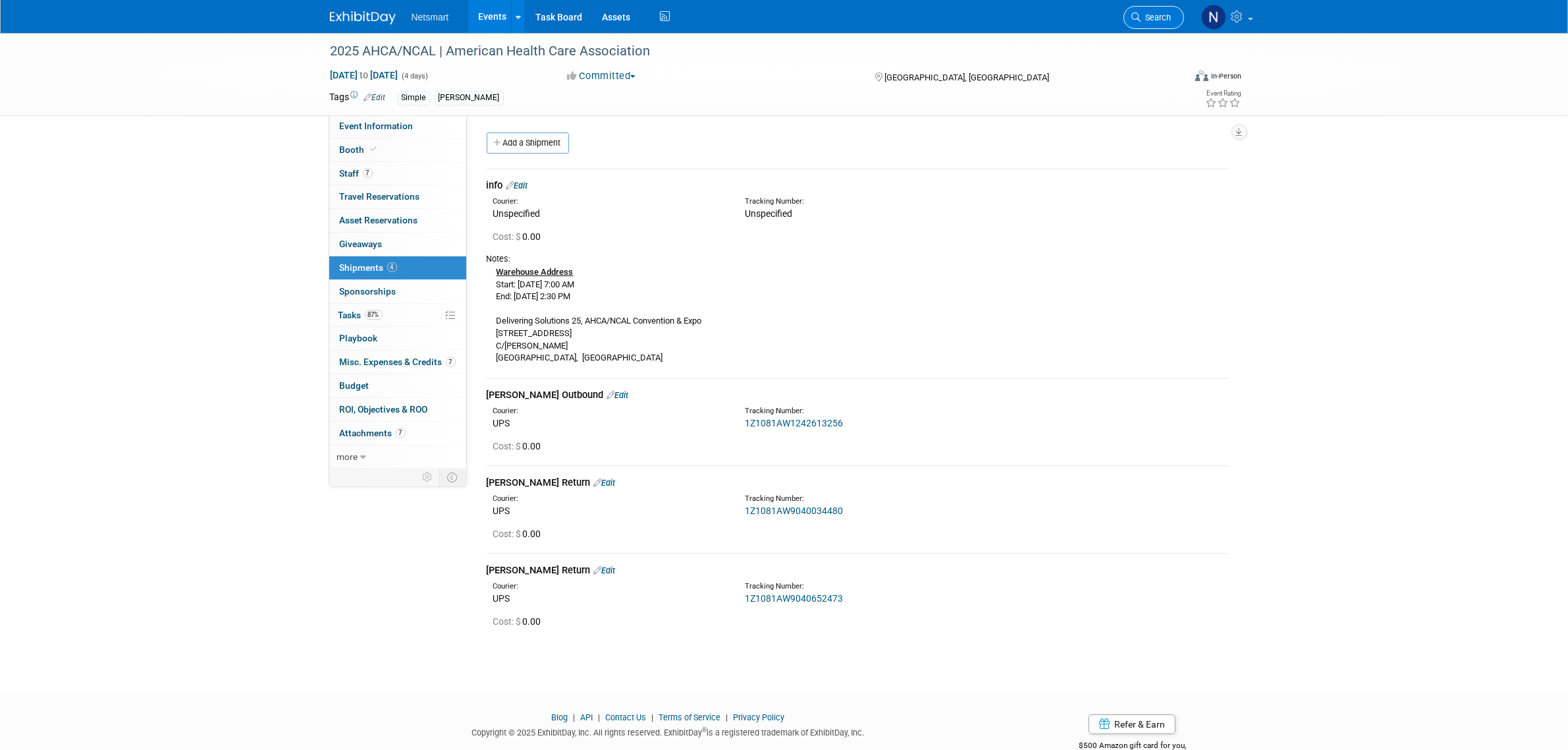
click at [1147, 18] on span "Search" at bounding box center [1156, 18] width 30 height 10
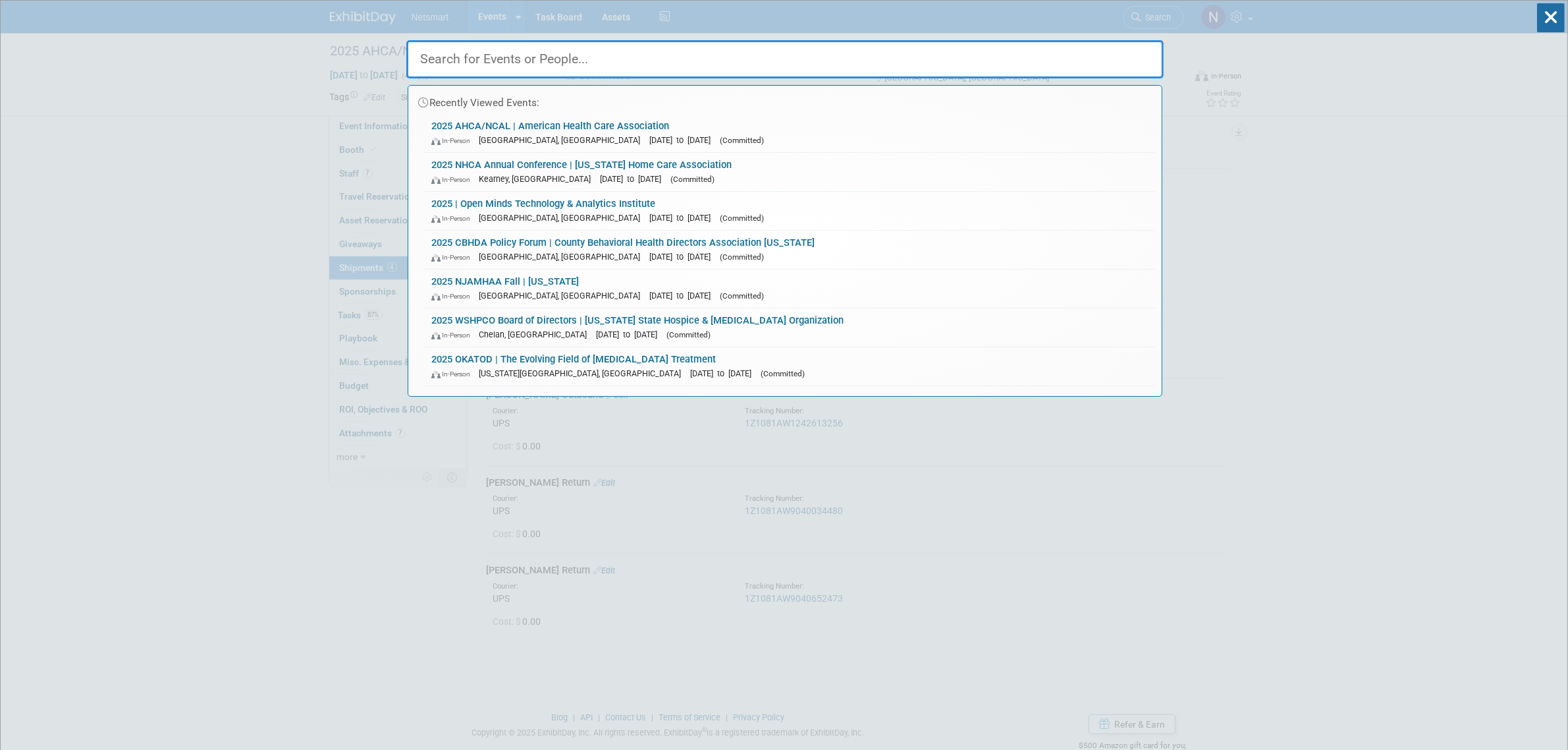
click at [649, 66] on input "text" at bounding box center [785, 58] width 758 height 38
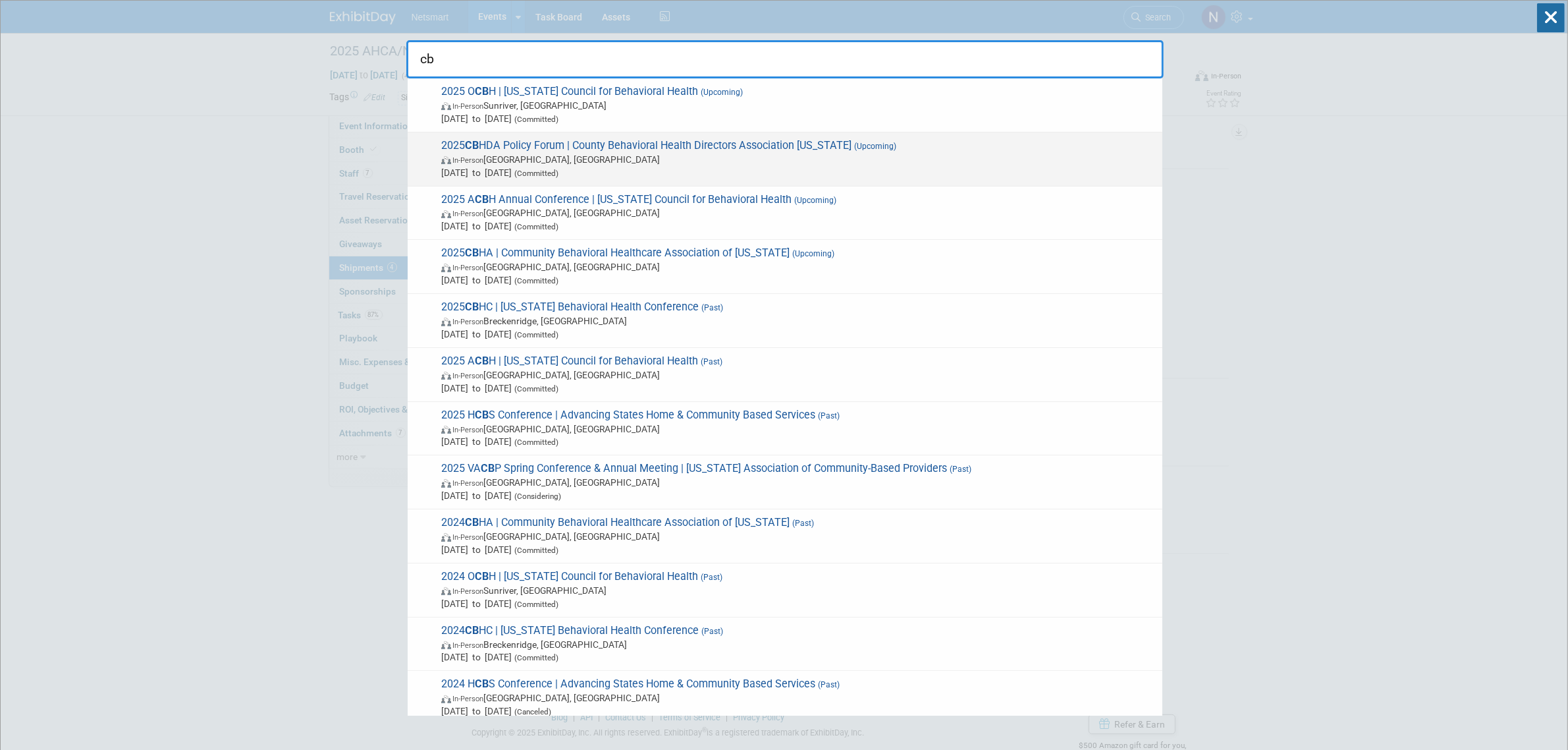
type input "cb"
click at [518, 152] on span "2025 CB HDA Policy Forum | County Behavioral Health Directors Association Calif…" at bounding box center [797, 159] width 719 height 40
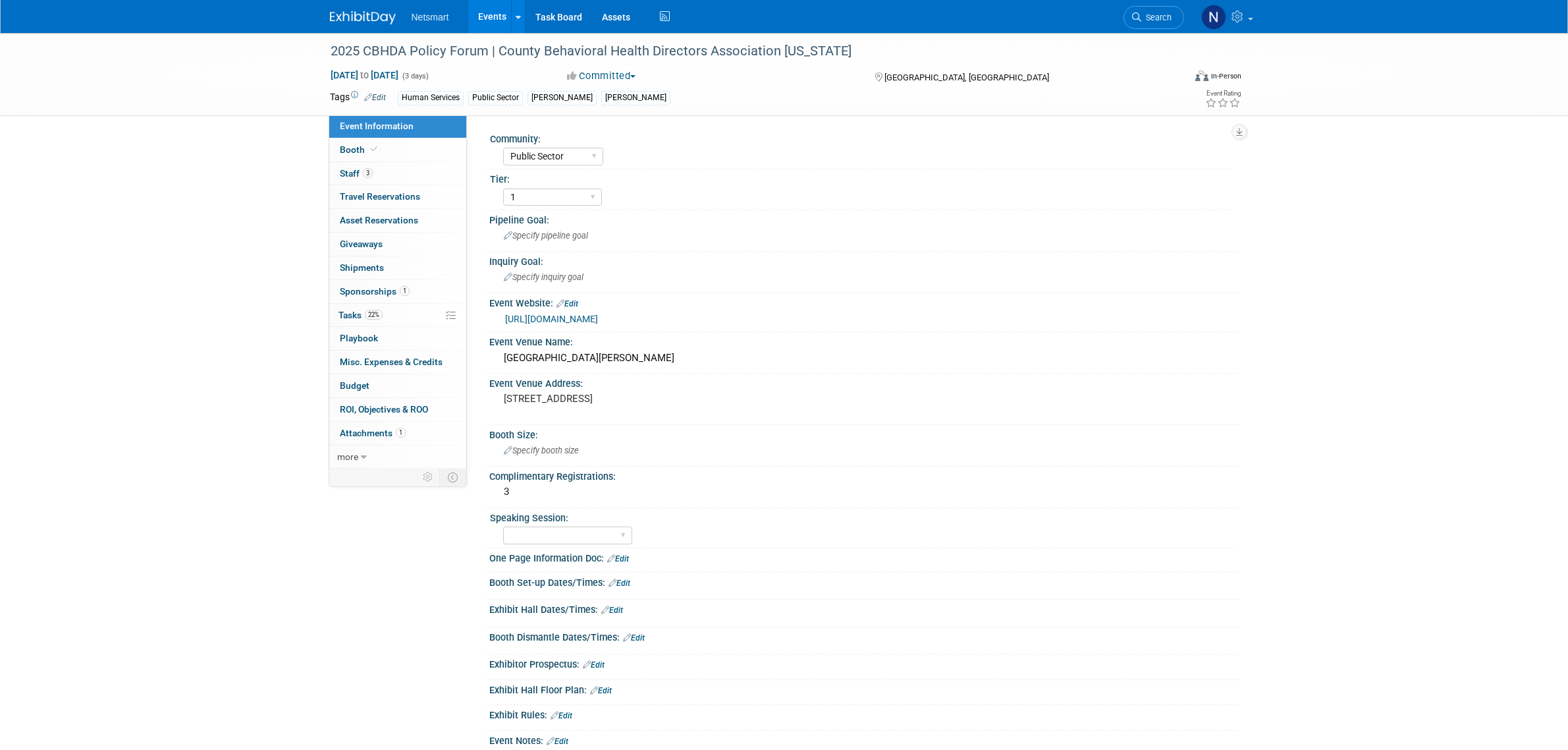
select select "Public Sector"
select select "1"
click at [386, 168] on link "3 Staff 3" at bounding box center [397, 173] width 137 height 23
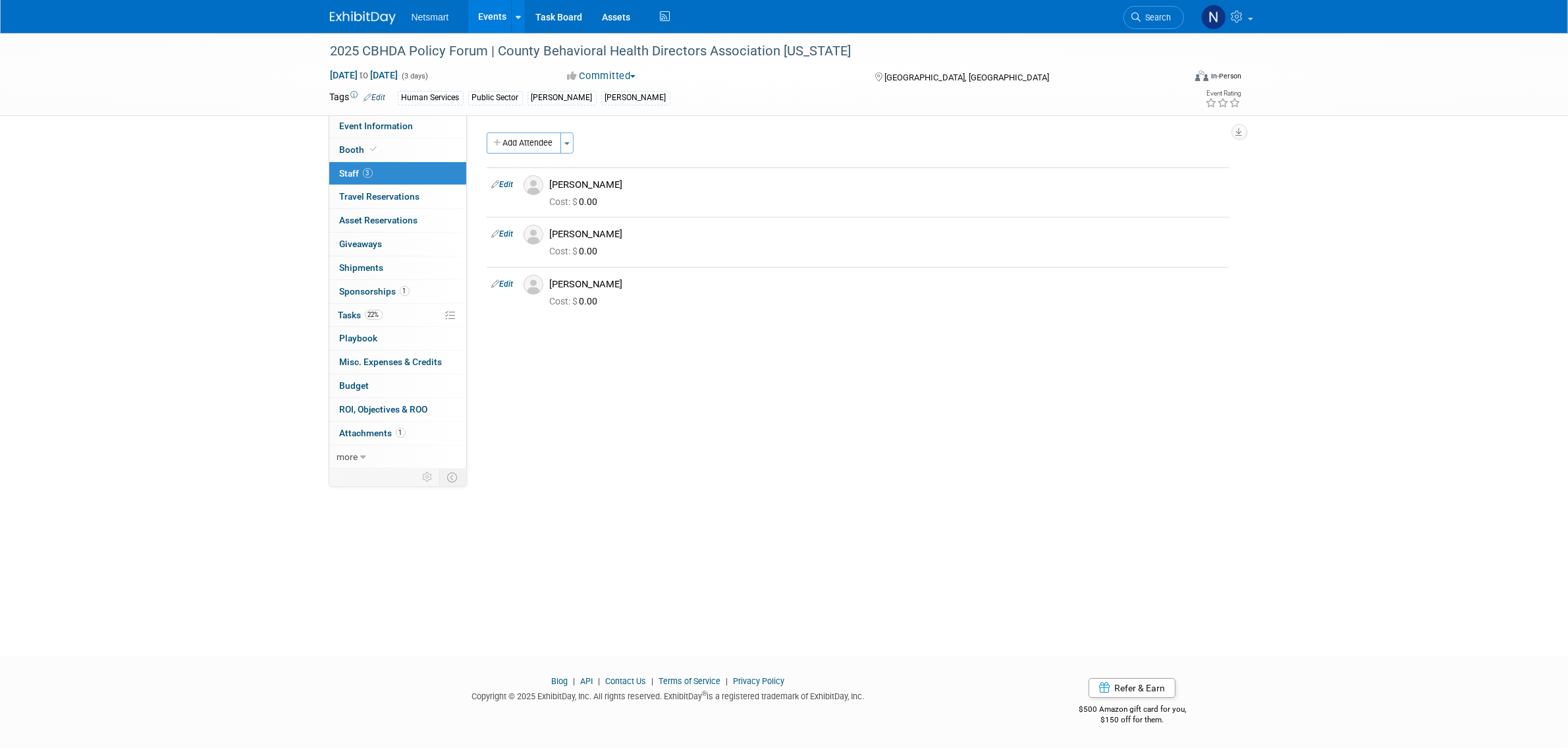
click at [393, 294] on span "Sponsorships 1" at bounding box center [375, 291] width 70 height 11
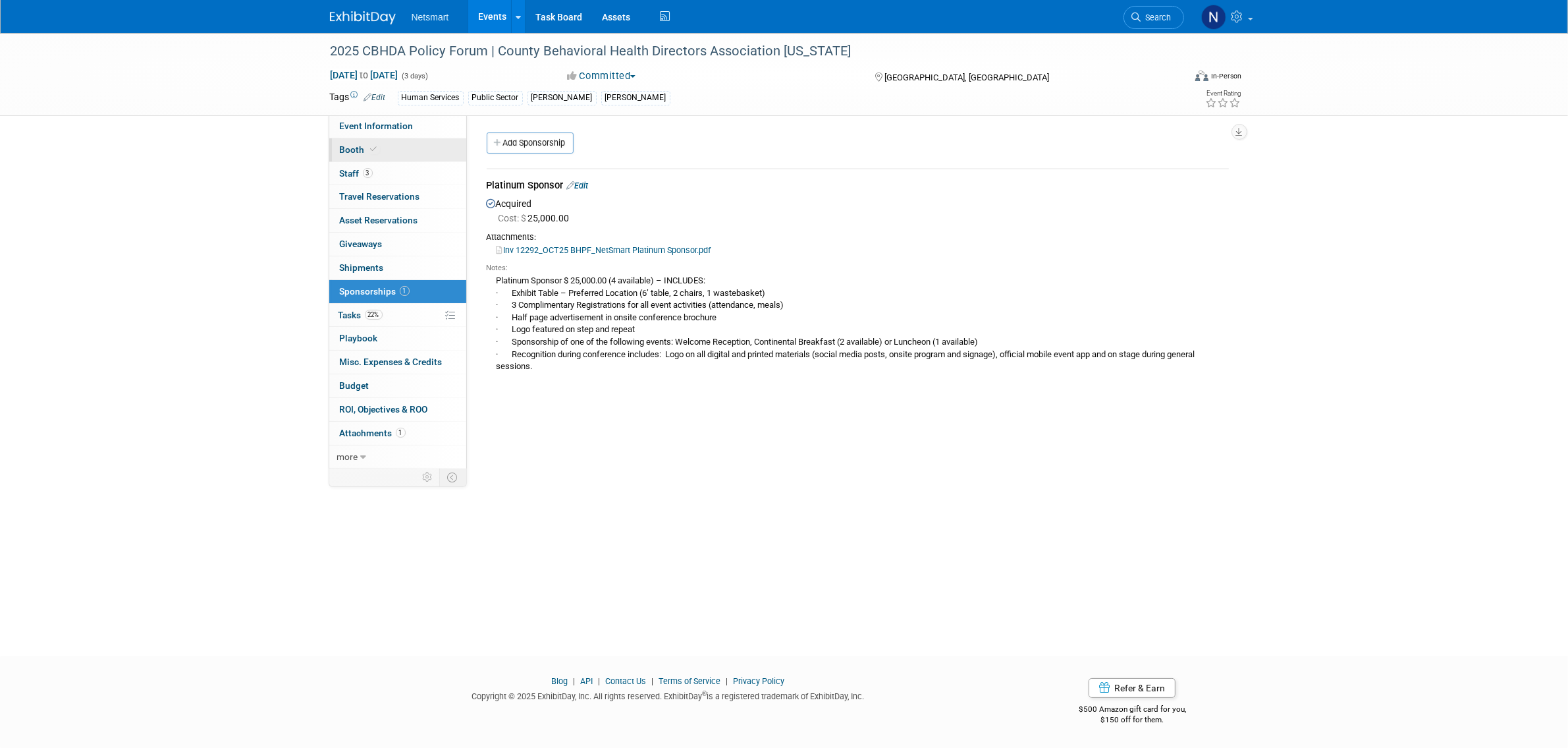
click at [413, 152] on link "Booth" at bounding box center [397, 150] width 137 height 23
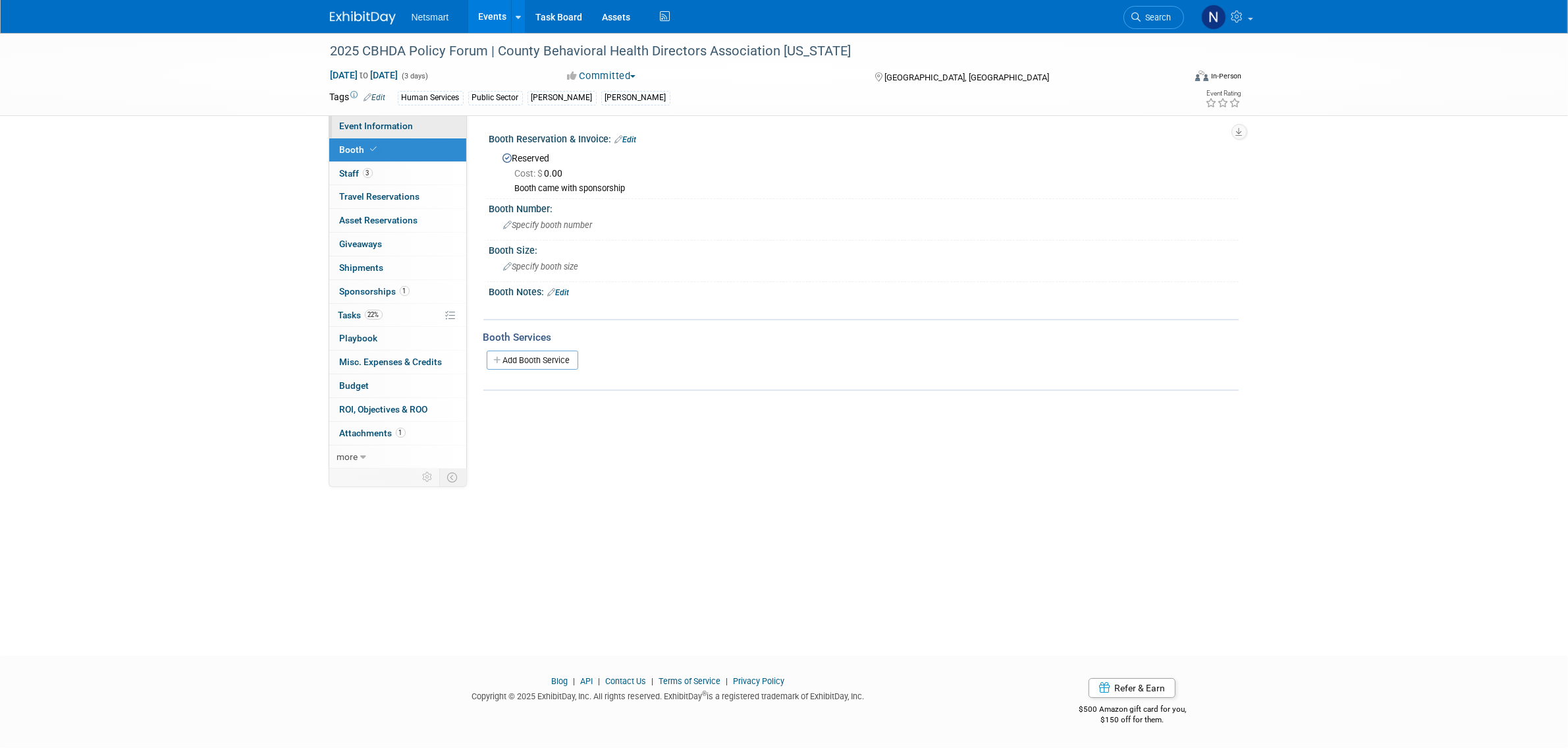
click at [405, 131] on span "Event Information" at bounding box center [377, 126] width 74 height 11
select select "Public Sector"
select select "1"
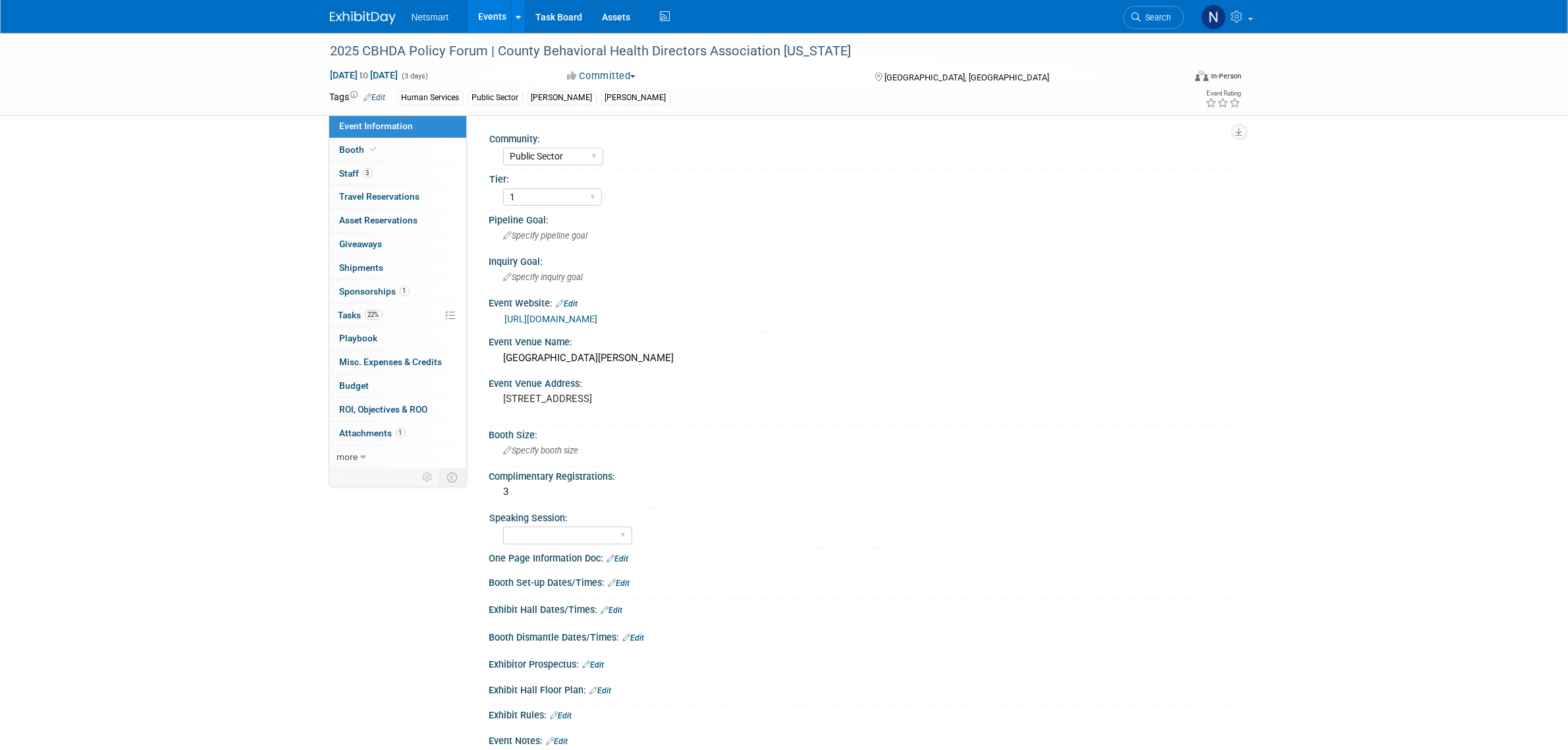
click at [569, 315] on link "https://www.cbhda.org/bhpf" at bounding box center [551, 319] width 93 height 11
click at [1142, 16] on span "Search" at bounding box center [1156, 18] width 30 height 10
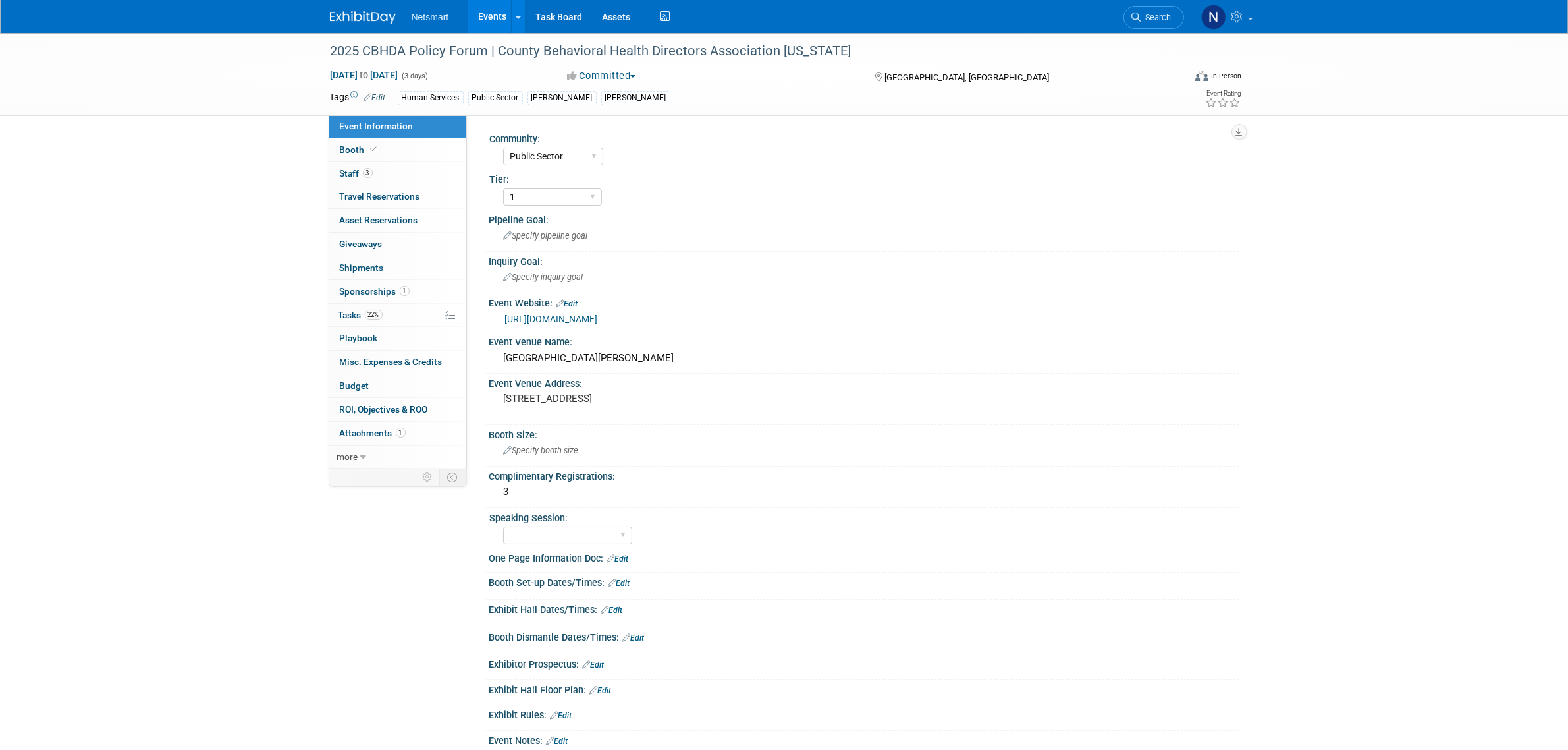
click at [377, 292] on span "Sponsorships 1" at bounding box center [375, 291] width 70 height 11
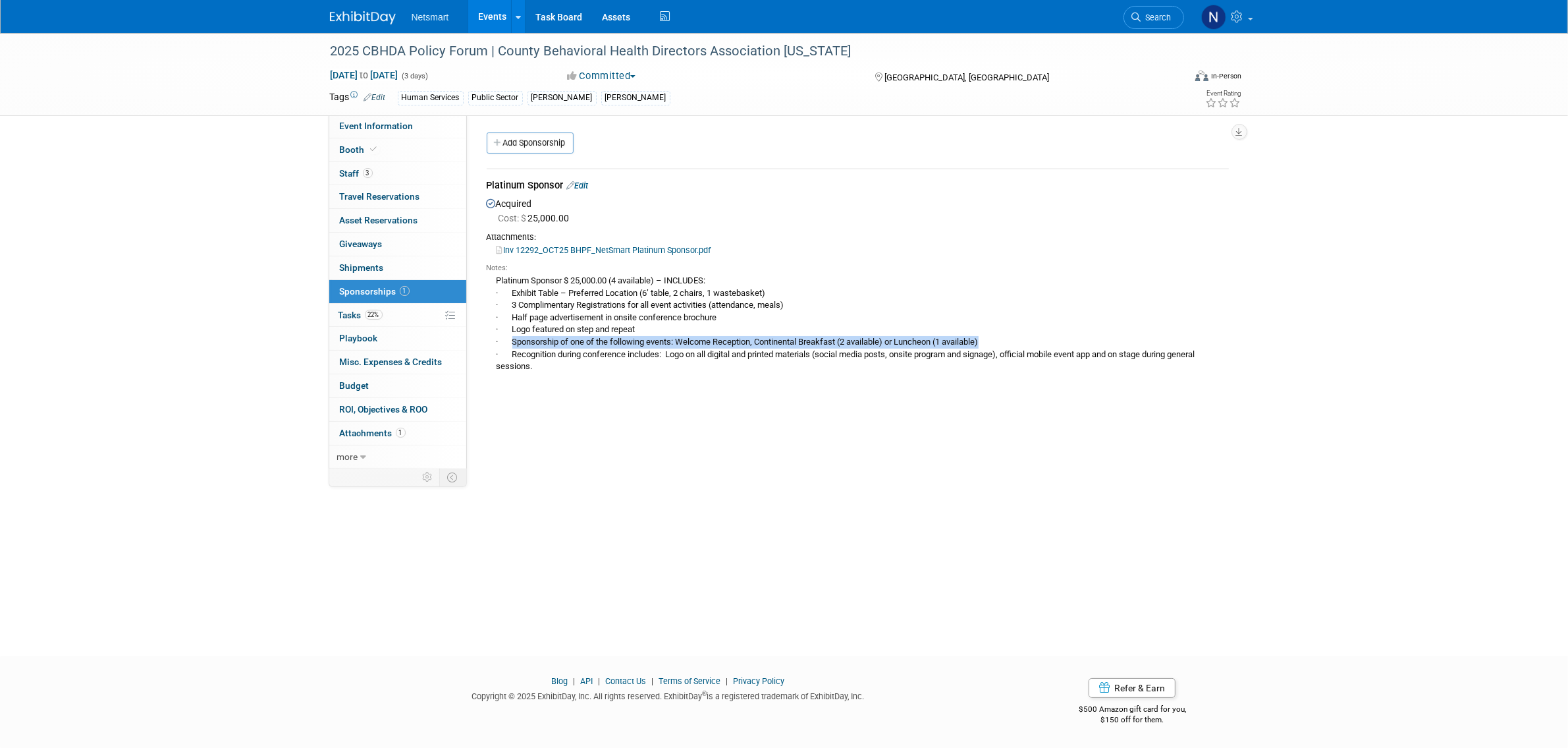
drag, startPoint x: 512, startPoint y: 343, endPoint x: 1009, endPoint y: 340, distance: 497.0
click at [1009, 340] on div "Platinum Sponsor $ 25,000.00 (4 available) – INCLUDES: · Exhibit Table – Prefer…" at bounding box center [858, 323] width 742 height 99
copy div "Sponsorship of one of the following events: Welcome Reception, Continental Brea…"
click at [389, 321] on link "22% Tasks 22%" at bounding box center [397, 316] width 137 height 23
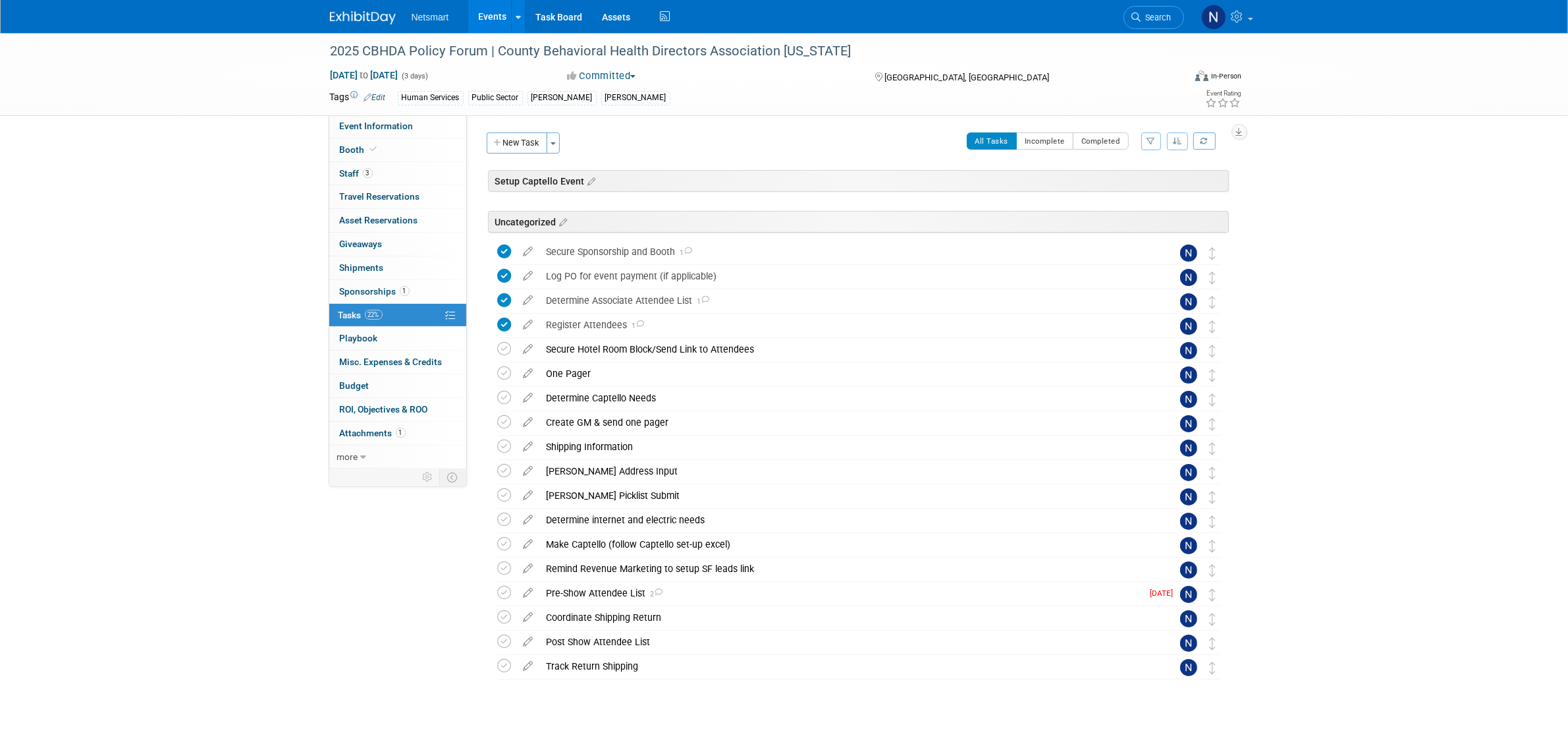
click at [1150, 14] on span "Search" at bounding box center [1156, 18] width 30 height 10
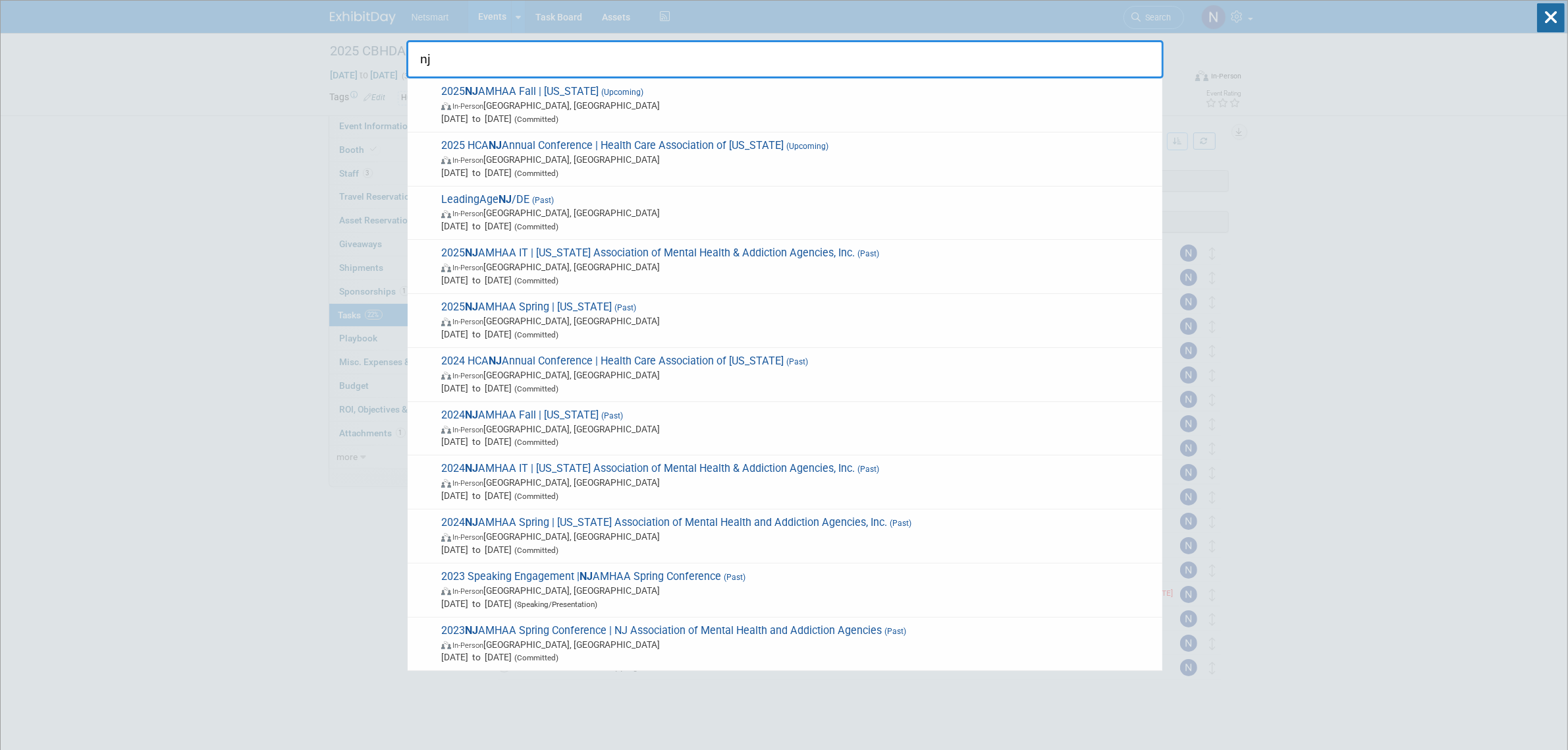
type input "nj"
click at [561, 105] on span "In-Person Edison, NJ" at bounding box center [799, 105] width 715 height 14
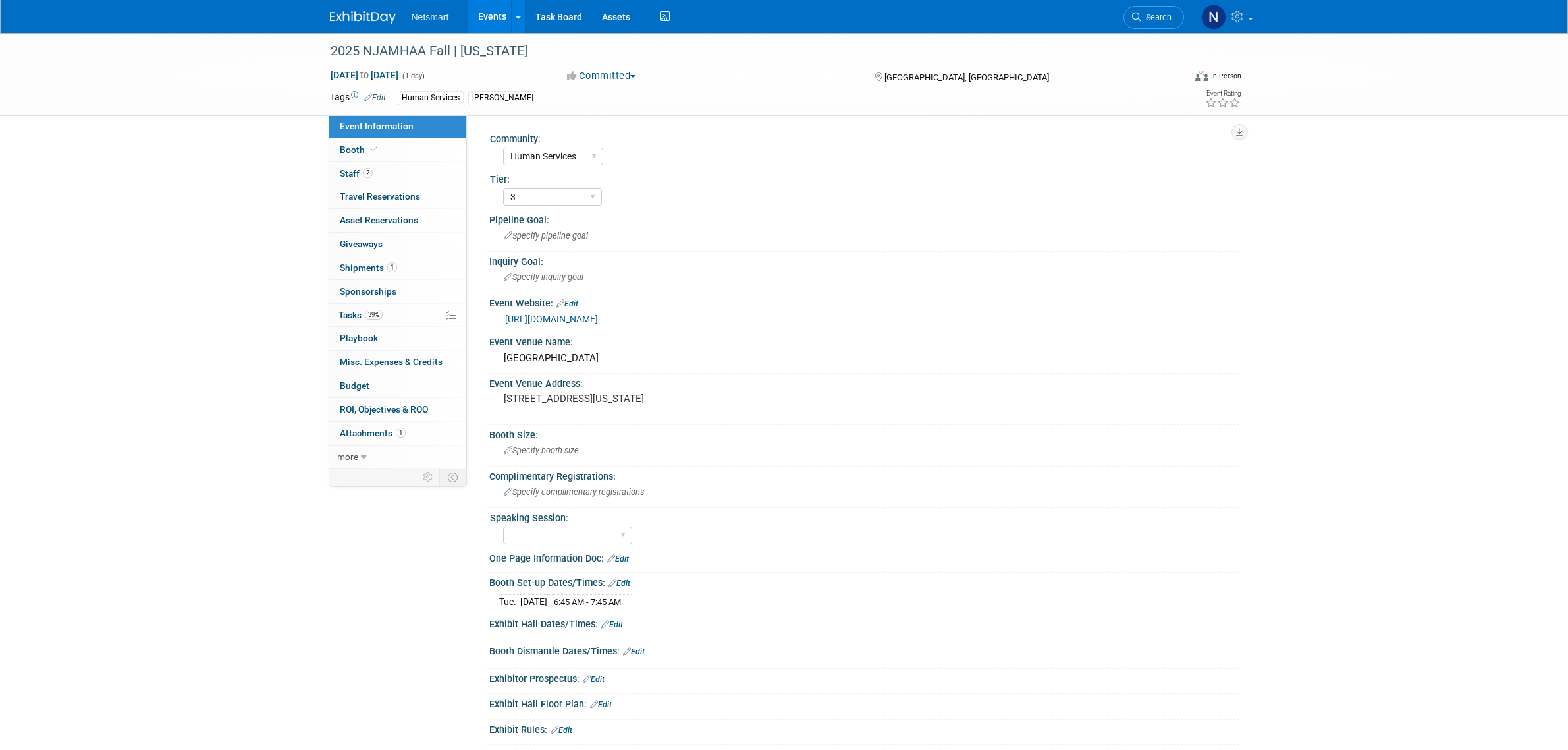
select select "Human Services"
select select "3"
click at [367, 312] on span "39%" at bounding box center [374, 315] width 18 height 10
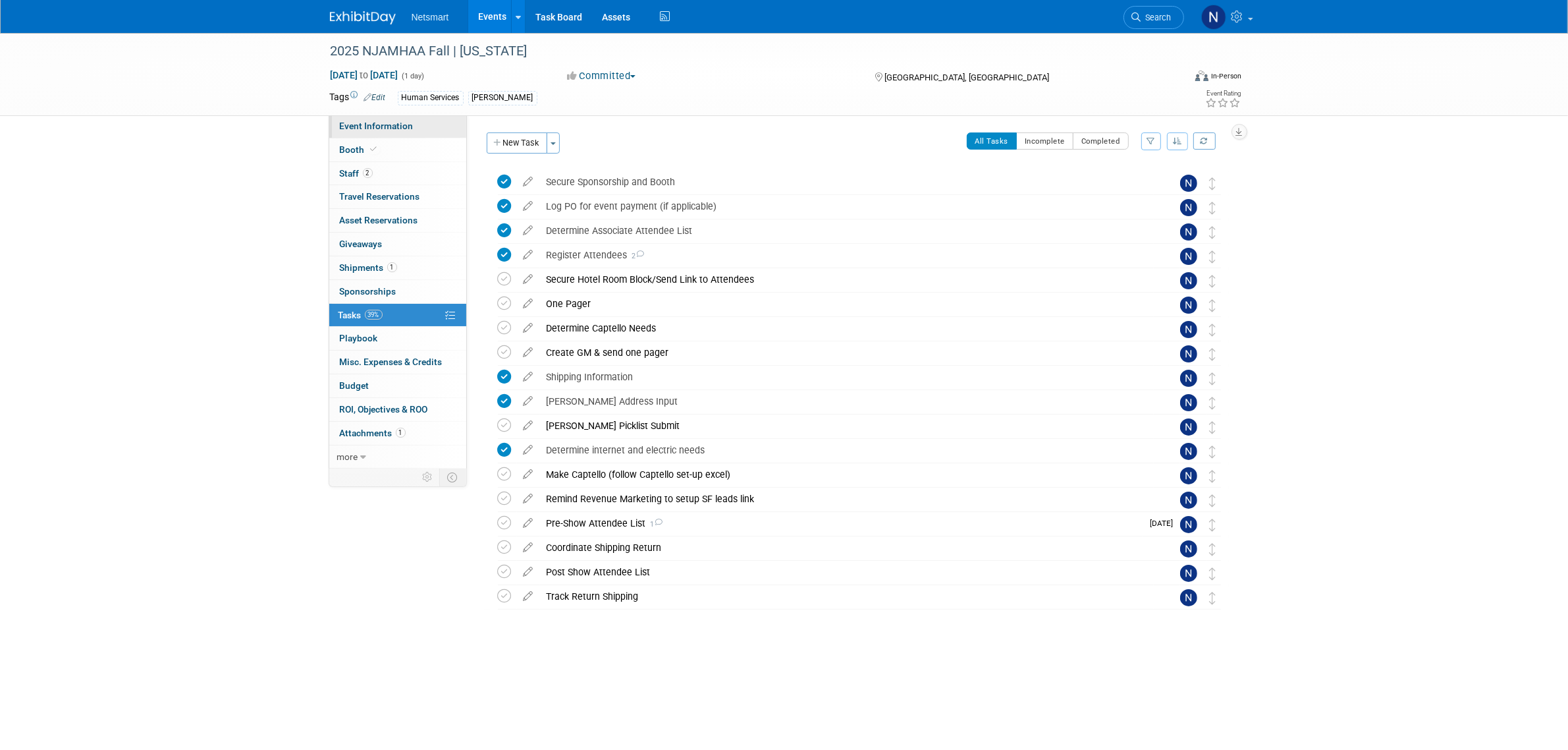
drag, startPoint x: 367, startPoint y: 122, endPoint x: 364, endPoint y: 131, distance: 9.5
click at [367, 122] on span "Event Information" at bounding box center [377, 126] width 74 height 11
select select "Human Services"
select select "3"
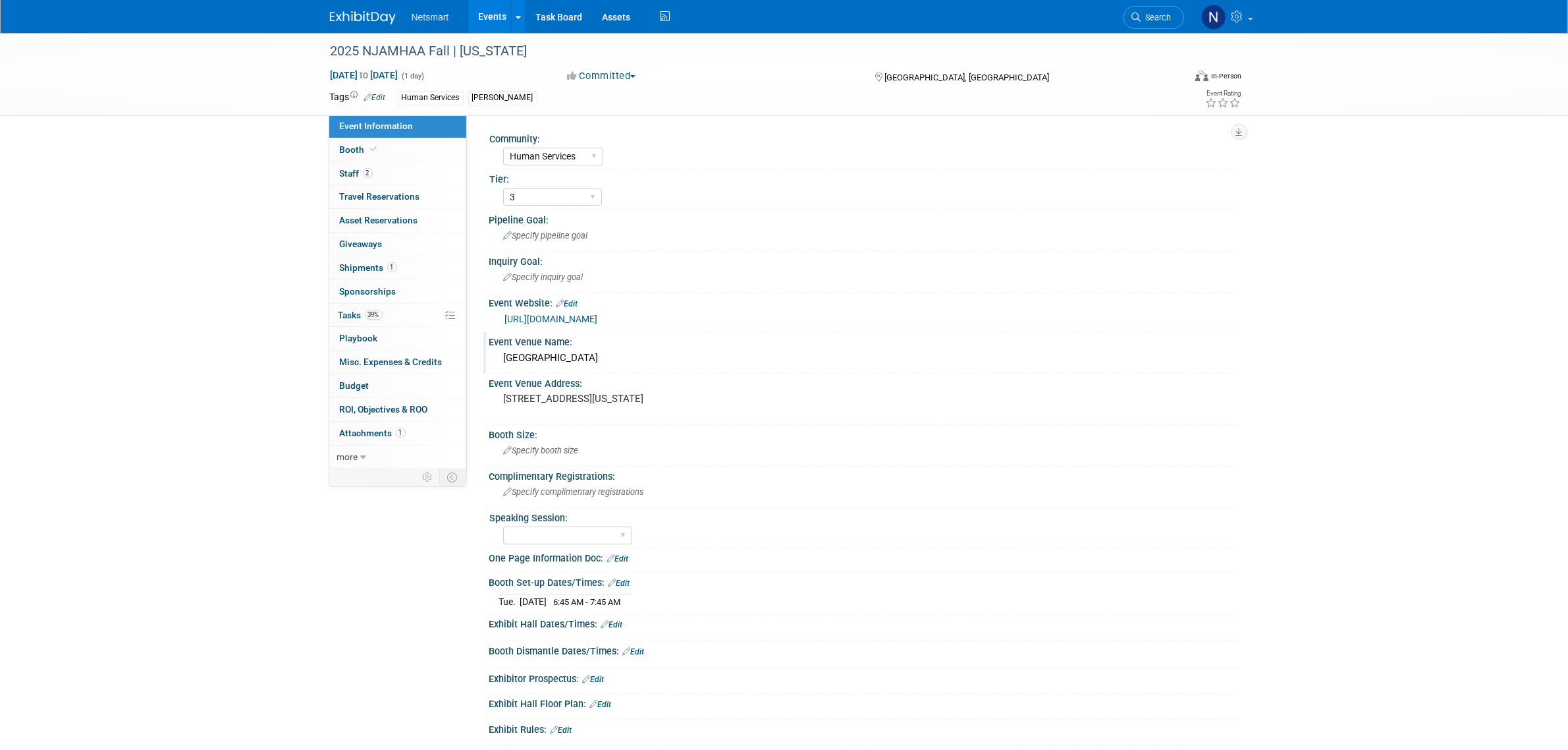
click at [546, 353] on div "[GEOGRAPHIC_DATA]" at bounding box center [864, 357] width 729 height 20
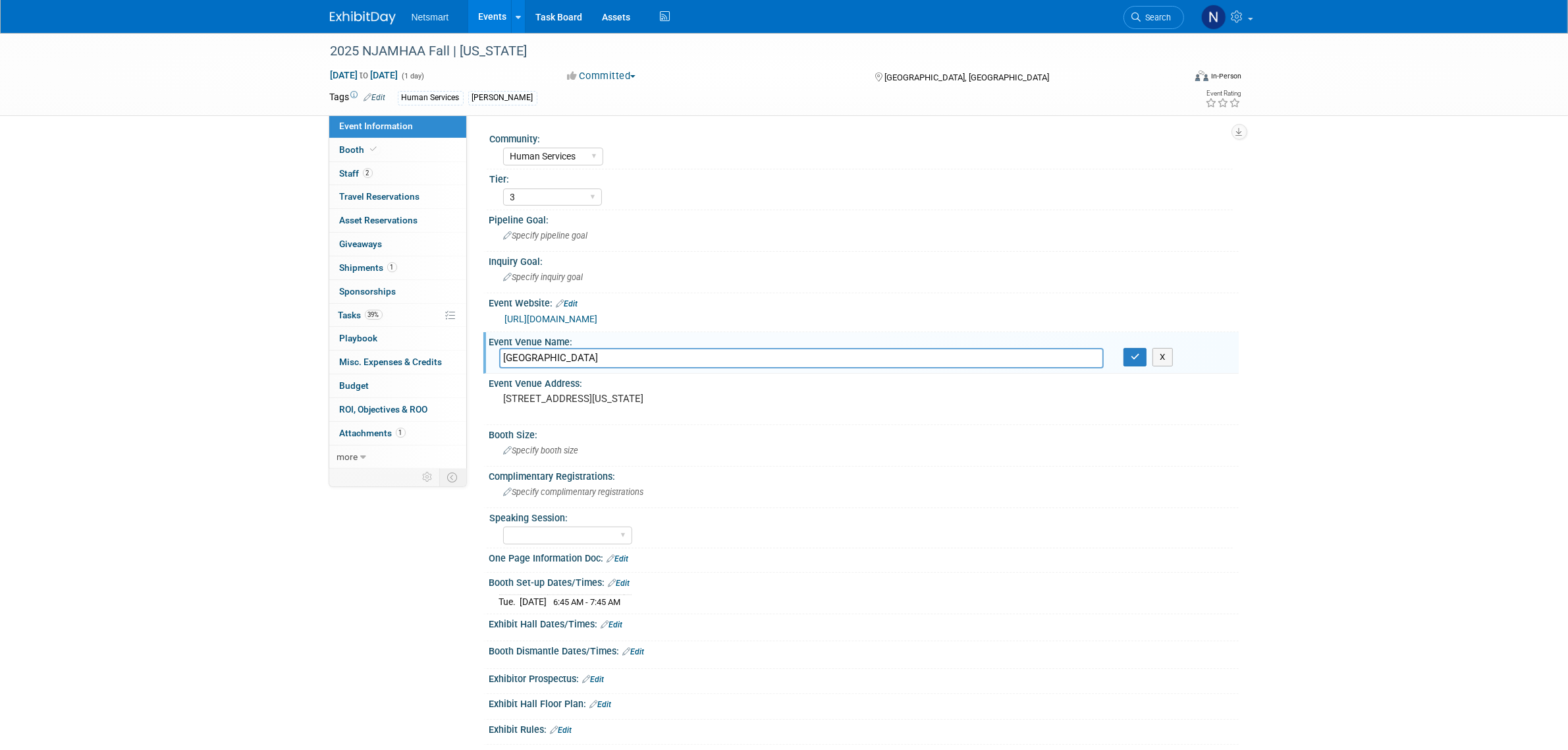
drag, startPoint x: 559, startPoint y: 356, endPoint x: 479, endPoint y: 354, distance: 80.0
click at [479, 354] on div "Community: Human Services Post Acute Public Sector CareDimensions Specialty Pra…" at bounding box center [853, 293] width 772 height 356
click at [547, 354] on input "[GEOGRAPHIC_DATA]" at bounding box center [802, 357] width 605 height 20
drag, startPoint x: 573, startPoint y: 359, endPoint x: 450, endPoint y: 356, distance: 123.0
click at [453, 354] on div "Event Information Event Info Booth Booth 2 Staff 2 Staff 0 Travel Reservations …" at bounding box center [785, 407] width 929 height 749
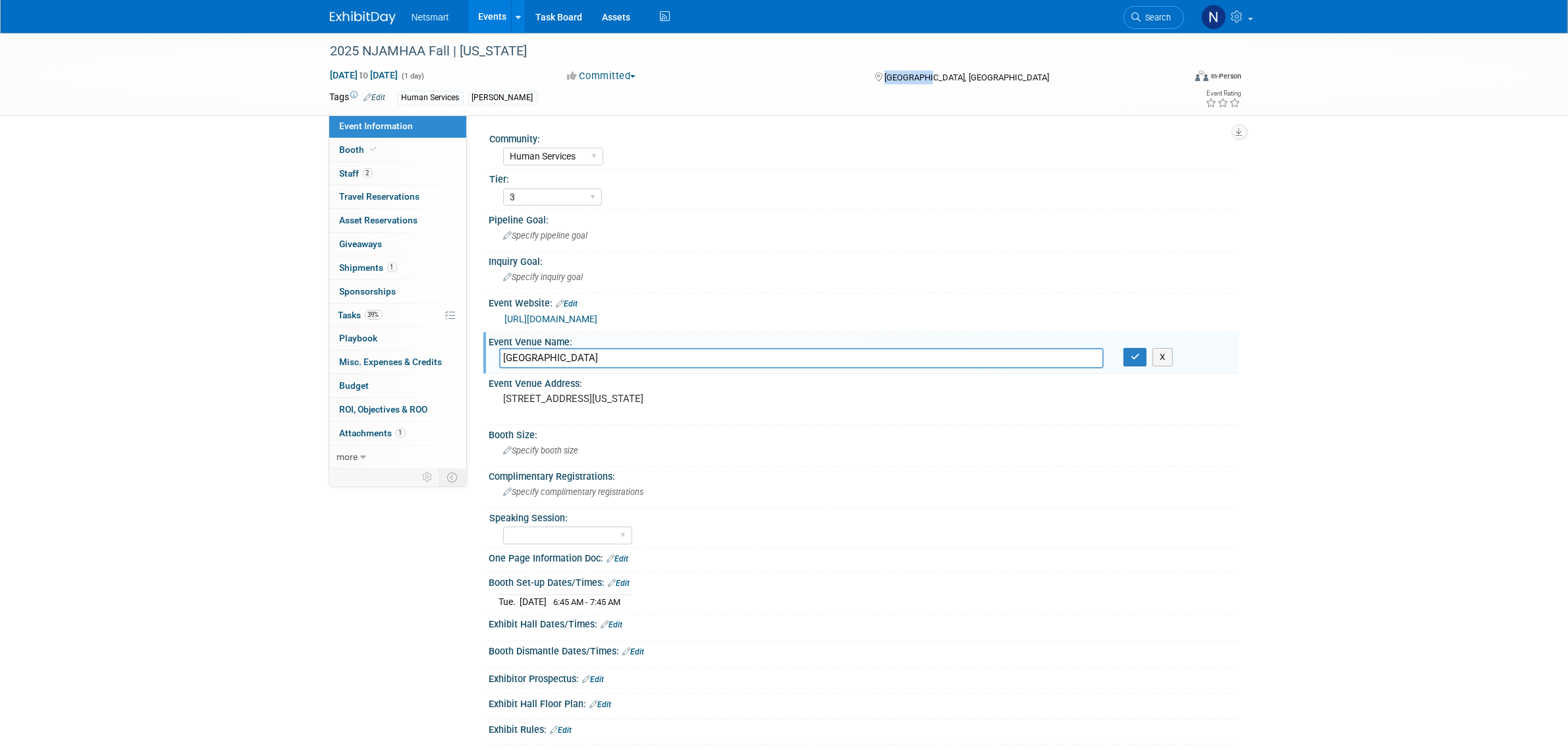
drag, startPoint x: 930, startPoint y: 76, endPoint x: 884, endPoint y: 80, distance: 46.2
click at [884, 80] on div "[GEOGRAPHIC_DATA], [GEOGRAPHIC_DATA]" at bounding box center [980, 76] width 213 height 16
click at [400, 166] on link "2 Staff 2" at bounding box center [397, 173] width 137 height 23
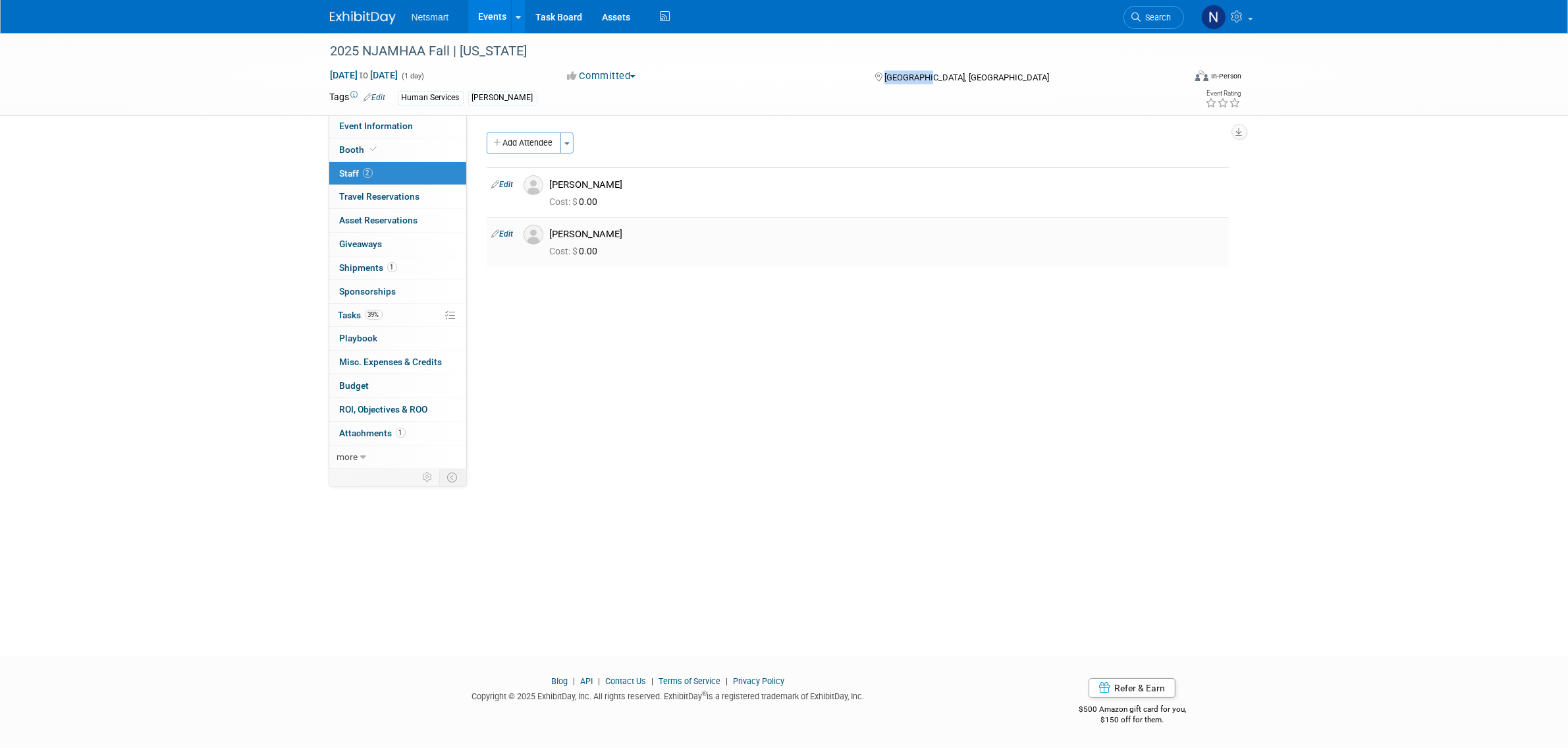
drag, startPoint x: 572, startPoint y: 237, endPoint x: 551, endPoint y: 239, distance: 21.1
click at [552, 238] on div "[PERSON_NAME]" at bounding box center [887, 234] width 674 height 13
copy div "[PERSON_NAME]"
drag, startPoint x: 617, startPoint y: 182, endPoint x: 545, endPoint y: 182, distance: 72.0
click at [545, 182] on div "[PERSON_NAME]" at bounding box center [887, 183] width 693 height 16
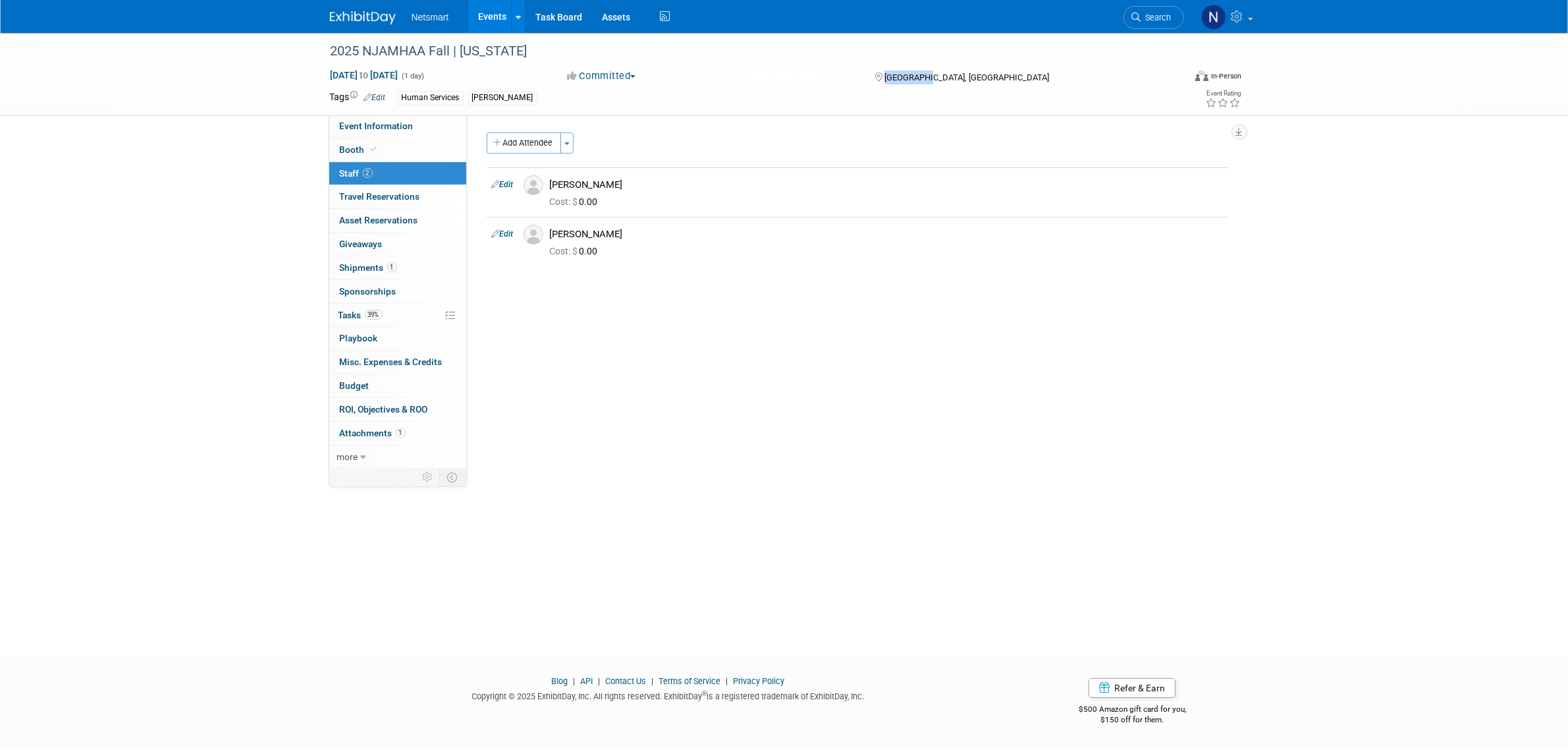
copy div "[PERSON_NAME]"
click at [758, 412] on div "Community: Human Services Post Acute Public Sector CareDimensions Specialty Pra…" at bounding box center [853, 293] width 772 height 356
click at [390, 127] on span "Event Information" at bounding box center [377, 126] width 74 height 11
select select "Human Services"
select select "3"
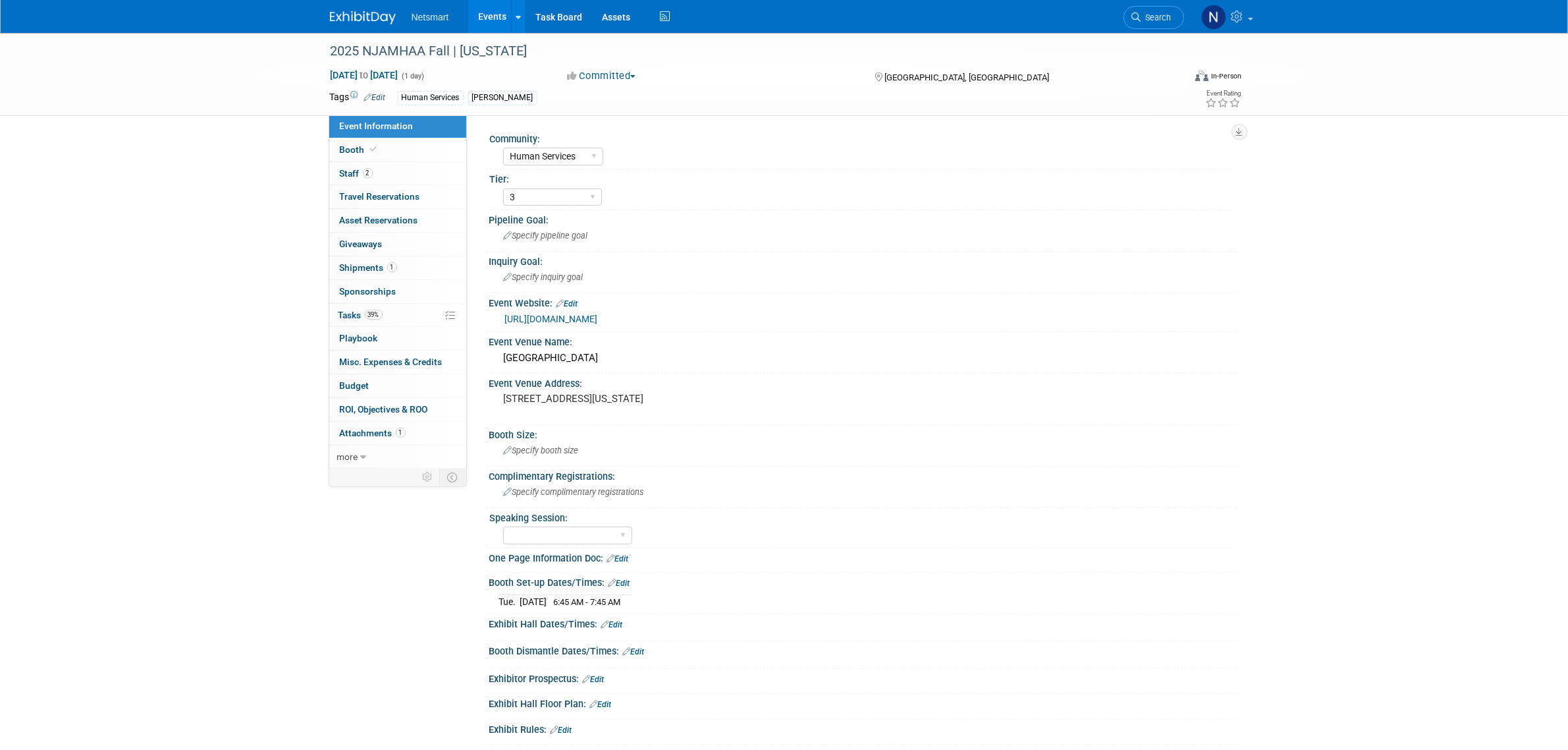
click at [598, 320] on link "[URL][DOMAIN_NAME]" at bounding box center [551, 319] width 93 height 11
click at [1163, 16] on span "Search" at bounding box center [1156, 18] width 30 height 10
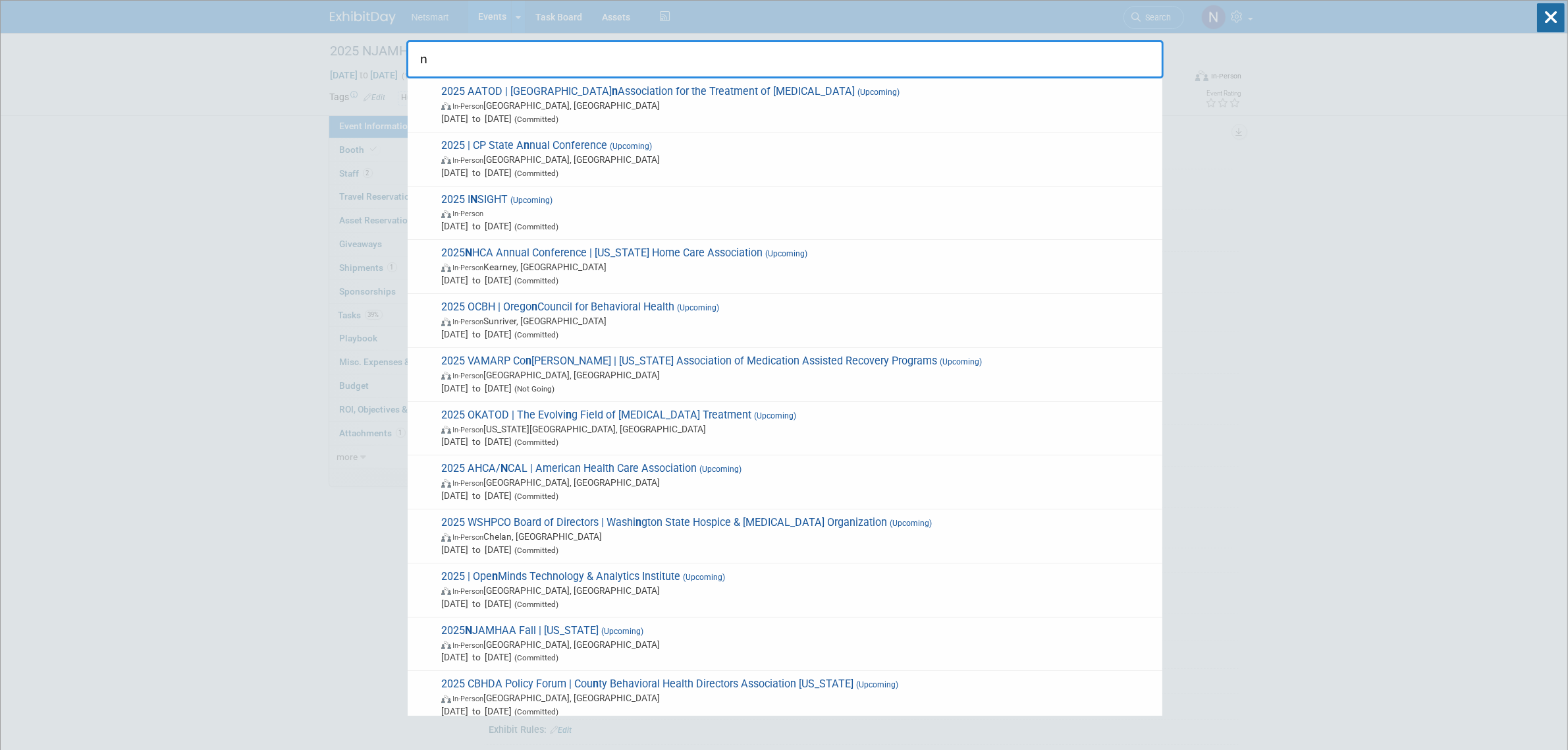
type input "nj"
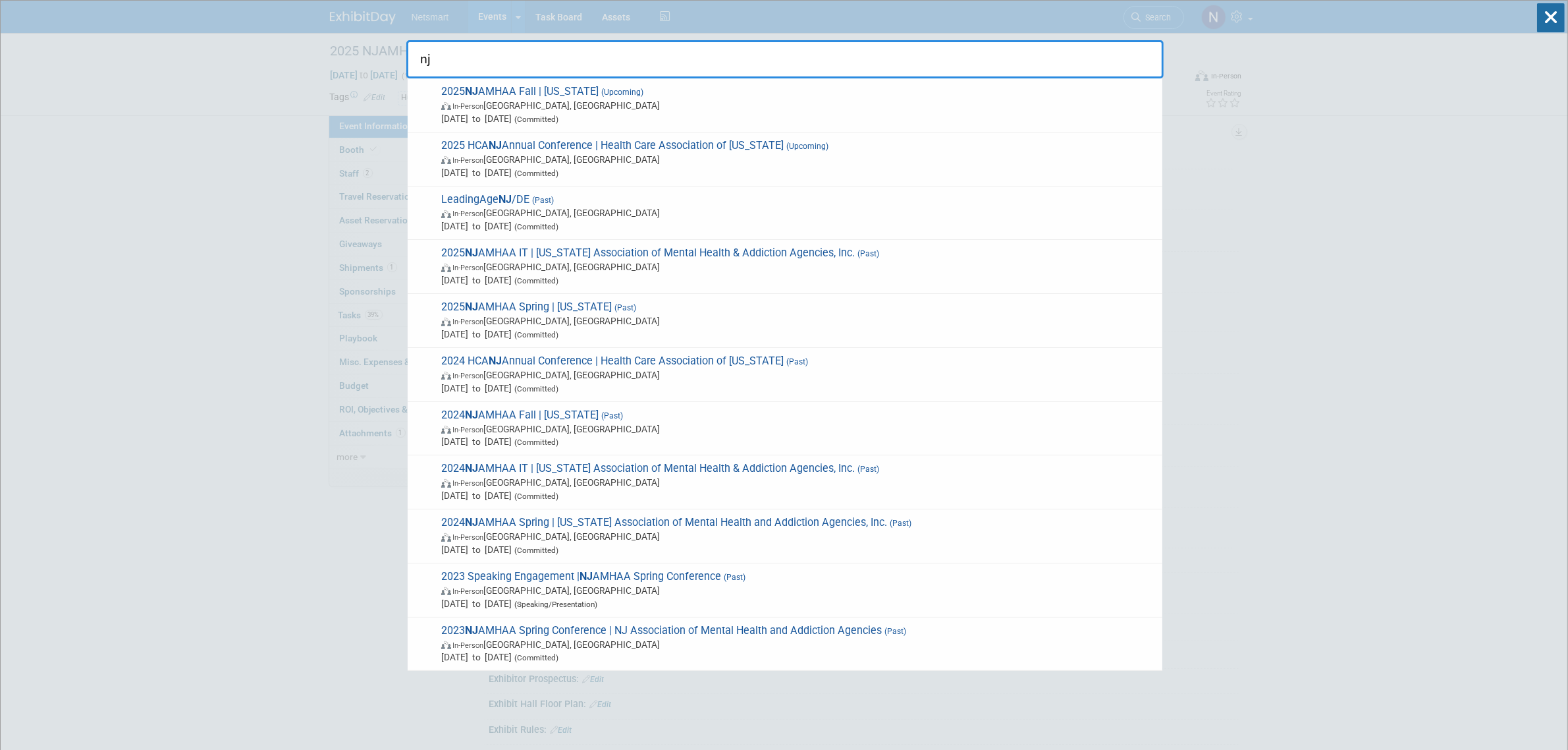
click at [535, 257] on span "2025 NJ AMHAA IT | New Jersey Association of Mental Health & Addiction Agencies…" at bounding box center [797, 266] width 719 height 40
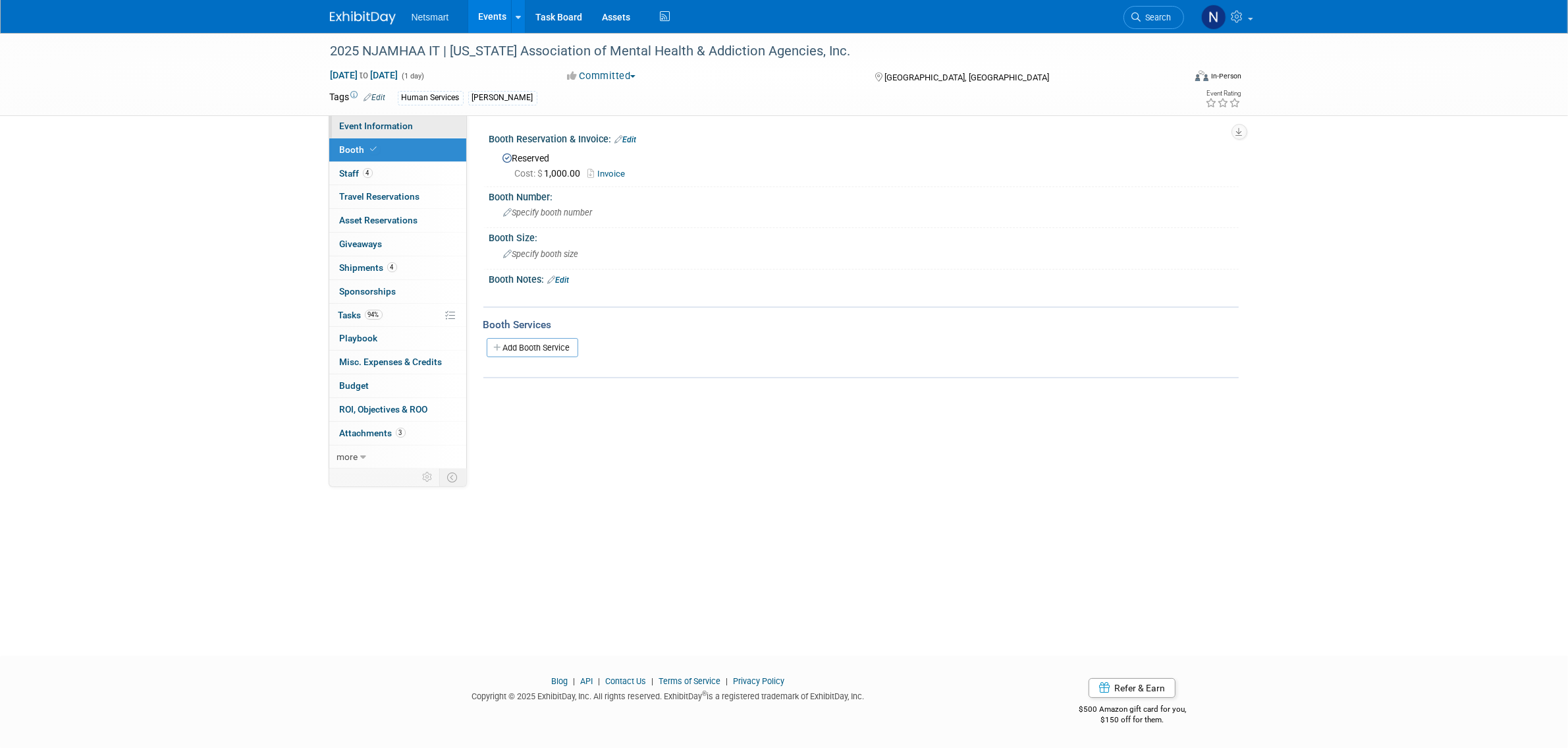
click at [419, 127] on link "Event Information" at bounding box center [397, 127] width 137 height 23
select select "Human Services"
select select "3"
select select "Yes"
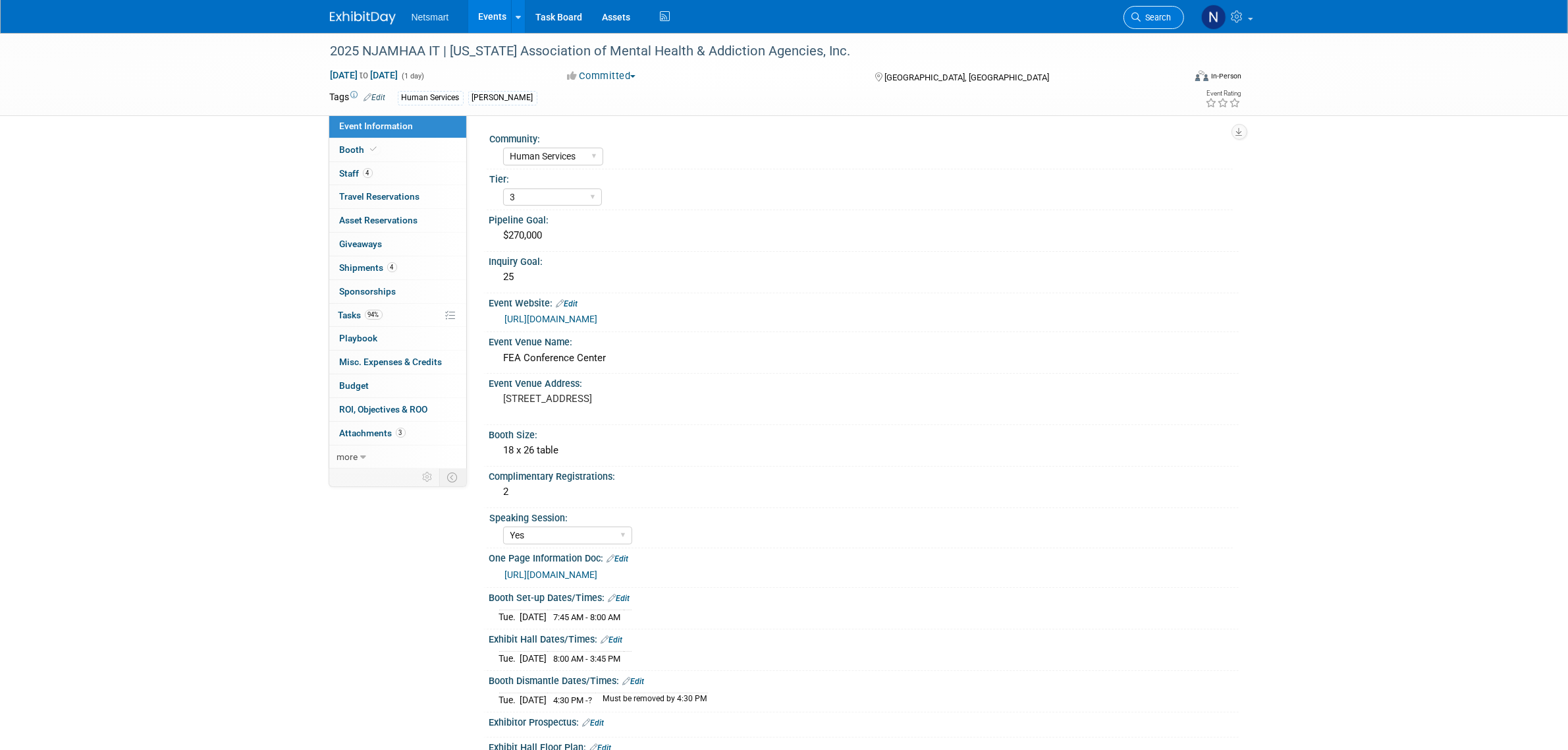
click at [1163, 11] on link "Search" at bounding box center [1154, 18] width 60 height 23
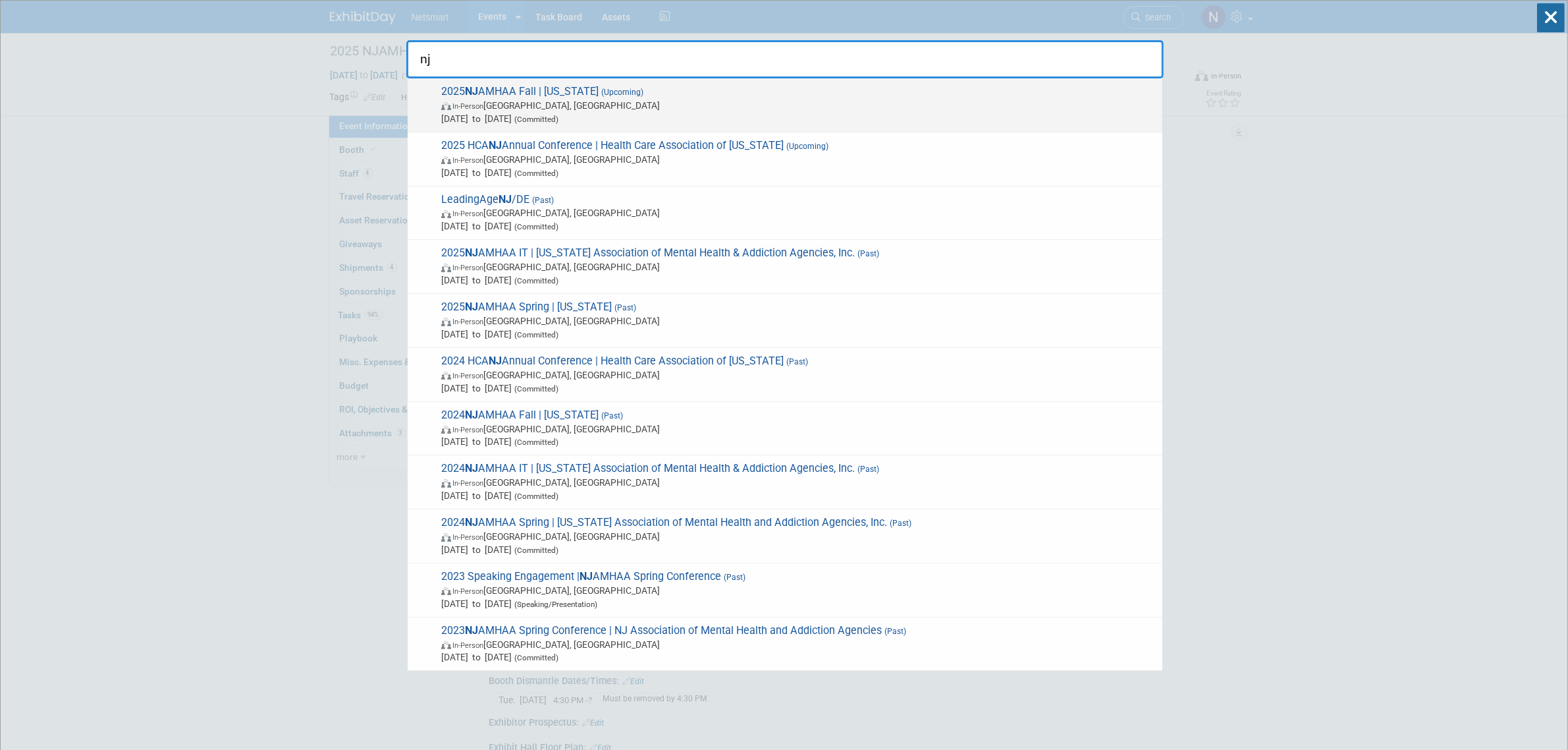
type input "nj"
click at [544, 94] on span "2025 NJ AMHAA Fall | [US_STATE] (Upcoming) In-Person [GEOGRAPHIC_DATA], [GEOGRA…" at bounding box center [797, 104] width 719 height 40
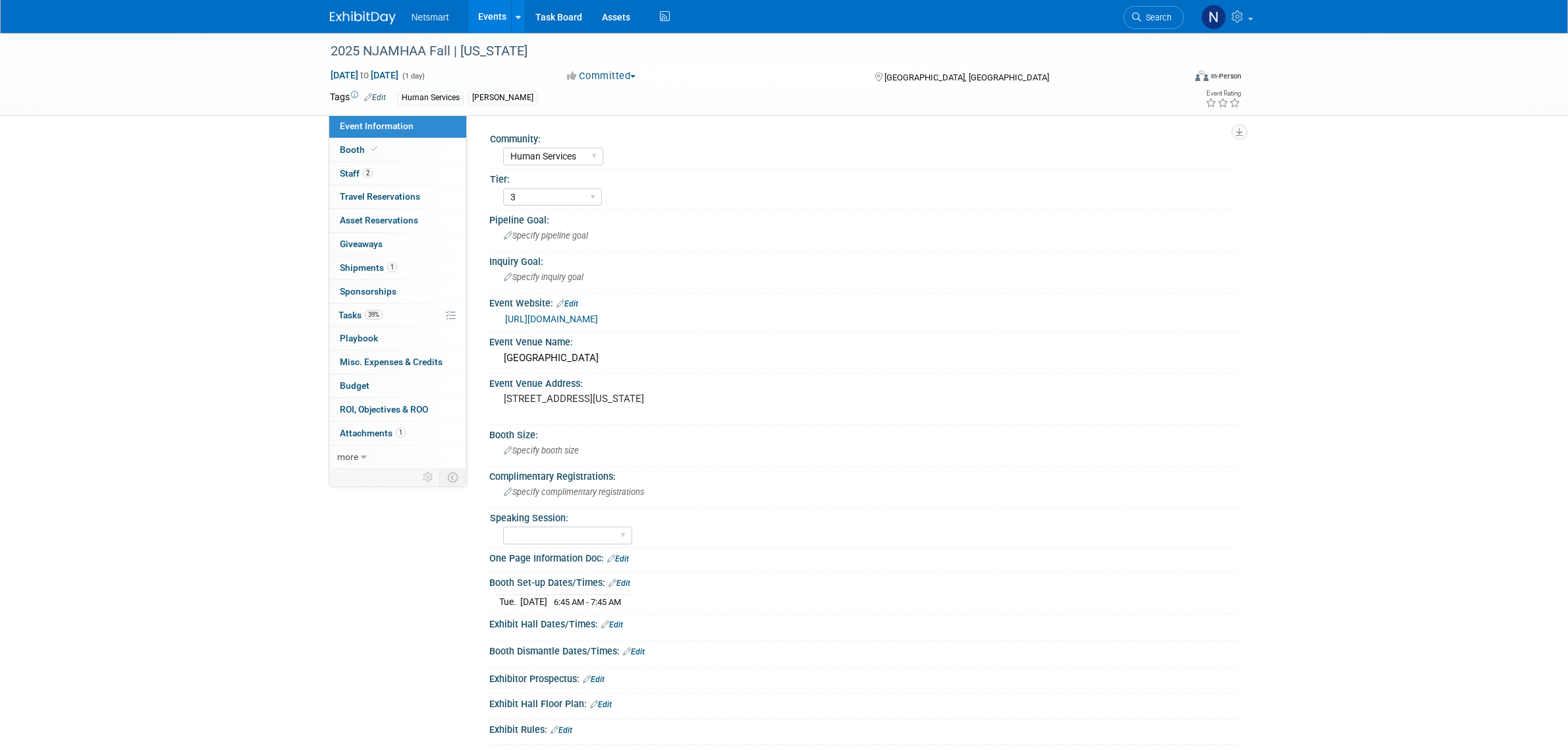
select select "Human Services"
select select "3"
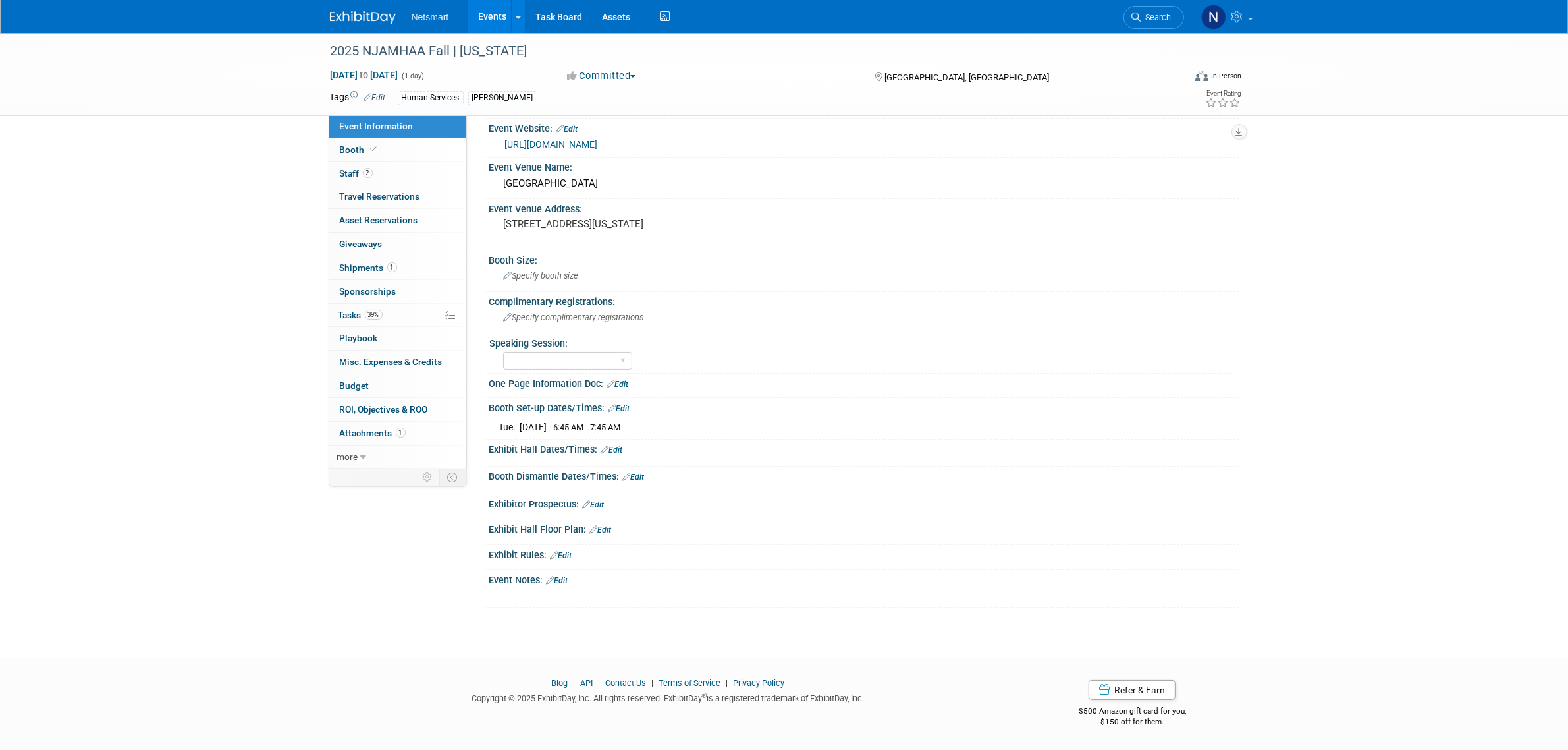
scroll to position [182, 0]
drag, startPoint x: 662, startPoint y: 425, endPoint x: 579, endPoint y: 431, distance: 83.2
click at [579, 429] on div "[DATE] 6:45 AM - 7:45 AM" at bounding box center [864, 425] width 729 height 18
click at [386, 318] on link "39% Tasks 39%" at bounding box center [397, 316] width 137 height 23
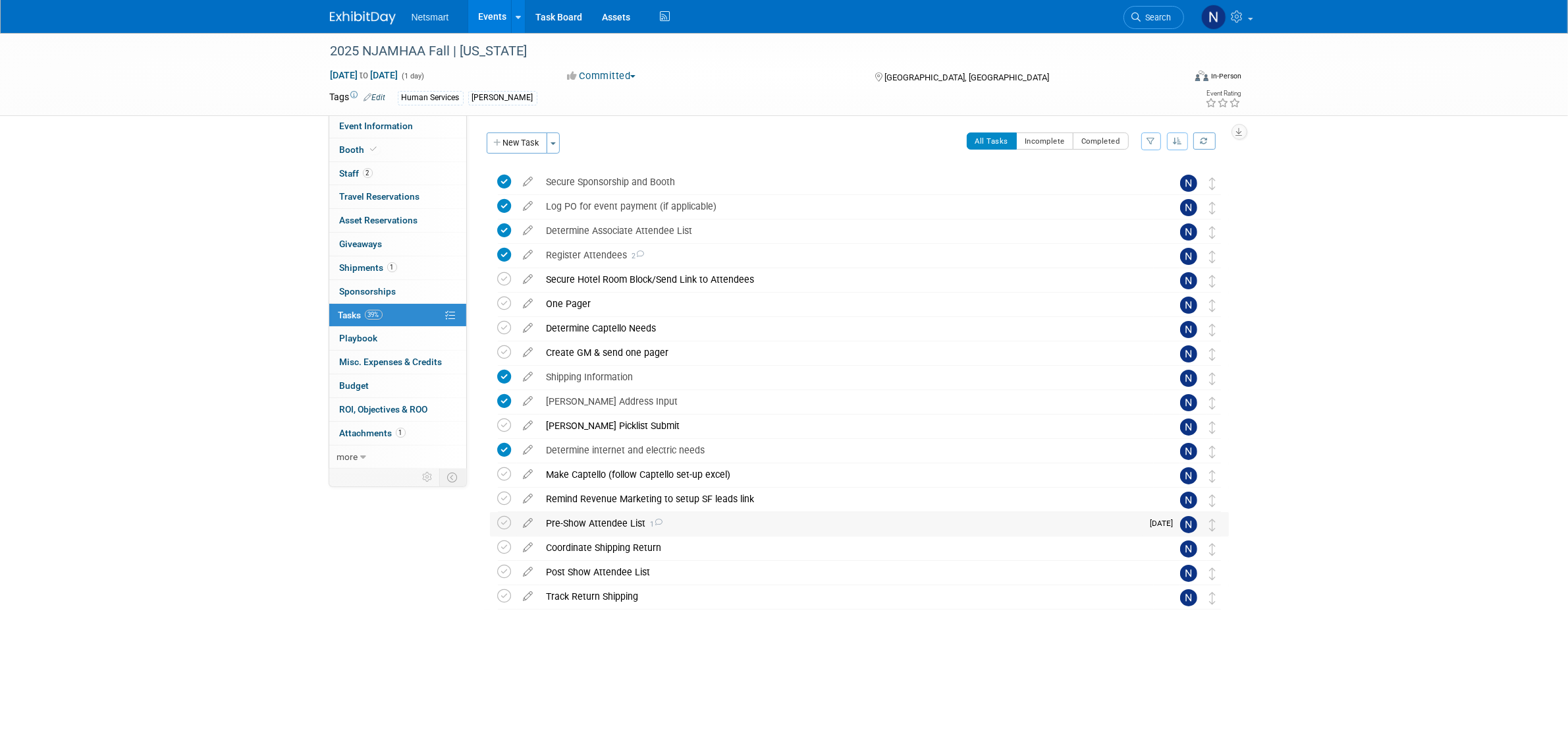
click at [616, 524] on div "Pre-Show Attendee List 1" at bounding box center [841, 523] width 603 height 22
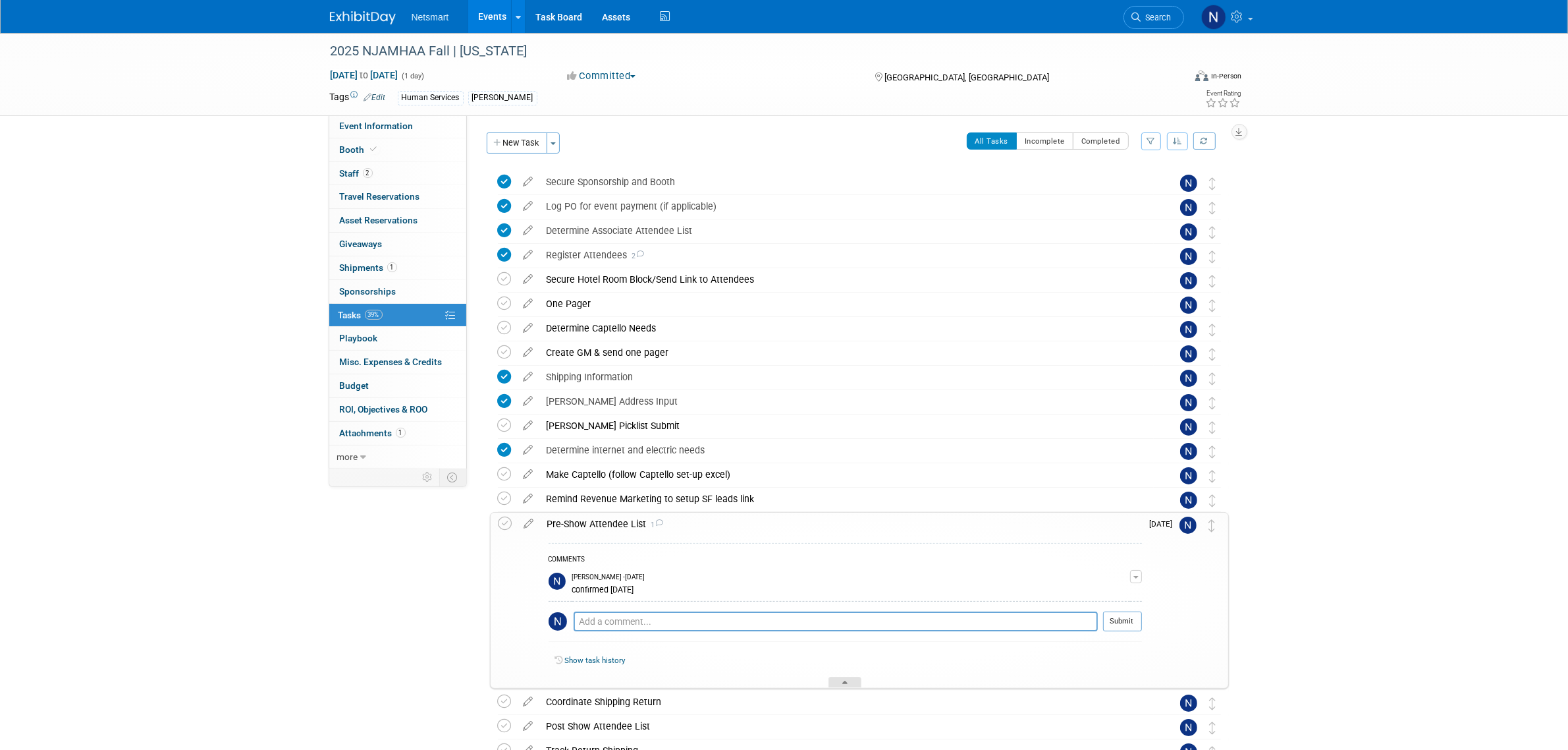
click at [842, 682] on icon at bounding box center [844, 685] width 5 height 8
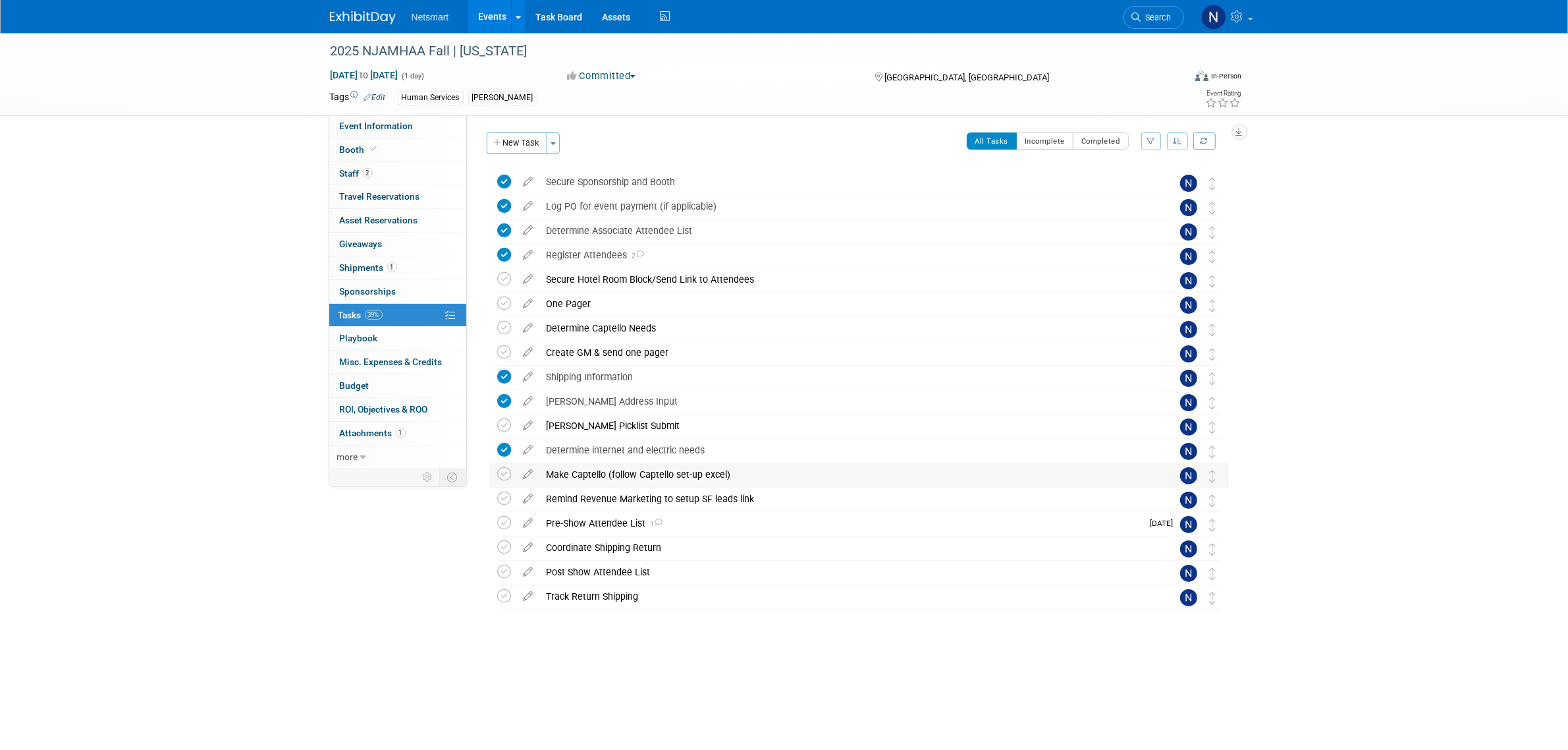
click at [602, 481] on div "Make Captello (follow Captello set-up excel)" at bounding box center [847, 473] width 614 height 22
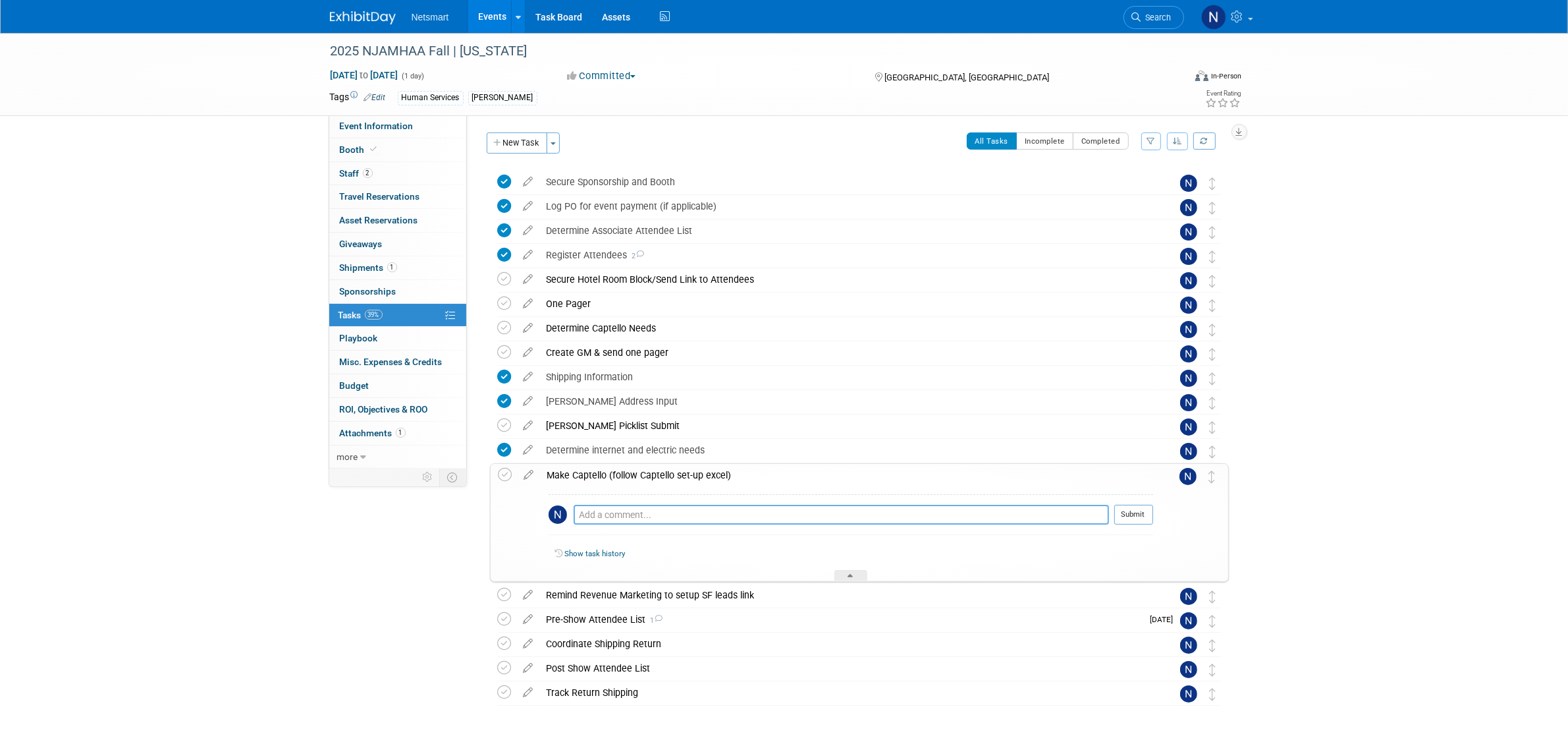
click at [606, 512] on textarea at bounding box center [841, 514] width 536 height 19
type textarea "missing list & attendees. [PERSON_NAME] needs access"
click at [1131, 508] on button "Submit" at bounding box center [1134, 514] width 39 height 19
